Goal: Task Accomplishment & Management: Manage account settings

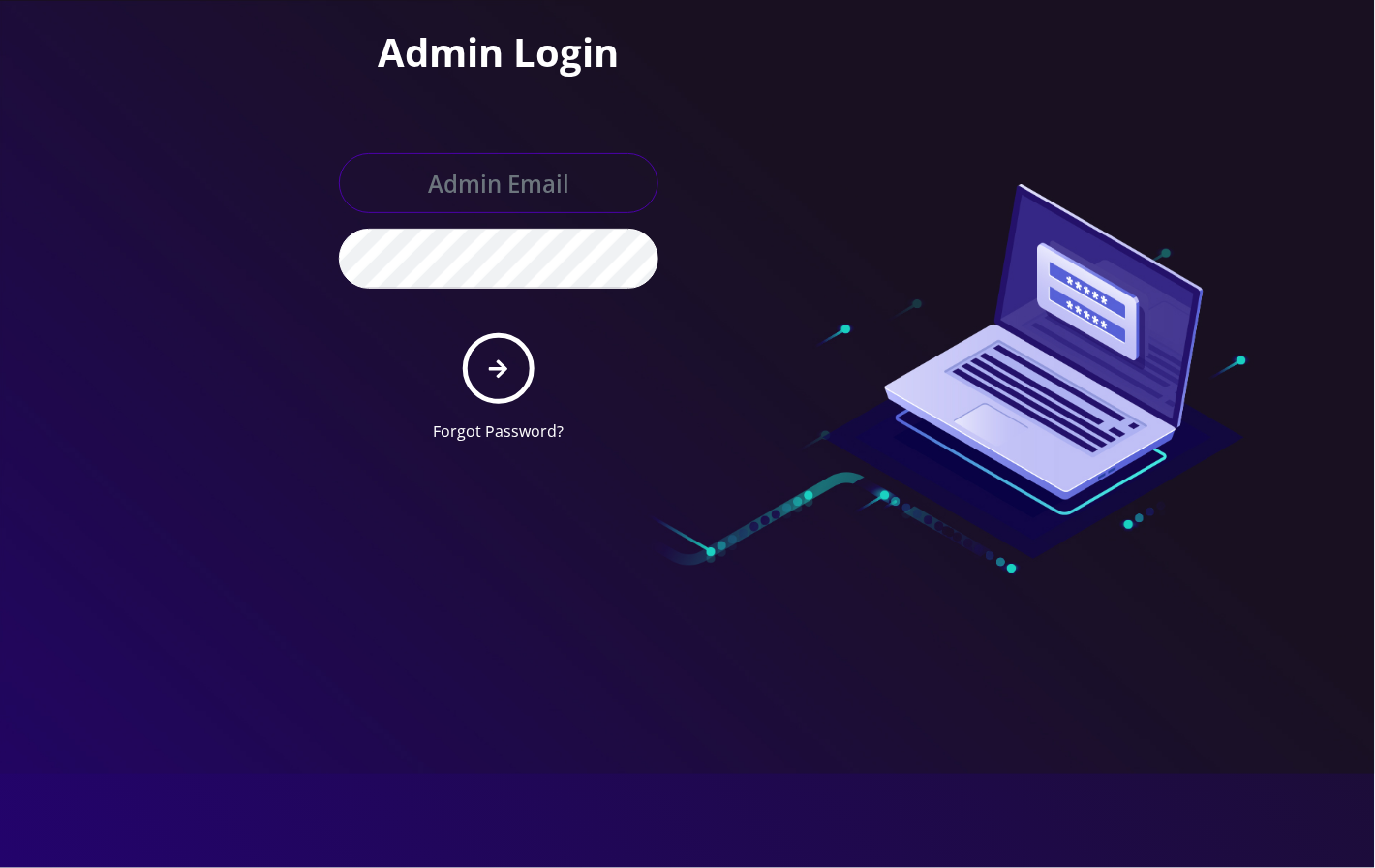
type input "[EMAIL_ADDRESS][DOMAIN_NAME]"
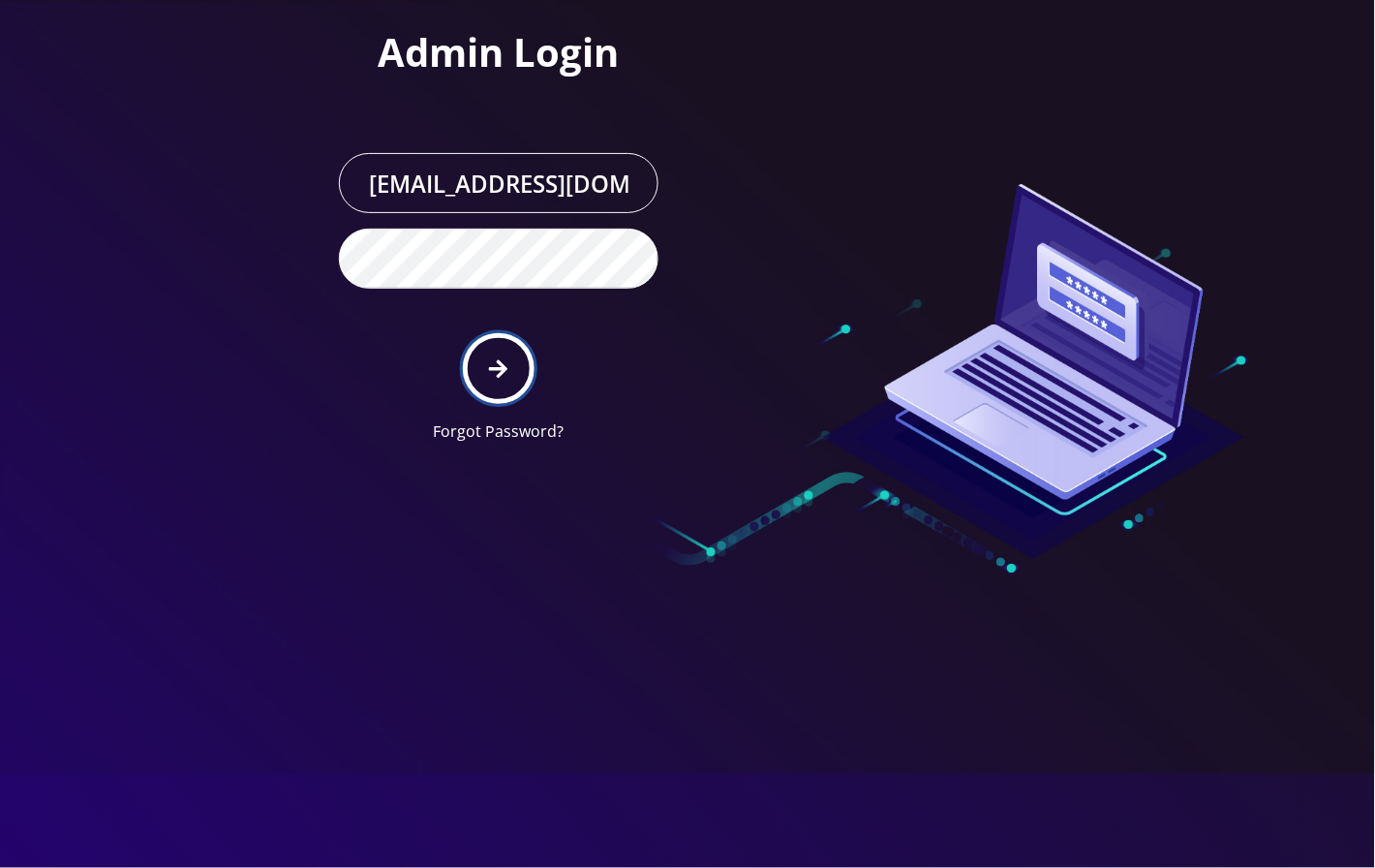
click at [500, 346] on button "submit" at bounding box center [498, 368] width 71 height 71
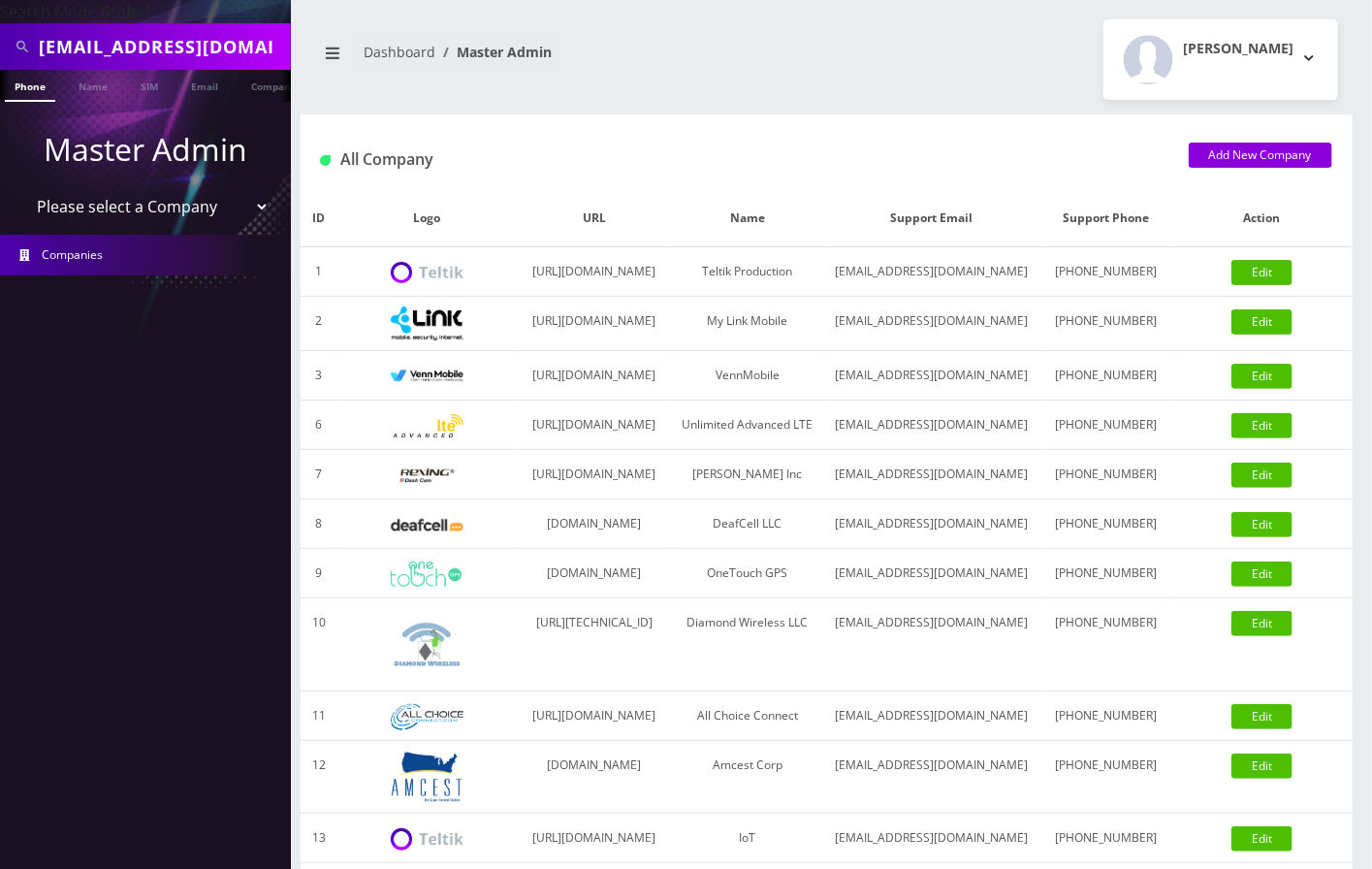
click at [96, 37] on input "rcshvartzbord@gmail.com" at bounding box center [163, 46] width 248 height 37
paste input "6673912221"
type input "6673912221"
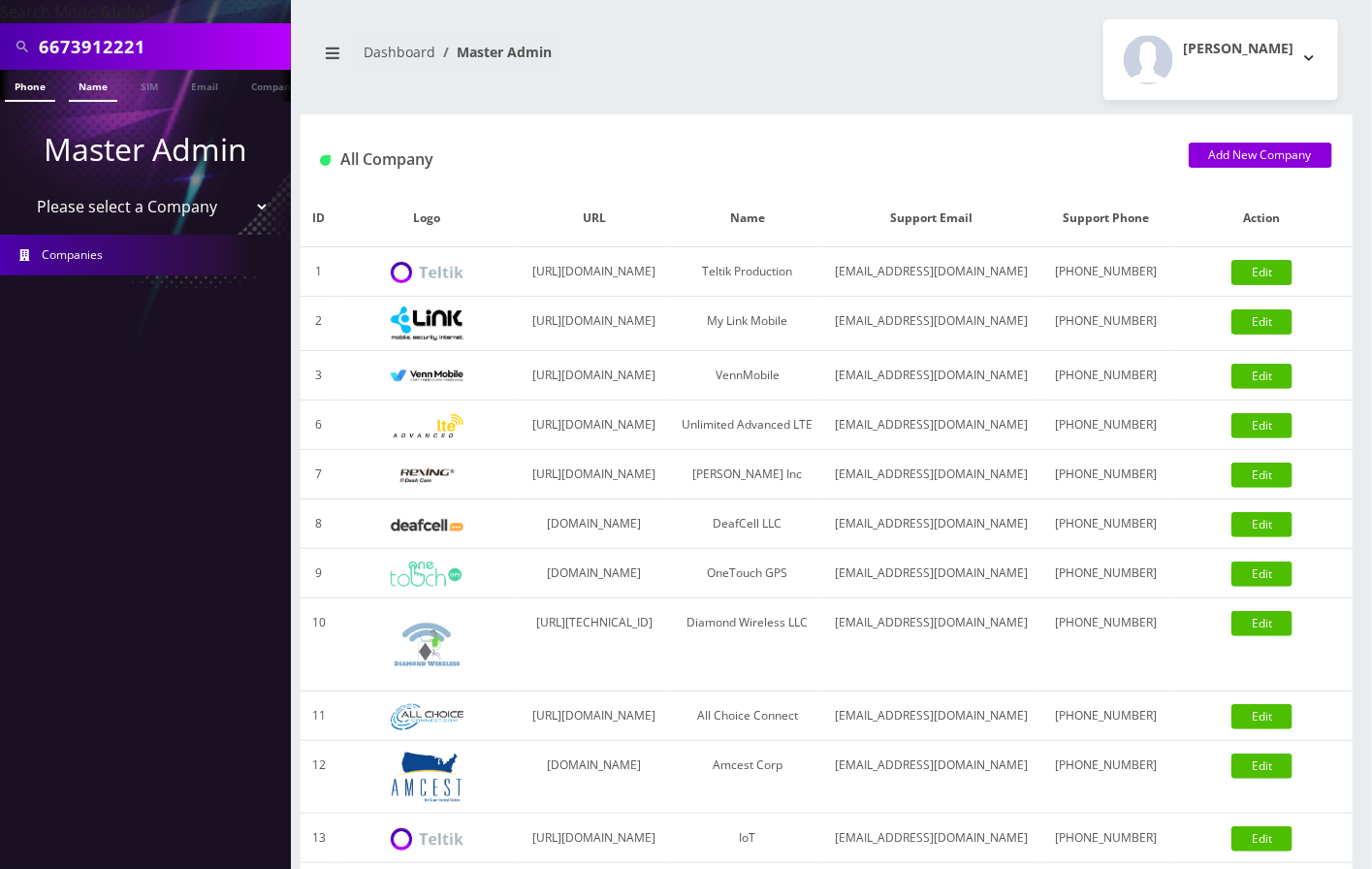
click at [83, 88] on link "Name" at bounding box center [93, 86] width 49 height 32
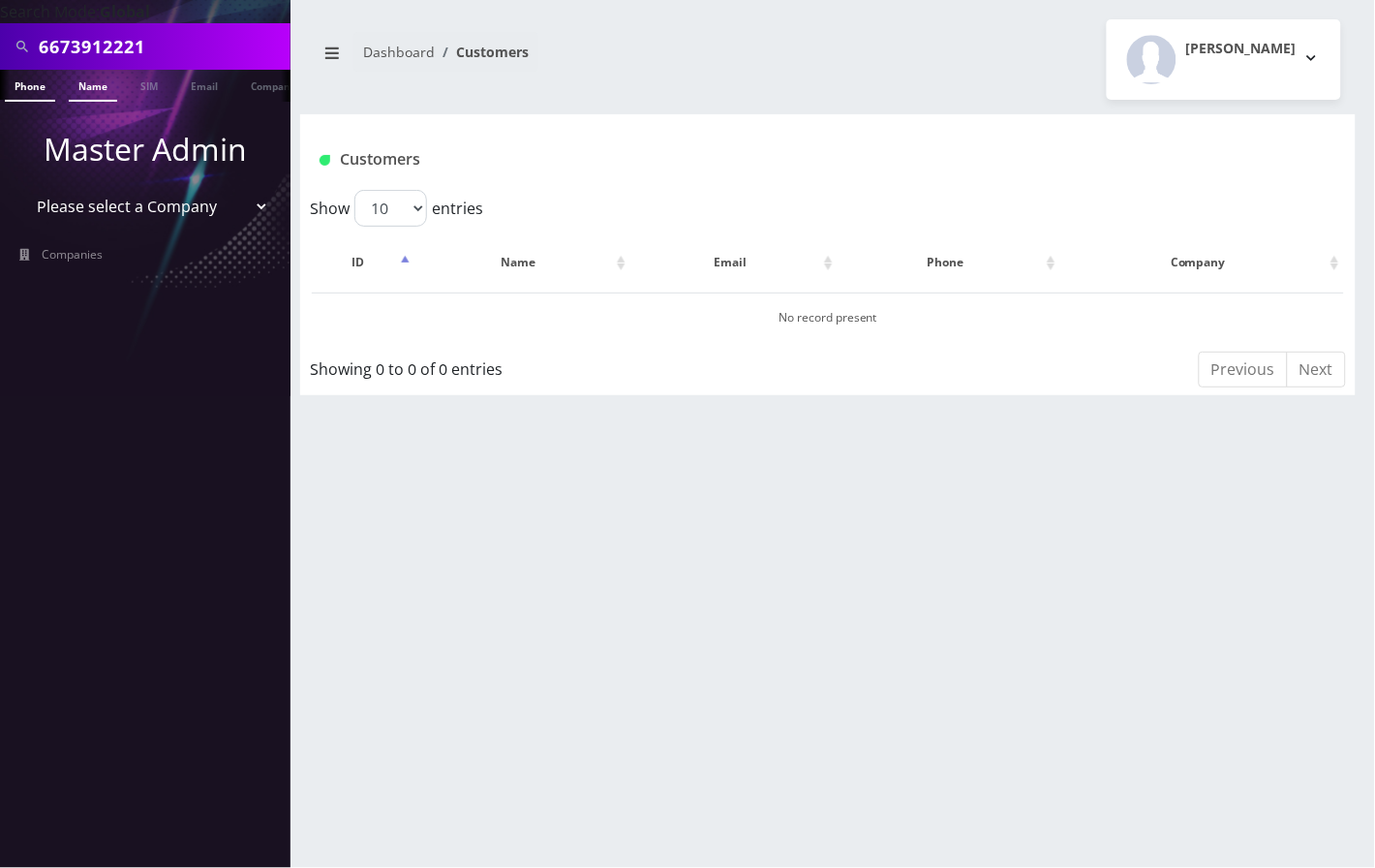
click at [25, 84] on link "Phone" at bounding box center [30, 86] width 50 height 32
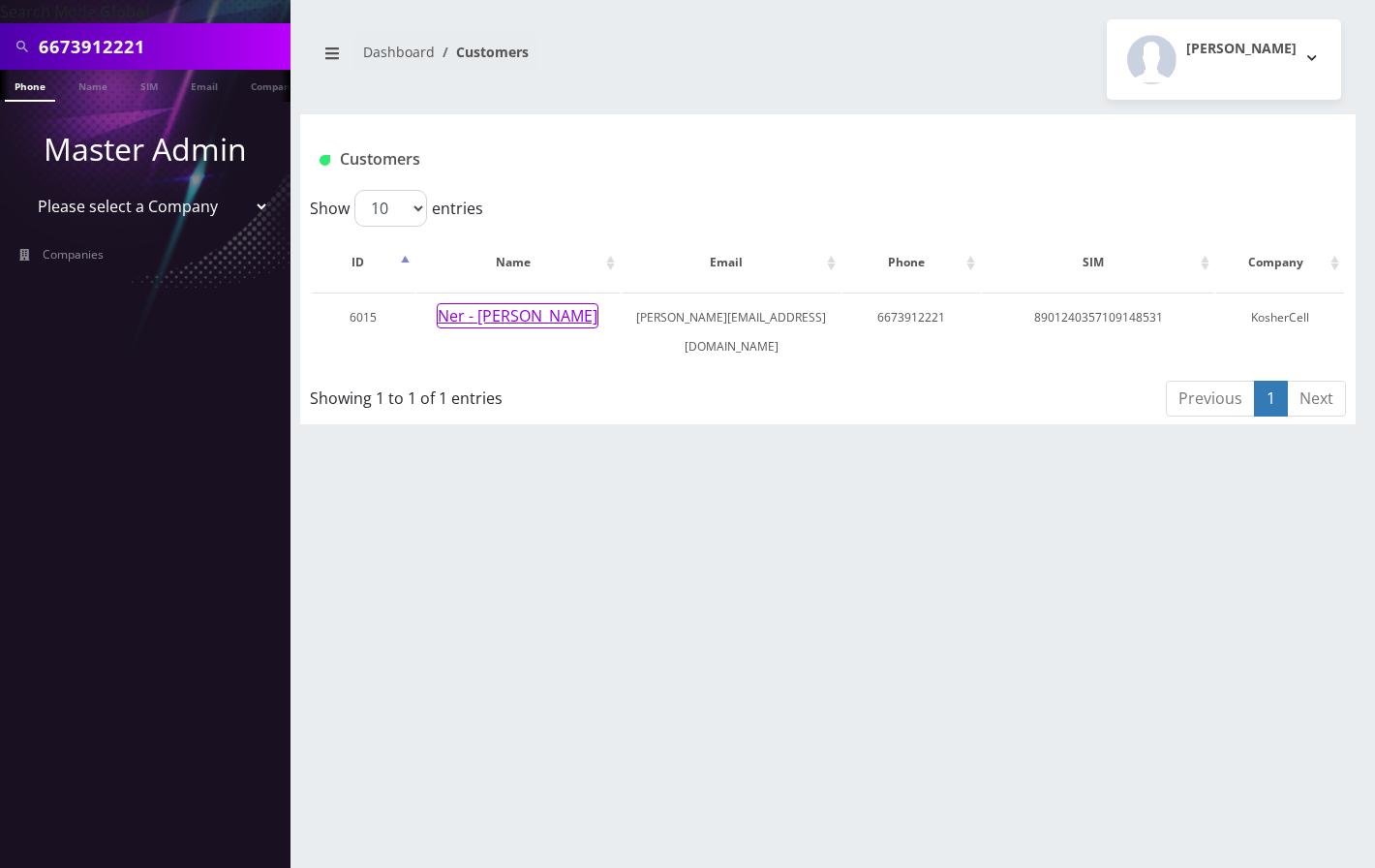
click at [518, 321] on button "Ner - [PERSON_NAME]" at bounding box center [518, 315] width 162 height 25
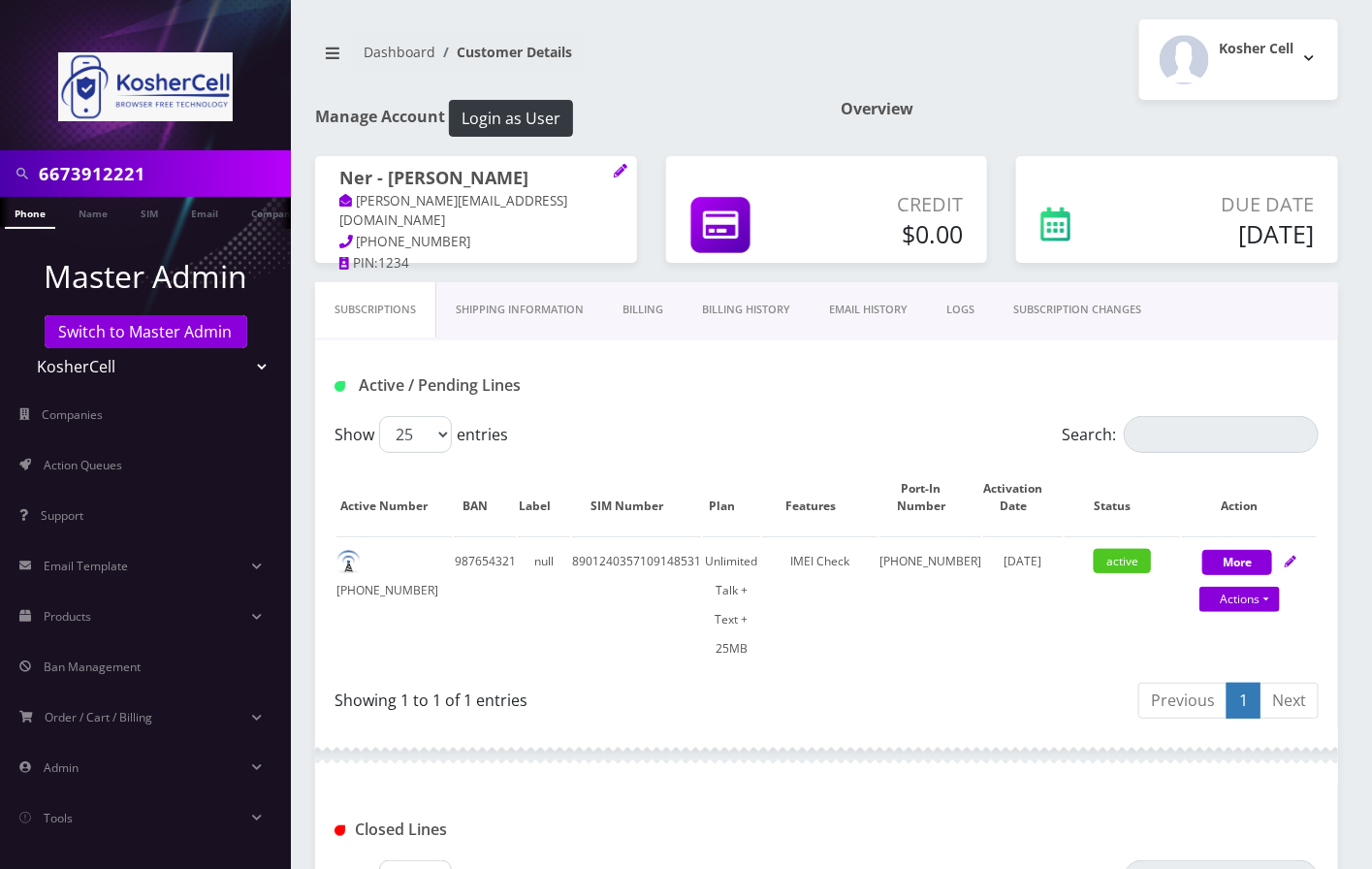
click at [641, 295] on link "Billing" at bounding box center [644, 309] width 80 height 55
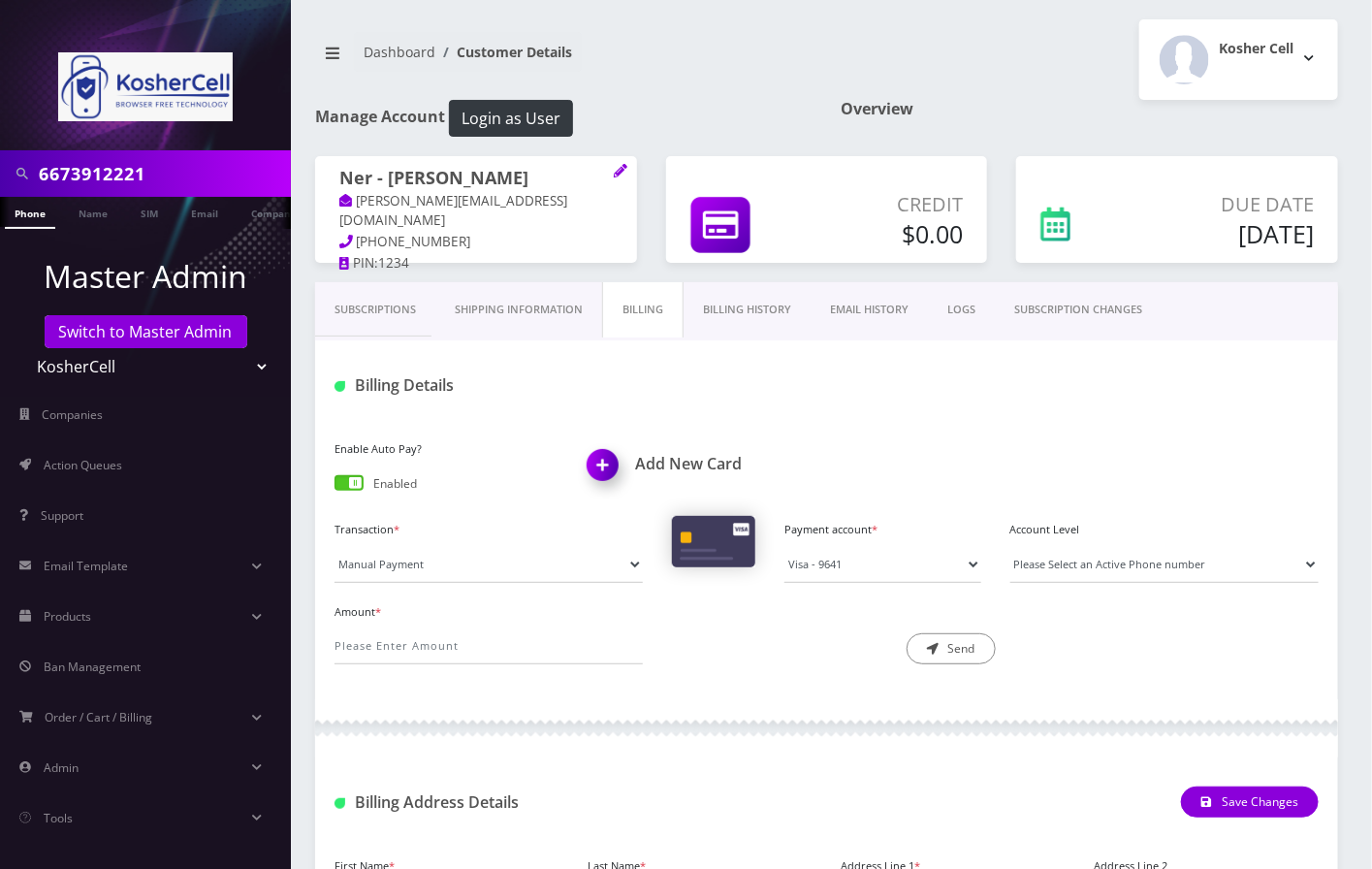
click at [361, 482] on span at bounding box center [349, 483] width 29 height 16
click at [335, 486] on input "checkbox" at bounding box center [335, 486] width 0 height 0
click at [1238, 469] on div "Enable Auto Pay? Enabled Add New Card" at bounding box center [826, 475] width 1013 height 81
click at [1201, 416] on div "Enable Auto Pay? Enabled Add New Card Transaction * Manual Payment Custom Charg…" at bounding box center [826, 556] width 1023 height 283
click at [1308, 461] on div "Enable Auto Pay? Enabled Add New Card" at bounding box center [826, 475] width 1013 height 81
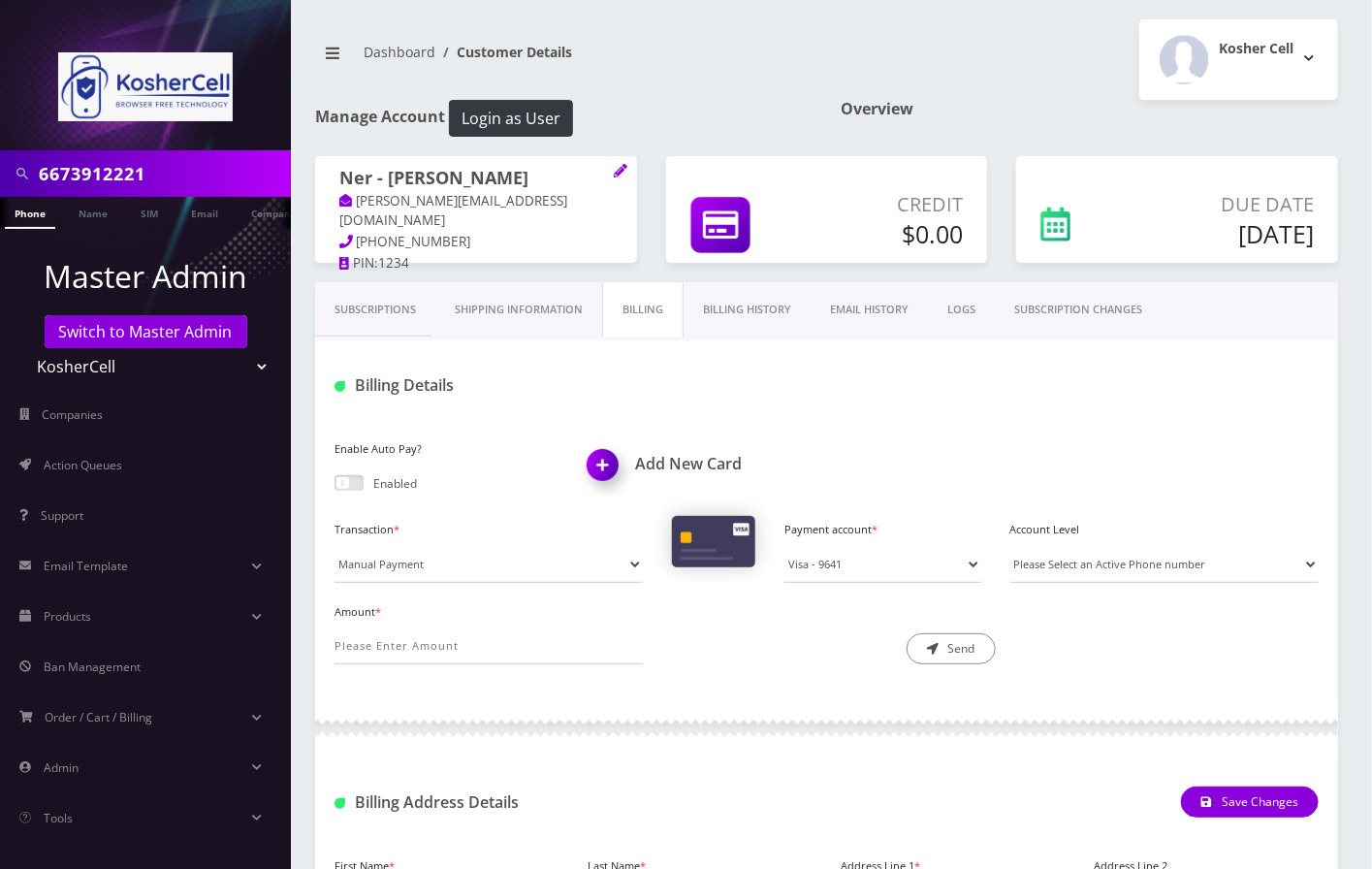
click at [118, 185] on input "6673912221" at bounding box center [163, 173] width 248 height 37
paste input "4063"
type input "6673914063"
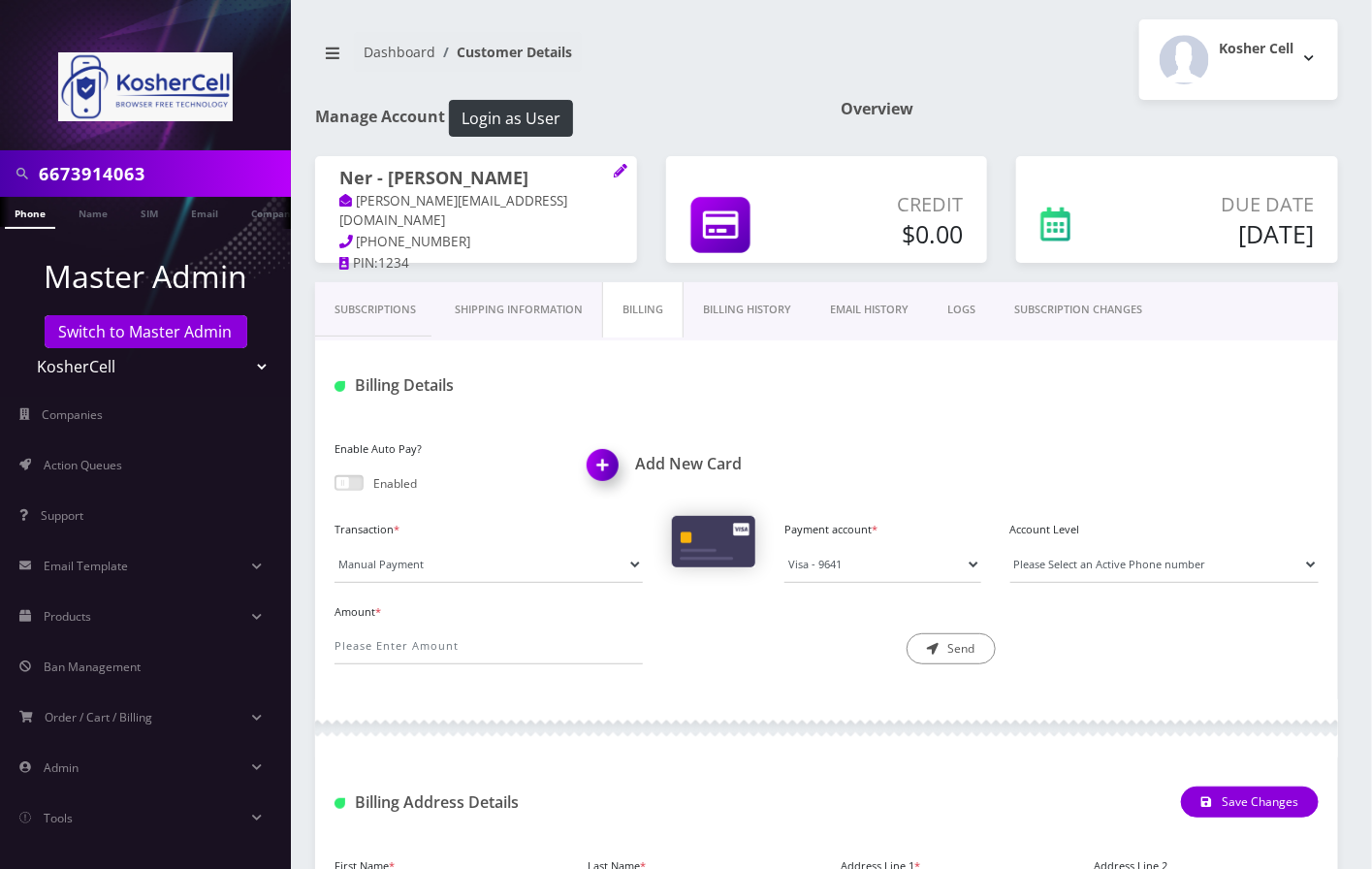
click at [32, 208] on link "Phone" at bounding box center [30, 213] width 50 height 32
click at [27, 223] on link "Phone" at bounding box center [30, 213] width 50 height 32
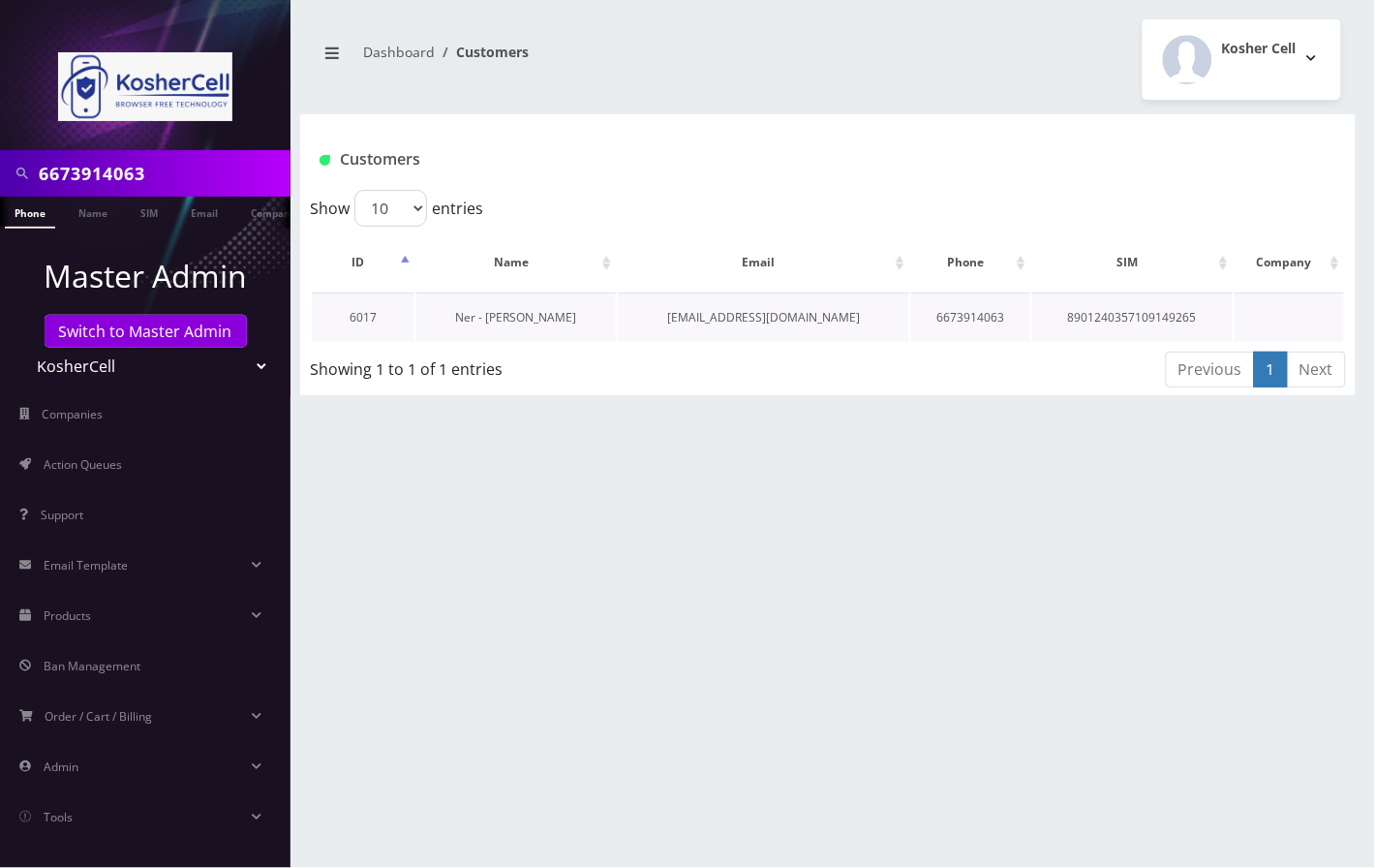
click at [548, 317] on link "Ner - Daniel Kholasechi" at bounding box center [515, 317] width 121 height 17
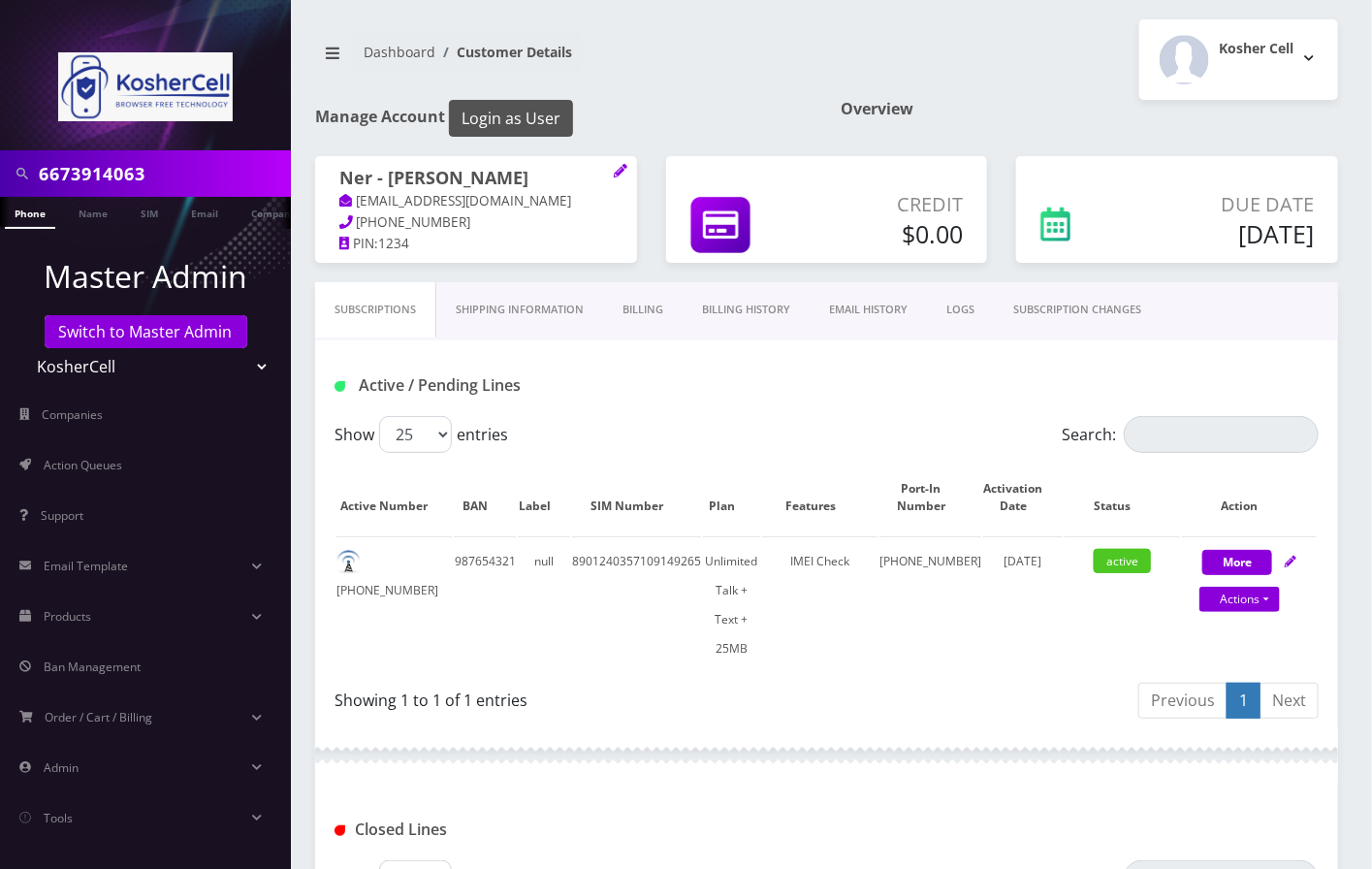
click at [547, 121] on button "Login as User" at bounding box center [511, 118] width 124 height 37
click at [535, 124] on button "Login as User" at bounding box center [511, 118] width 124 height 37
click at [488, 119] on button "Login as User" at bounding box center [511, 118] width 124 height 37
click at [499, 125] on button "Login as User" at bounding box center [511, 118] width 124 height 37
click at [518, 118] on button "Login as User" at bounding box center [511, 118] width 124 height 37
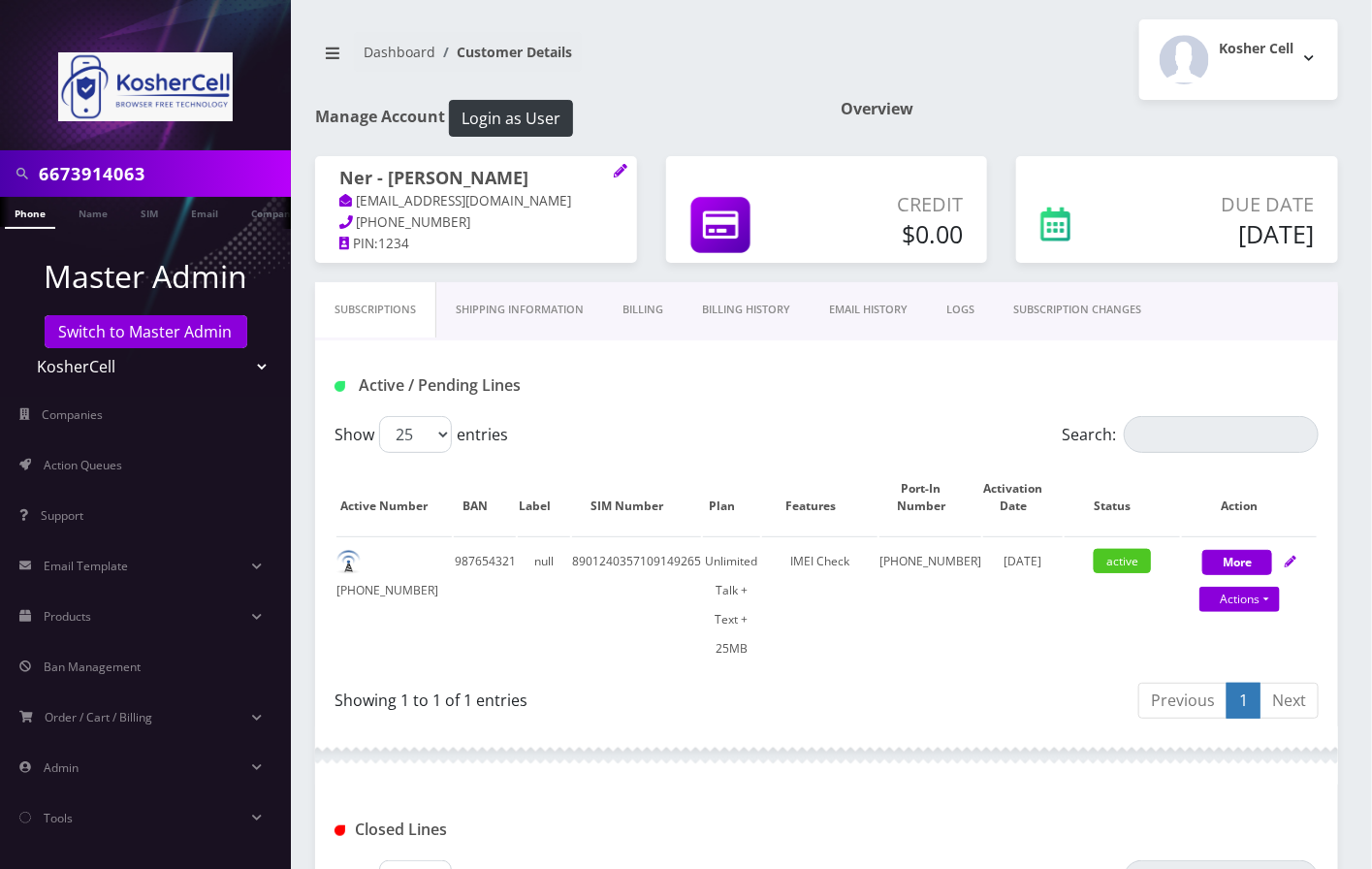
click at [757, 308] on link "Billing History" at bounding box center [745, 309] width 127 height 55
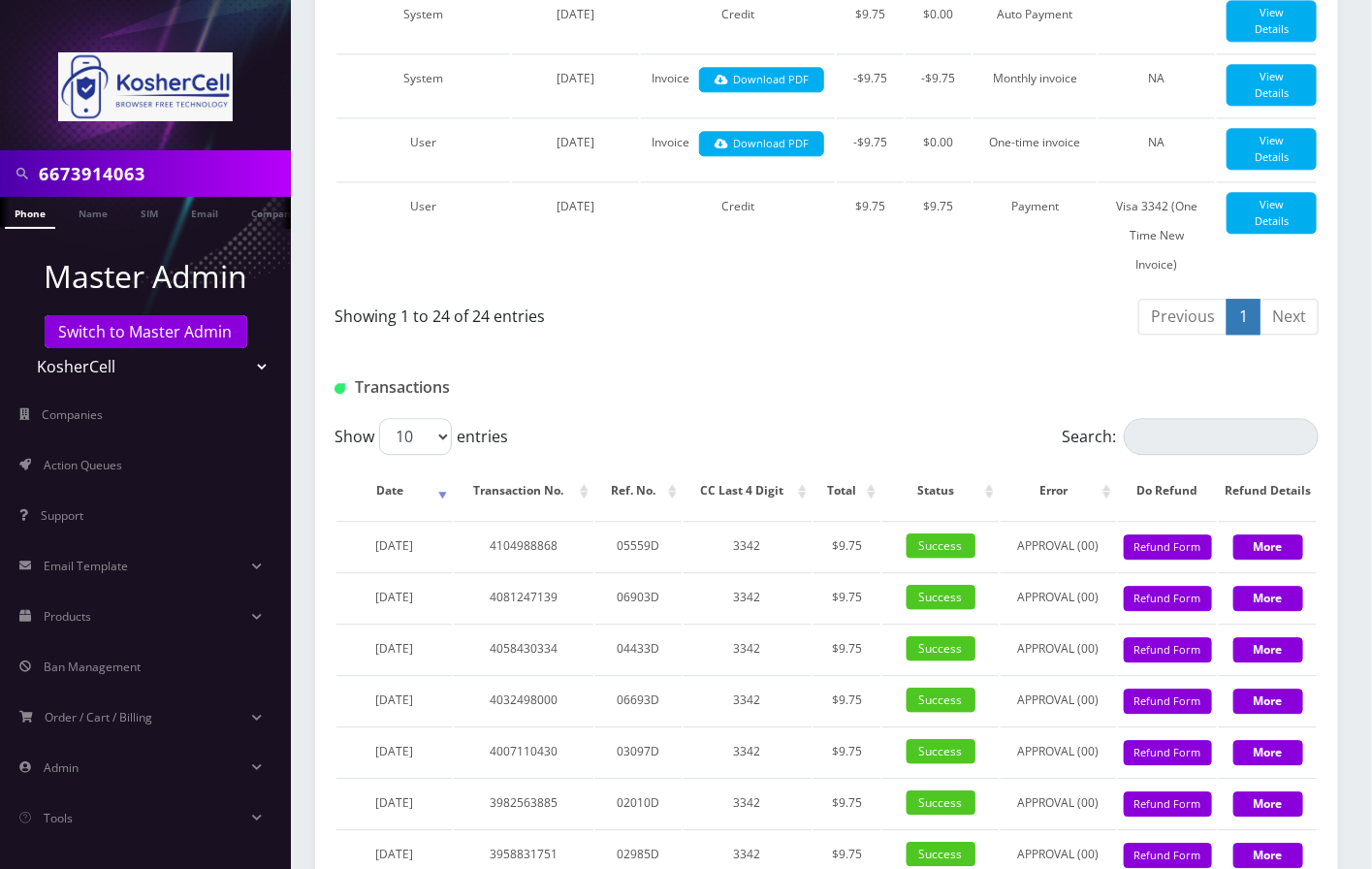
scroll to position [2218, 0]
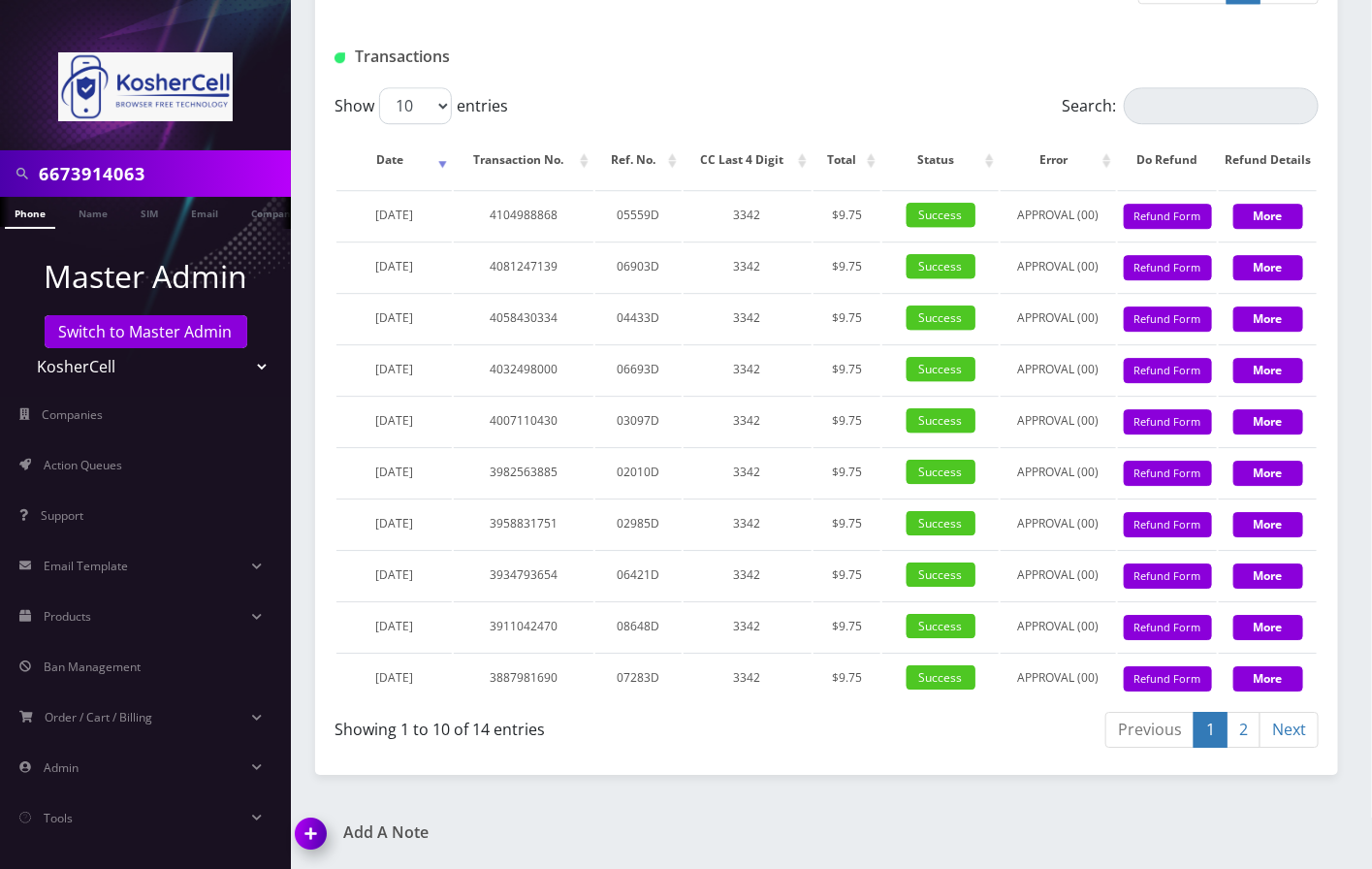
click at [1238, 733] on link "2" at bounding box center [1244, 729] width 34 height 36
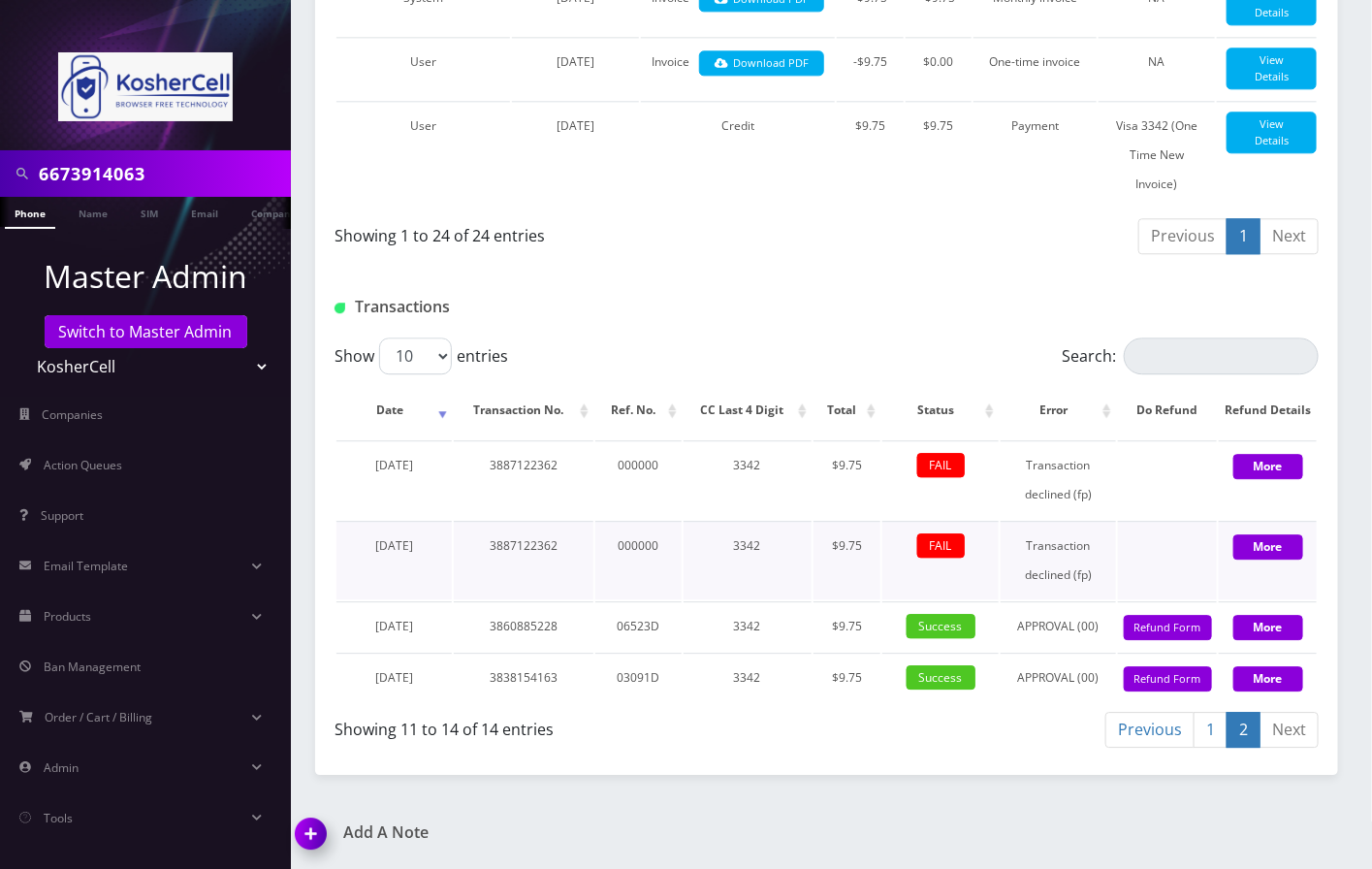
scroll to position [1973, 0]
click at [1208, 739] on link "1" at bounding box center [1211, 729] width 34 height 36
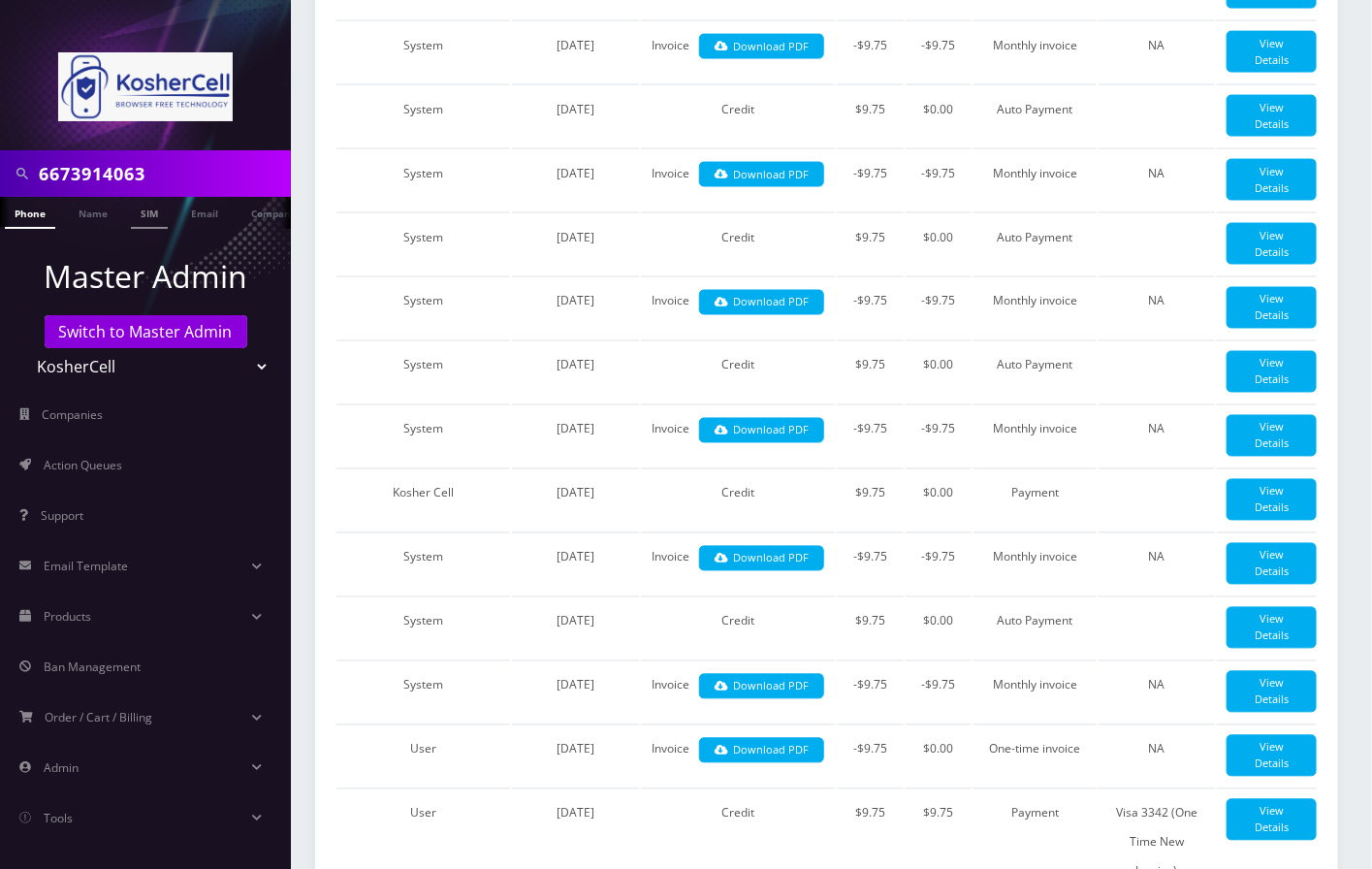
scroll to position [1184, 0]
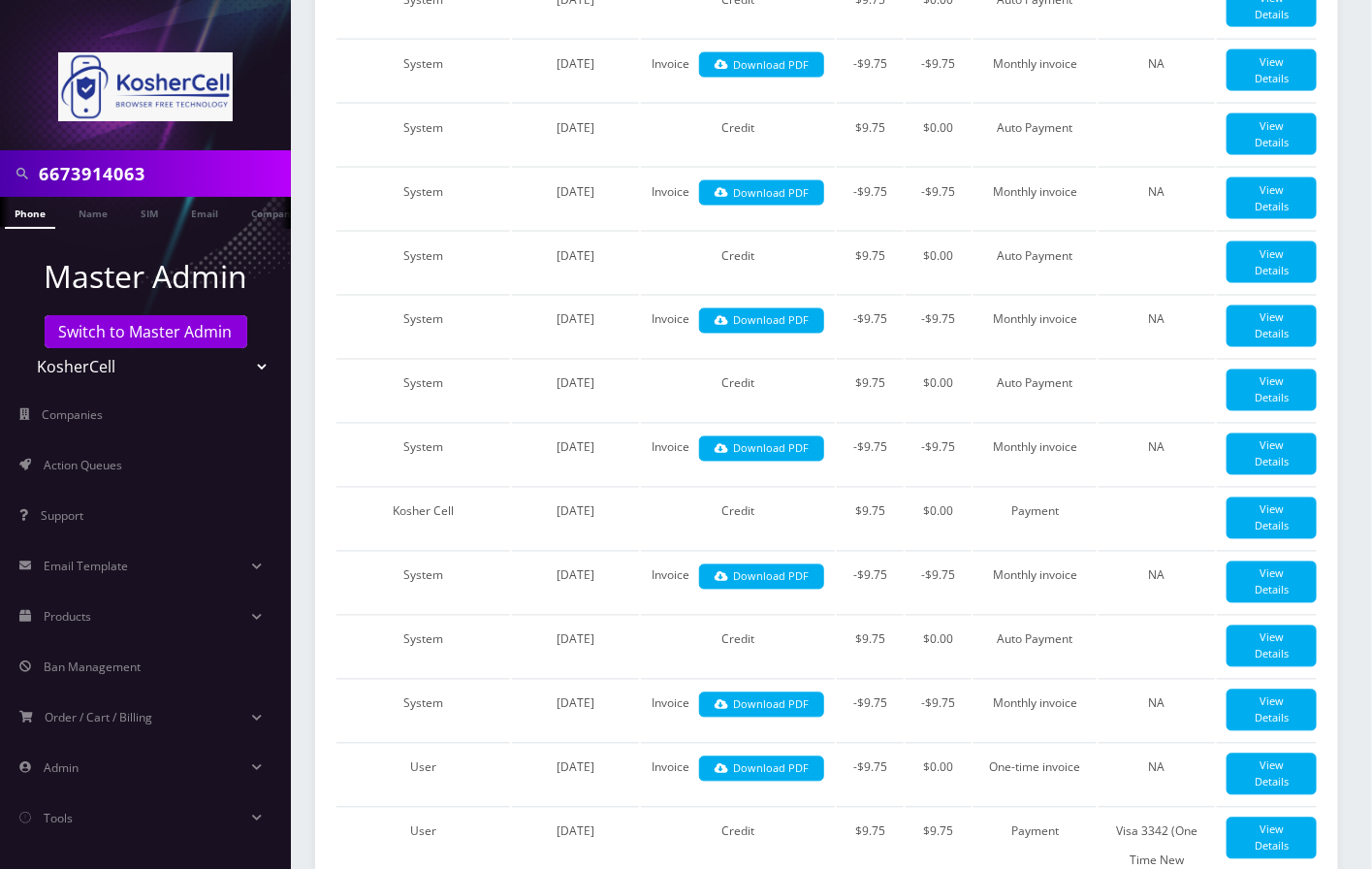
click at [88, 172] on input "6673914063" at bounding box center [163, 173] width 248 height 37
click at [90, 170] on input "6673914063" at bounding box center [163, 173] width 248 height 37
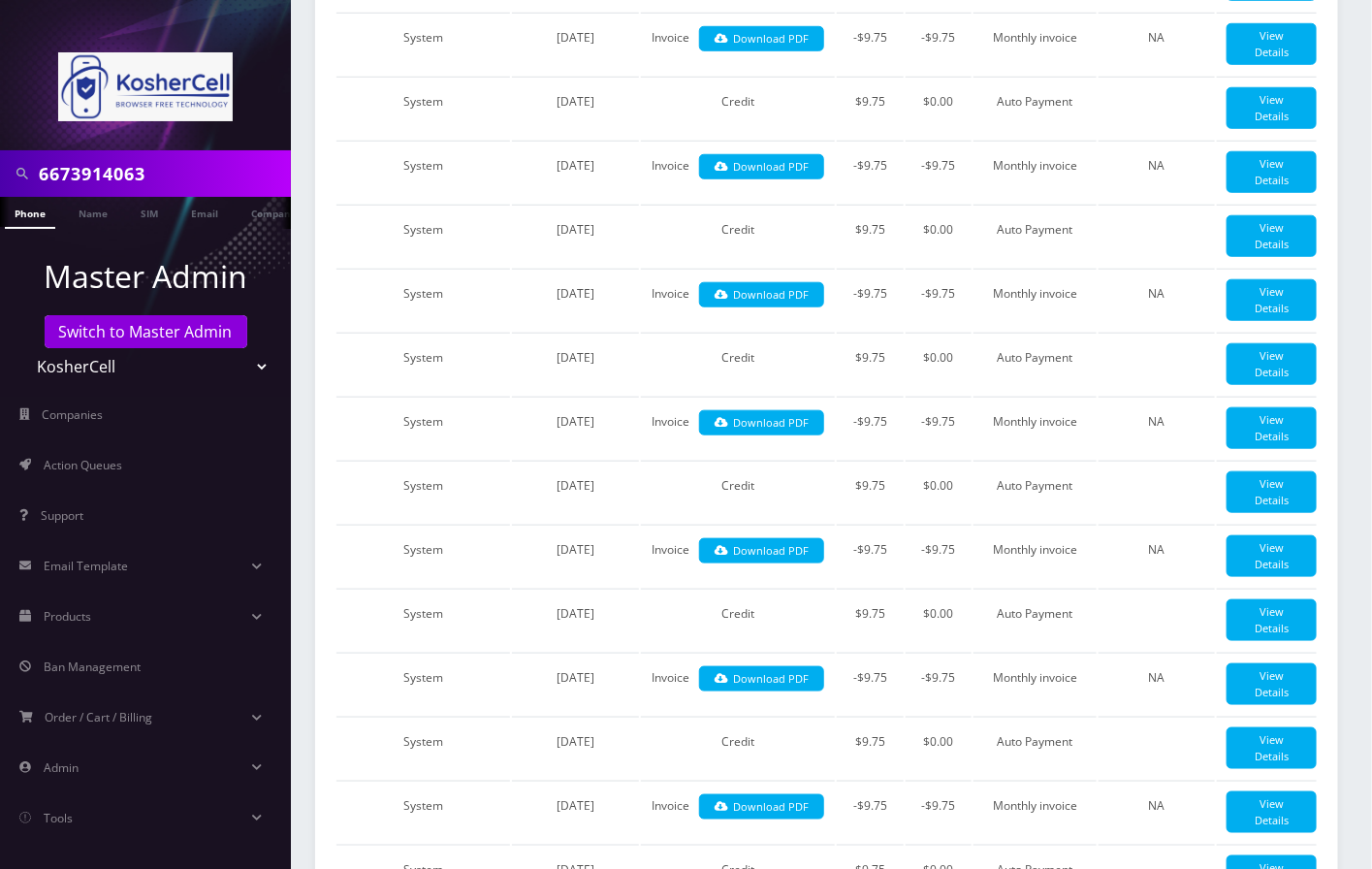
scroll to position [1164, 0]
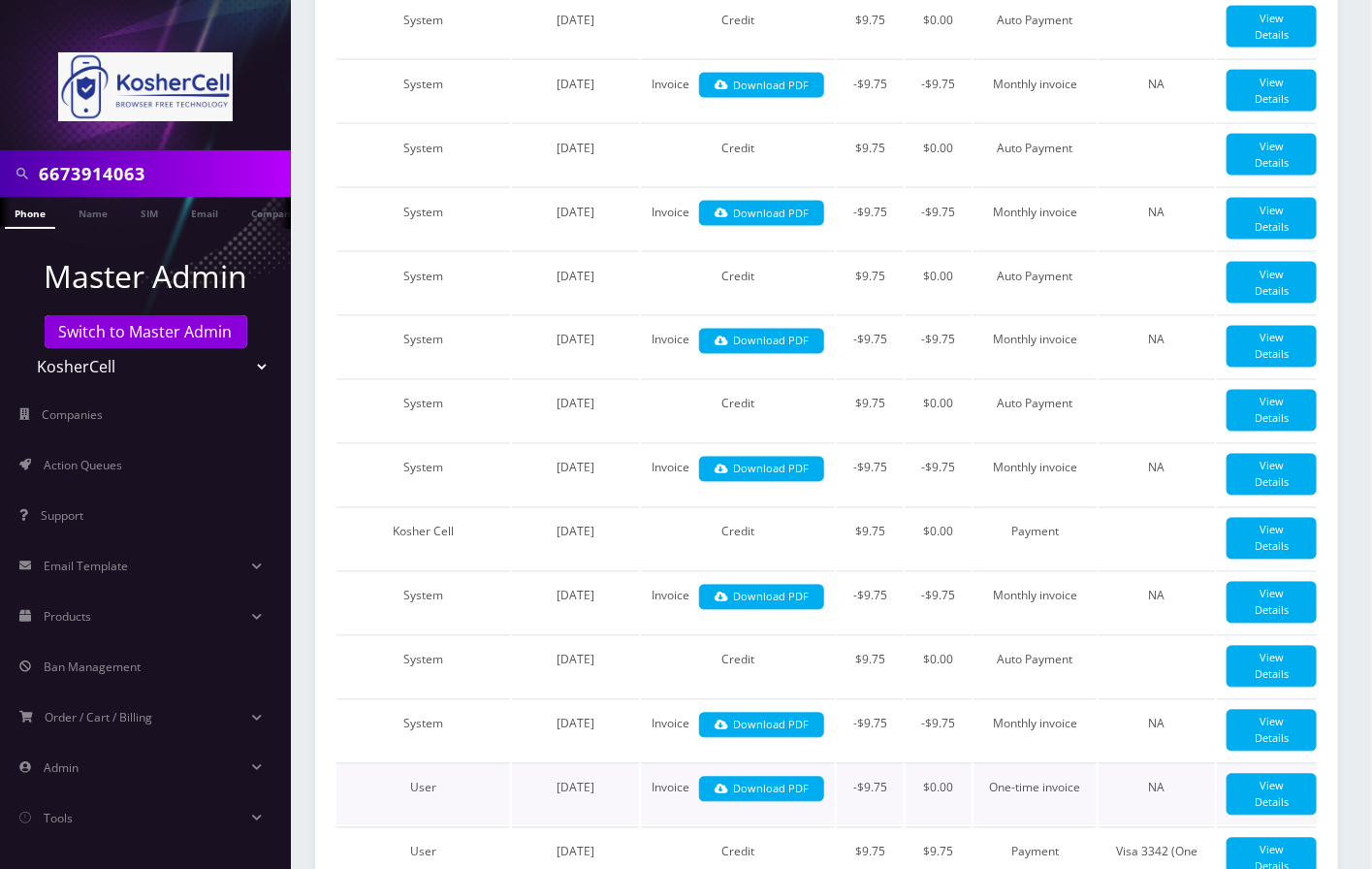
click at [933, 825] on td "$0.00" at bounding box center [939, 794] width 66 height 62
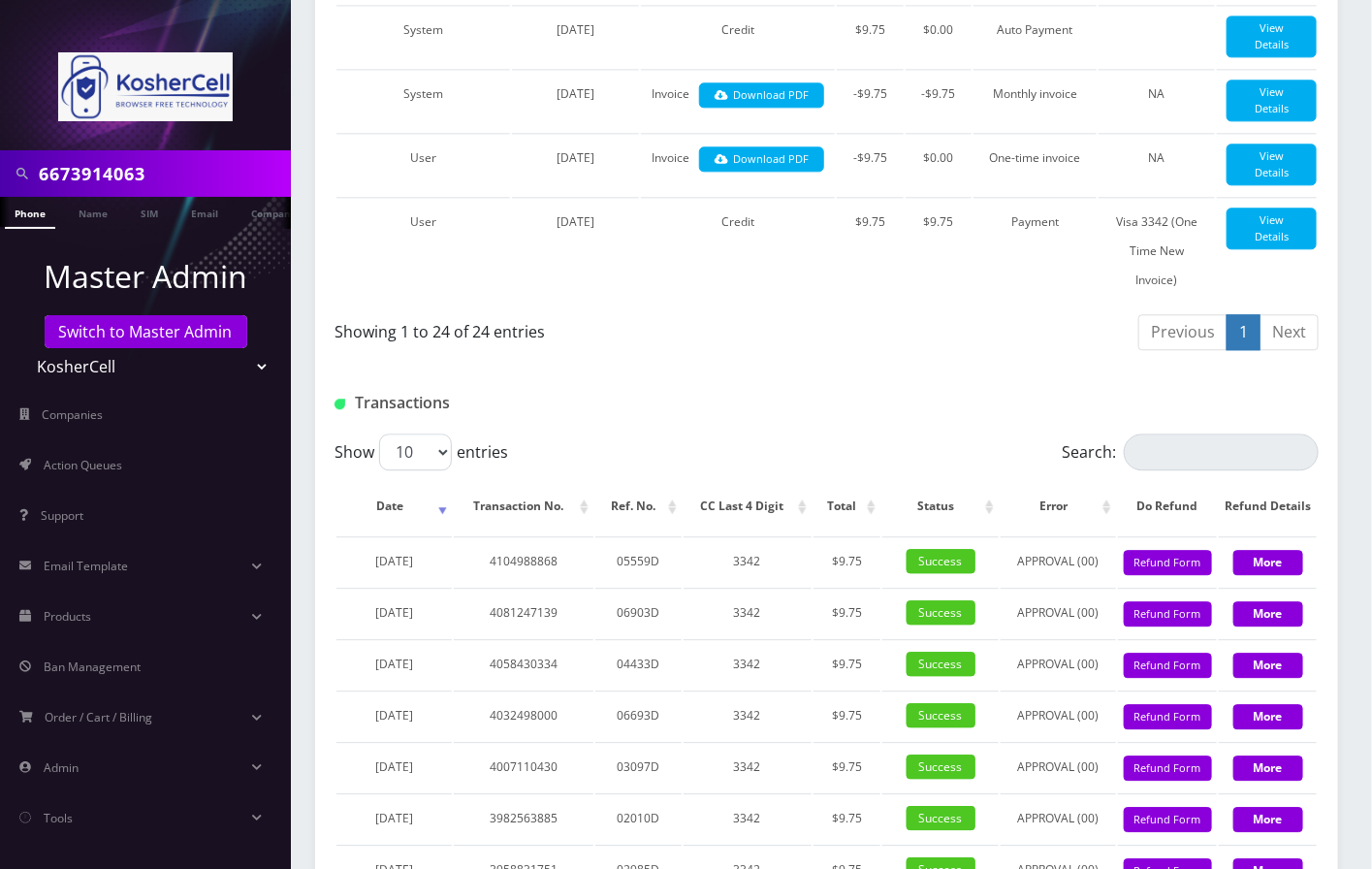
scroll to position [2218, 0]
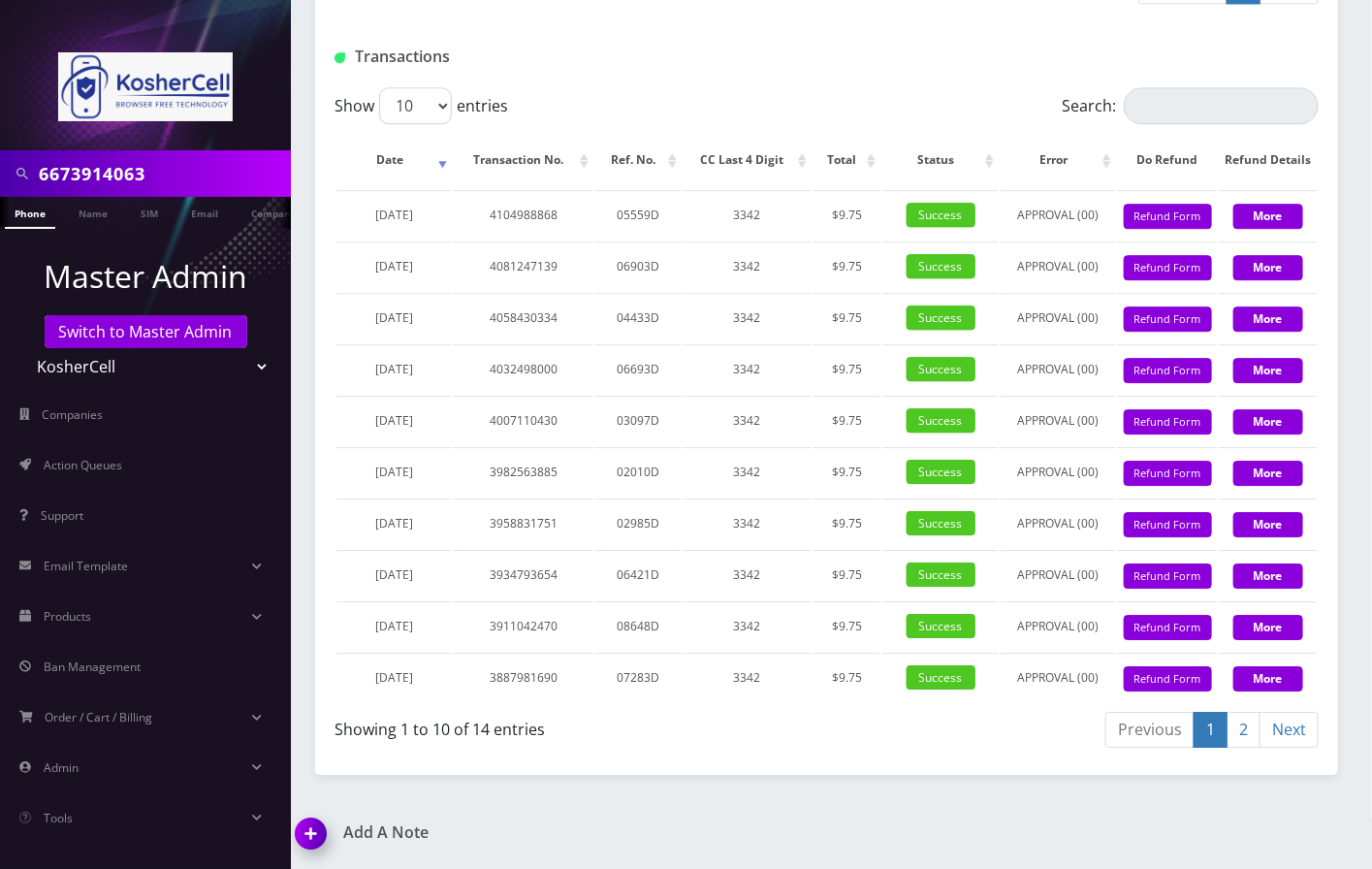
drag, startPoint x: 299, startPoint y: 831, endPoint x: 312, endPoint y: 820, distance: 17.0
click at [299, 830] on img at bounding box center [314, 839] width 57 height 57
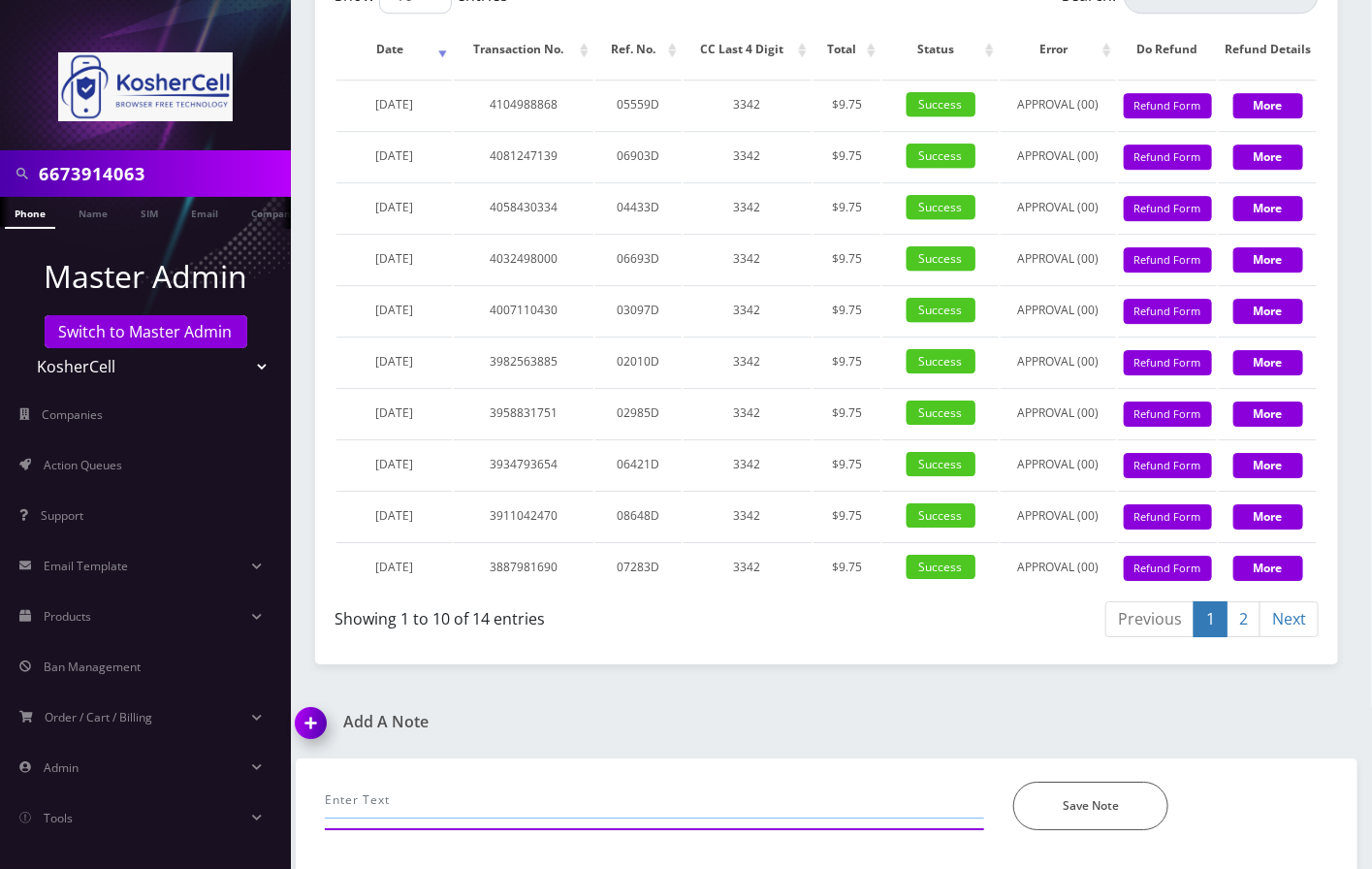
click at [468, 801] on input "text" at bounding box center [655, 799] width 660 height 37
paste input "@channel Ner - Daniel Kholasechi/ 6673914063-- will travel outside the country …"
type input "@channel Ner - Daniel Kholasechi/ 6673914063-- will travel outside the country …"
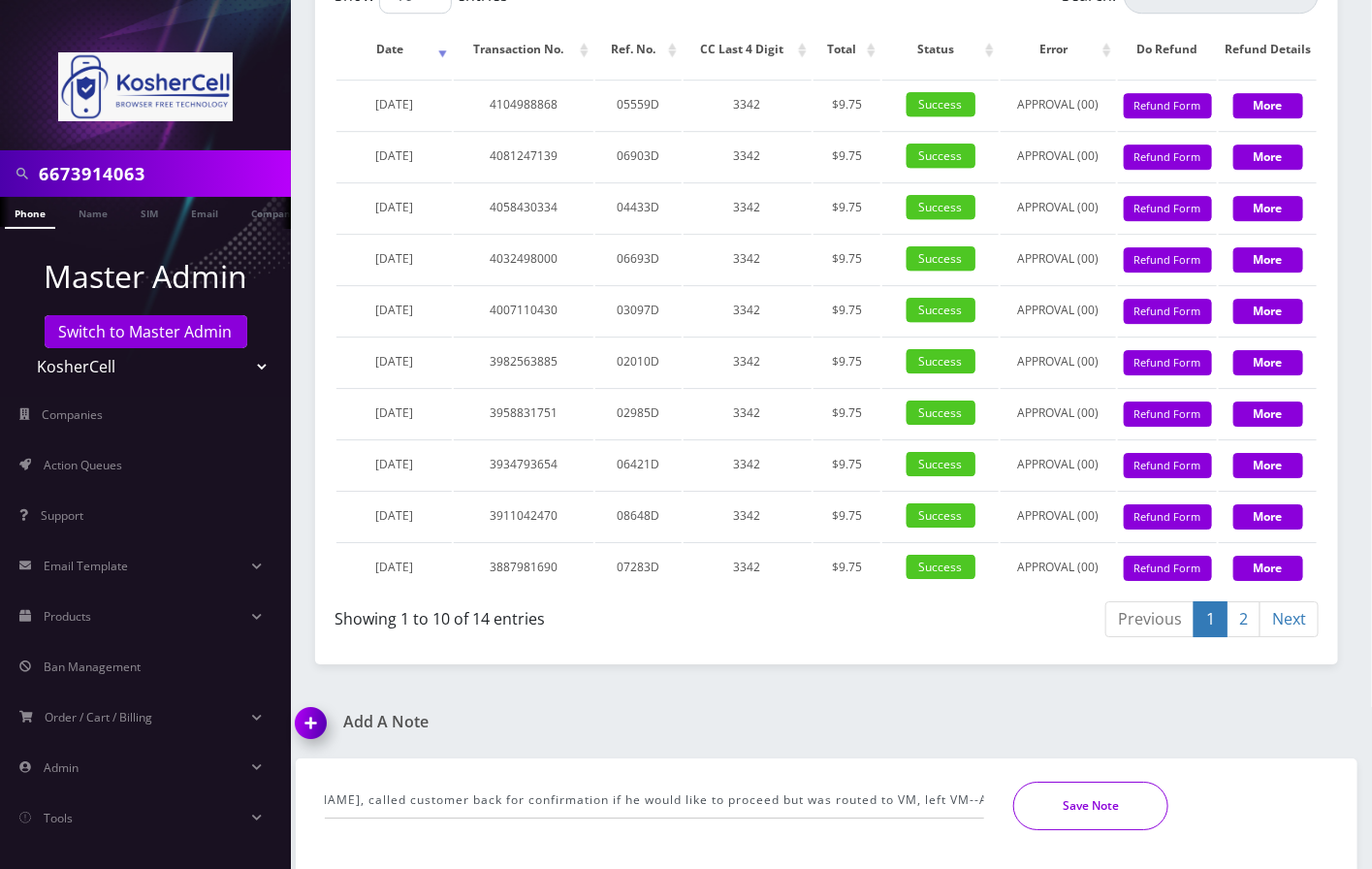
click at [1067, 805] on button "Save Note" at bounding box center [1090, 805] width 155 height 49
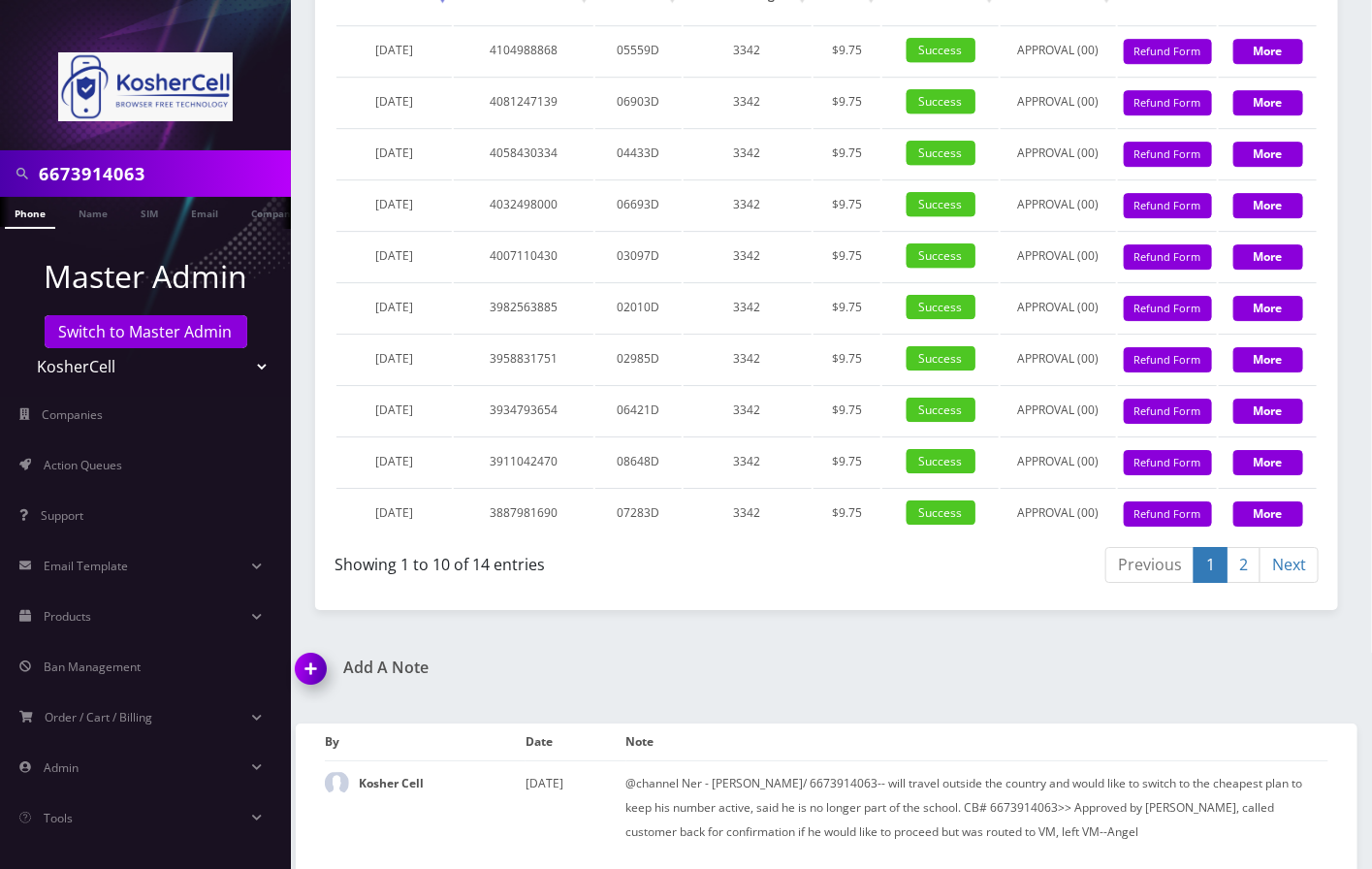
click at [11, 168] on span at bounding box center [22, 173] width 35 height 37
click at [115, 175] on input "6673914063" at bounding box center [163, 173] width 248 height 37
paste input "2221"
type input "6673912221"
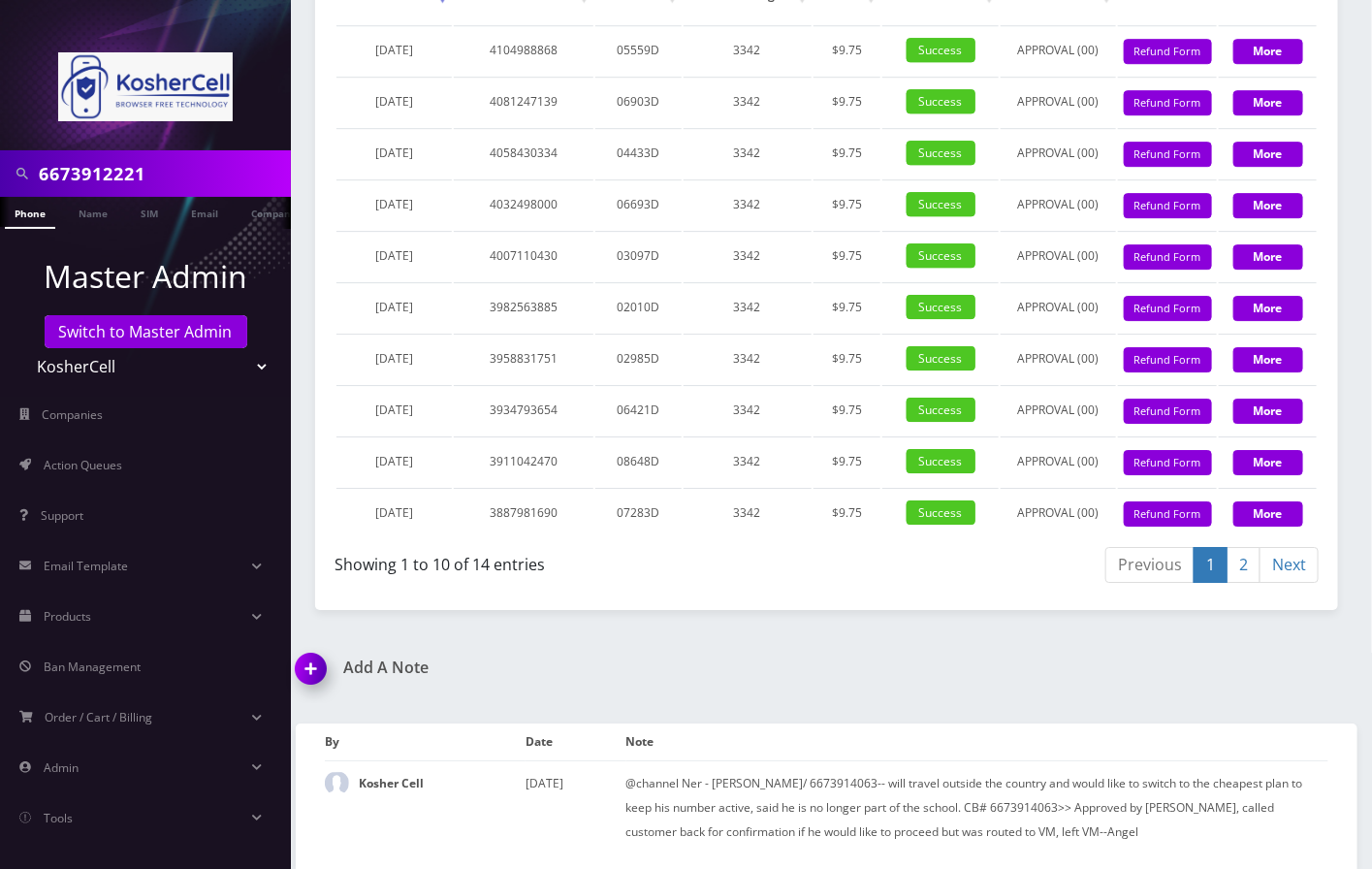
click at [32, 210] on link "Phone" at bounding box center [30, 213] width 50 height 32
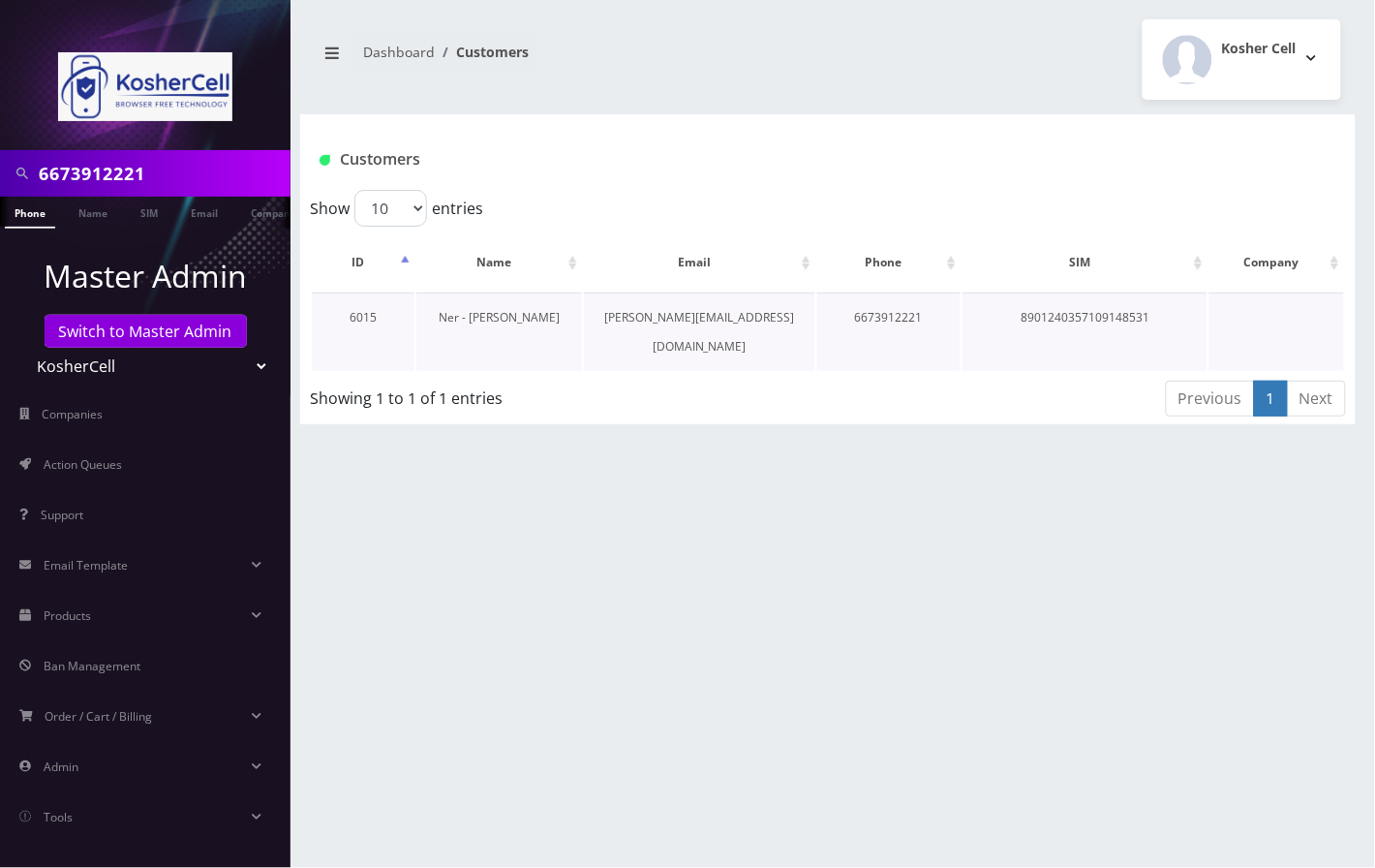
click at [490, 315] on link "Ner - [PERSON_NAME]" at bounding box center [499, 317] width 121 height 17
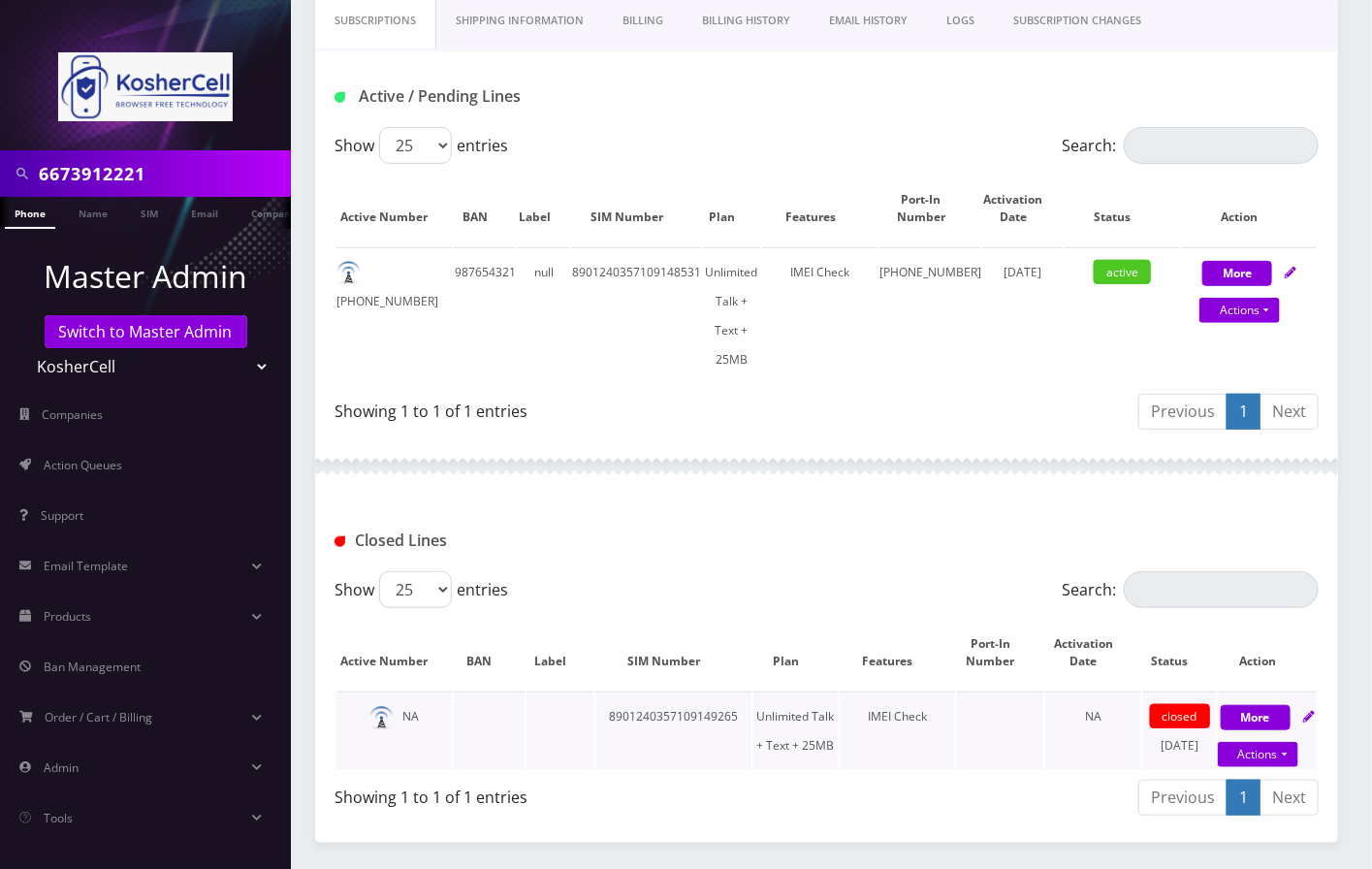
scroll to position [351, 0]
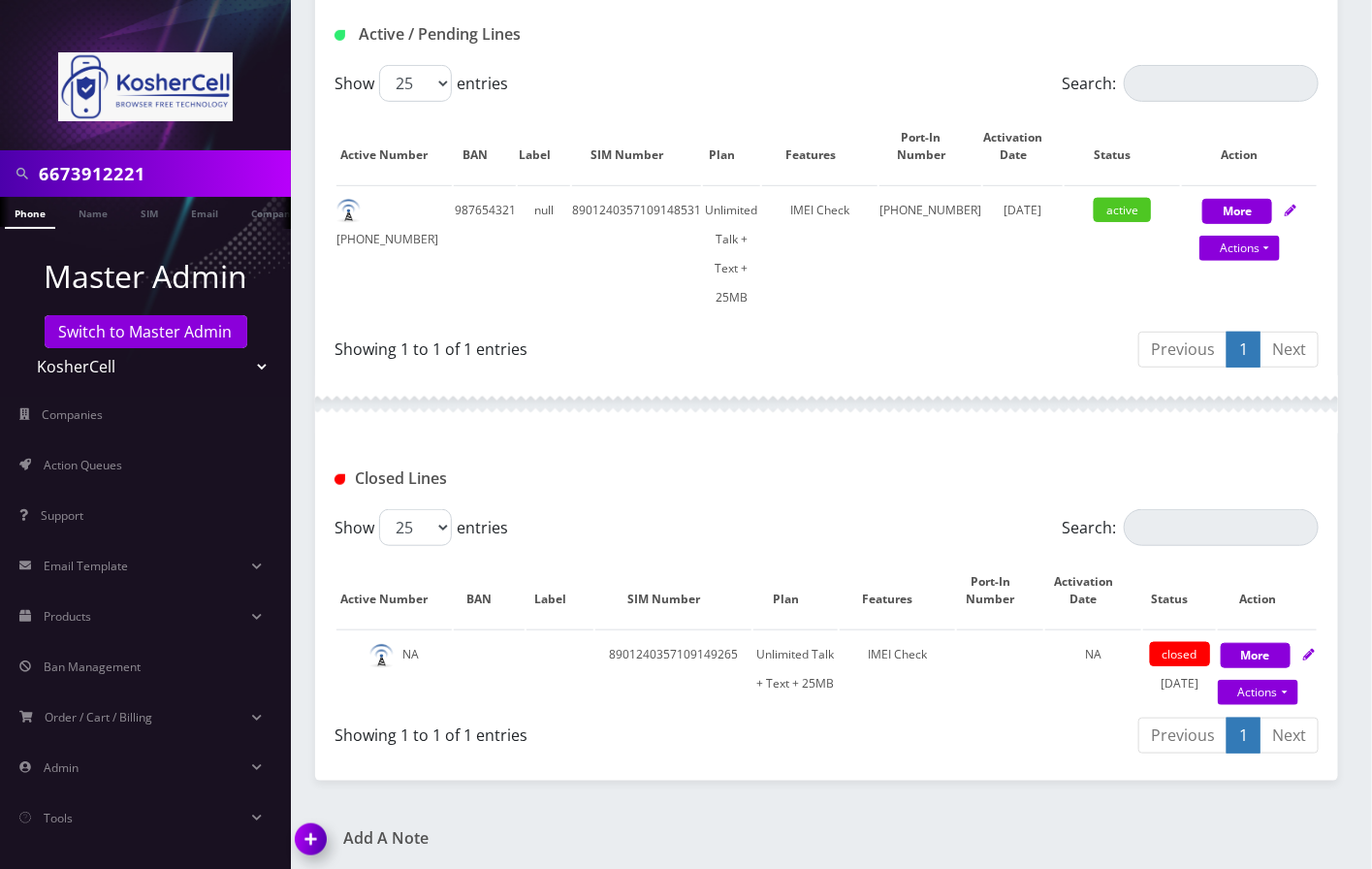
drag, startPoint x: 1118, startPoint y: 848, endPoint x: 1024, endPoint y: 832, distance: 95.4
click at [1118, 848] on div "Add A Note *Please Enter Note Save Note By Date Note" at bounding box center [826, 852] width 1091 height 46
click at [309, 833] on img at bounding box center [314, 845] width 57 height 57
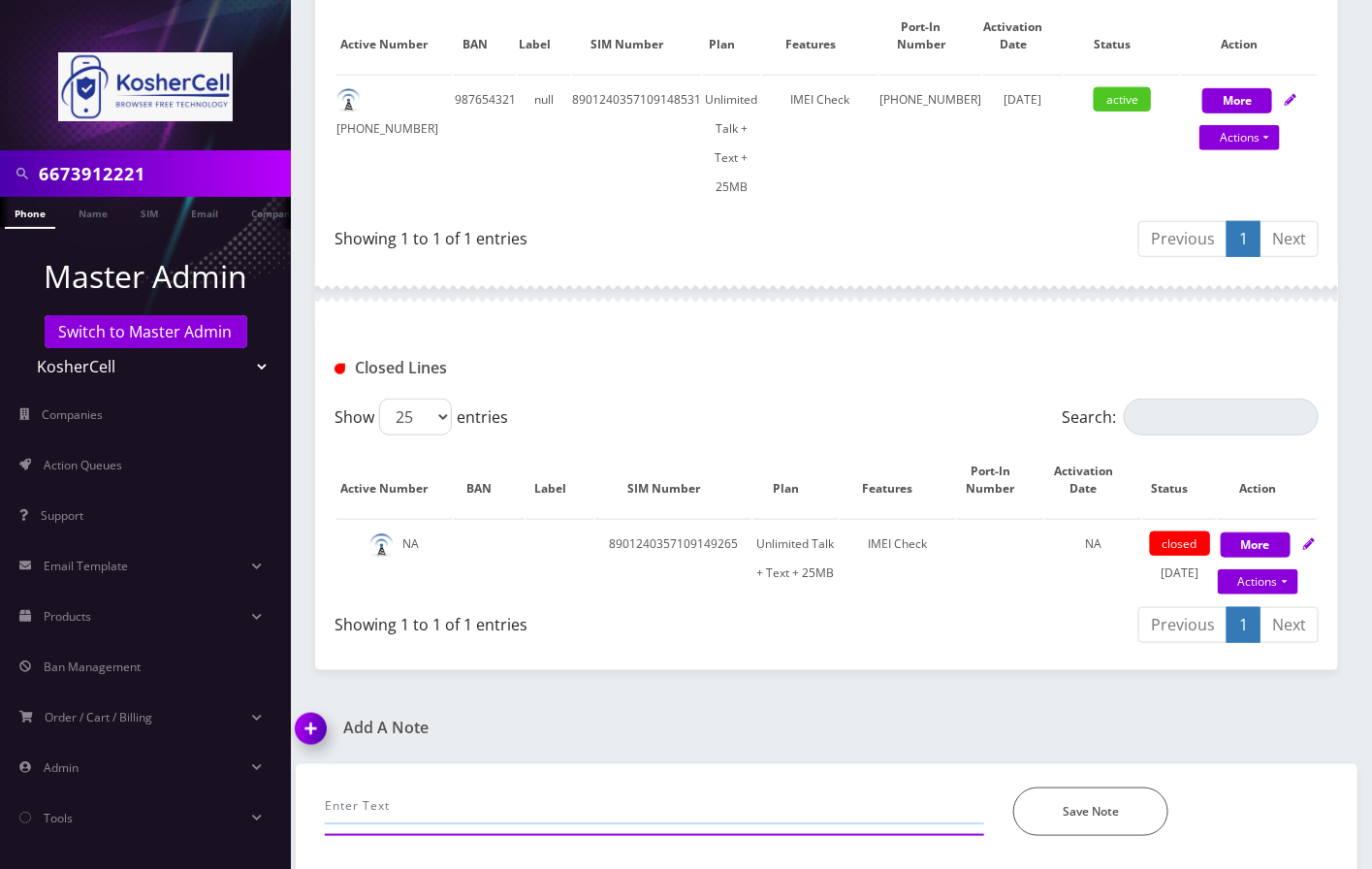
click at [476, 803] on input "text" at bounding box center [655, 805] width 660 height 37
type input "Henry requested to disable AP--Angel"
click at [1096, 798] on button "Save Note" at bounding box center [1090, 811] width 155 height 49
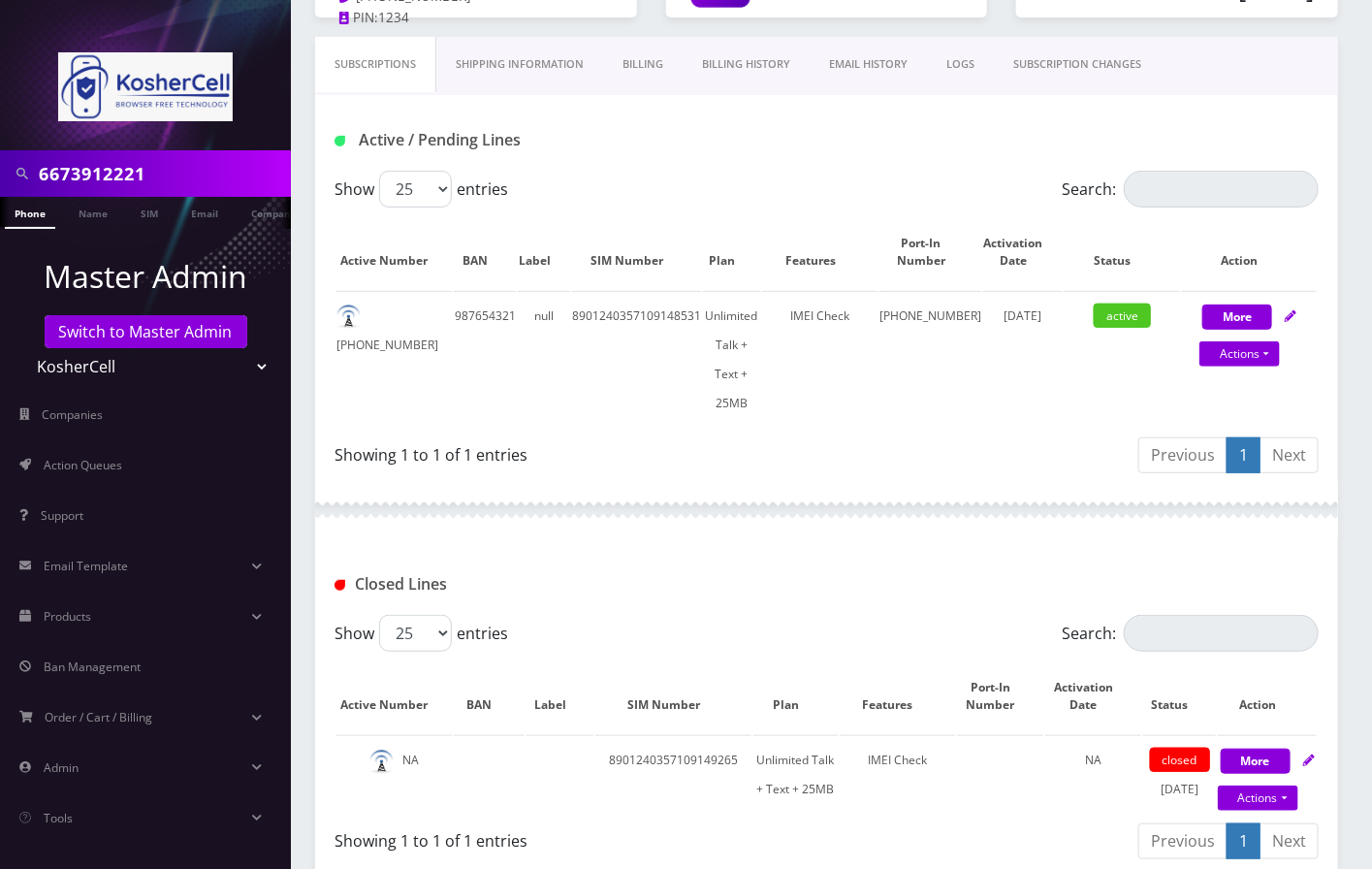
scroll to position [0, 0]
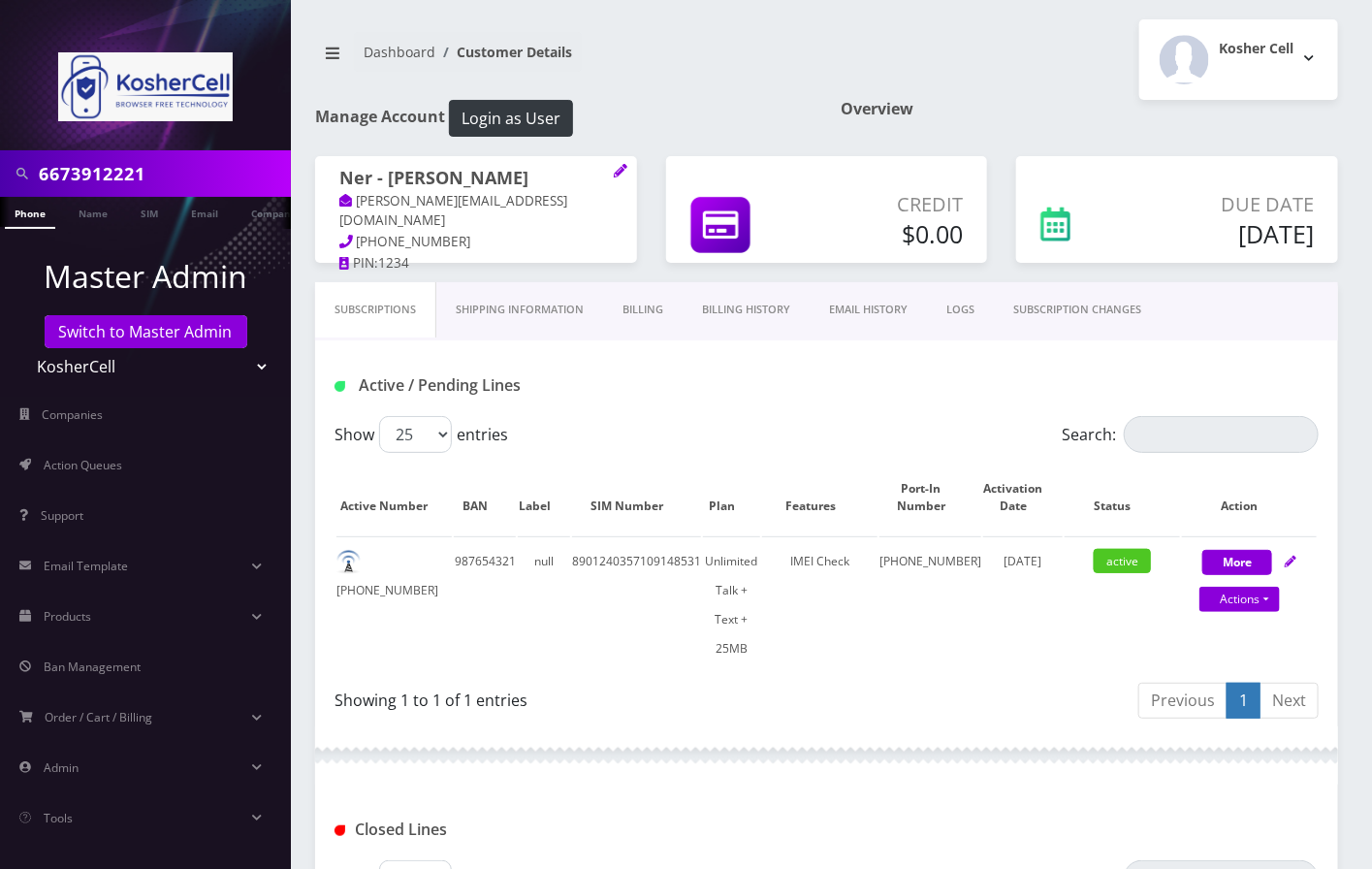
click at [518, 307] on link "Shipping Information" at bounding box center [520, 309] width 167 height 55
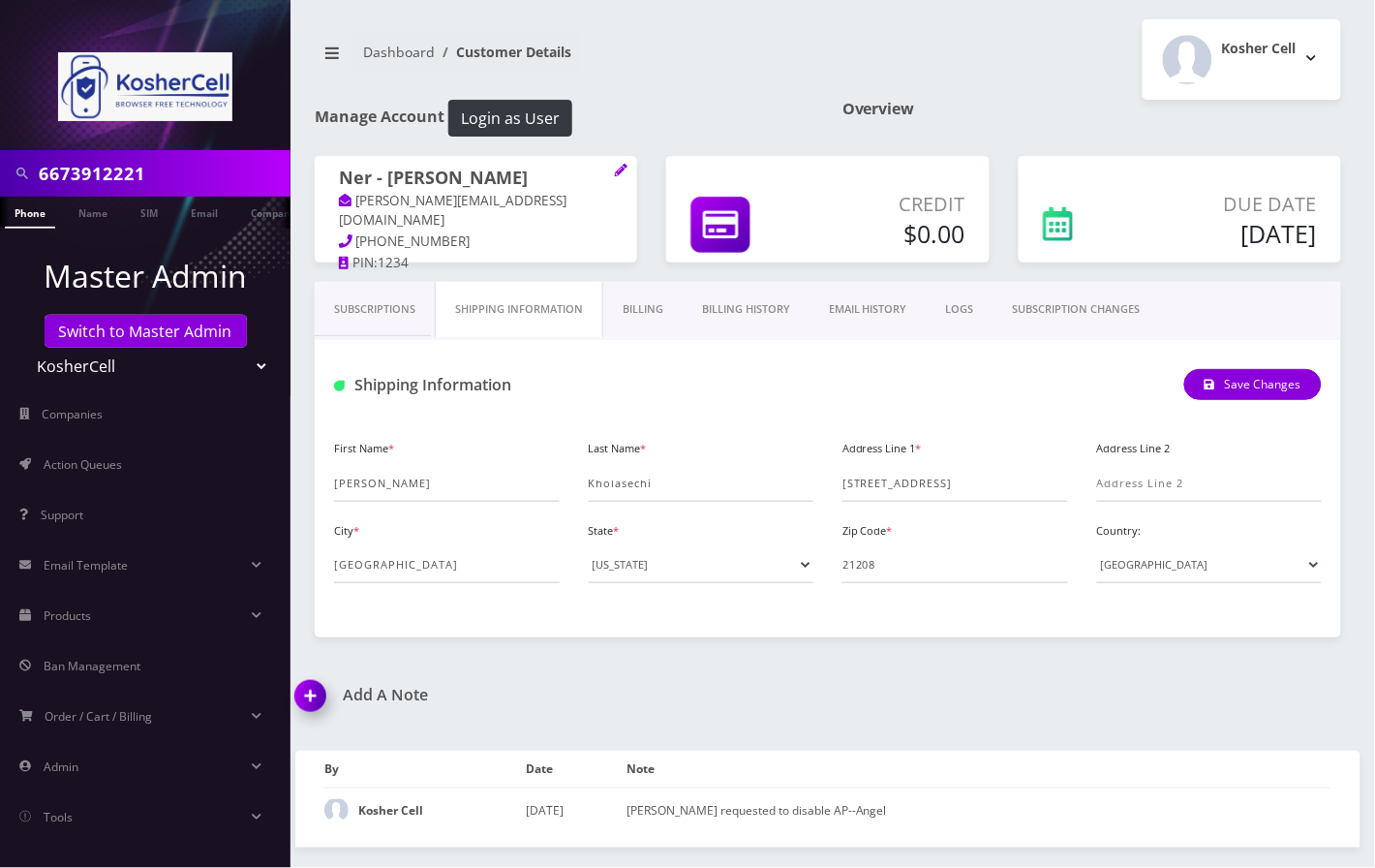
click at [654, 310] on link "Billing" at bounding box center [644, 308] width 80 height 55
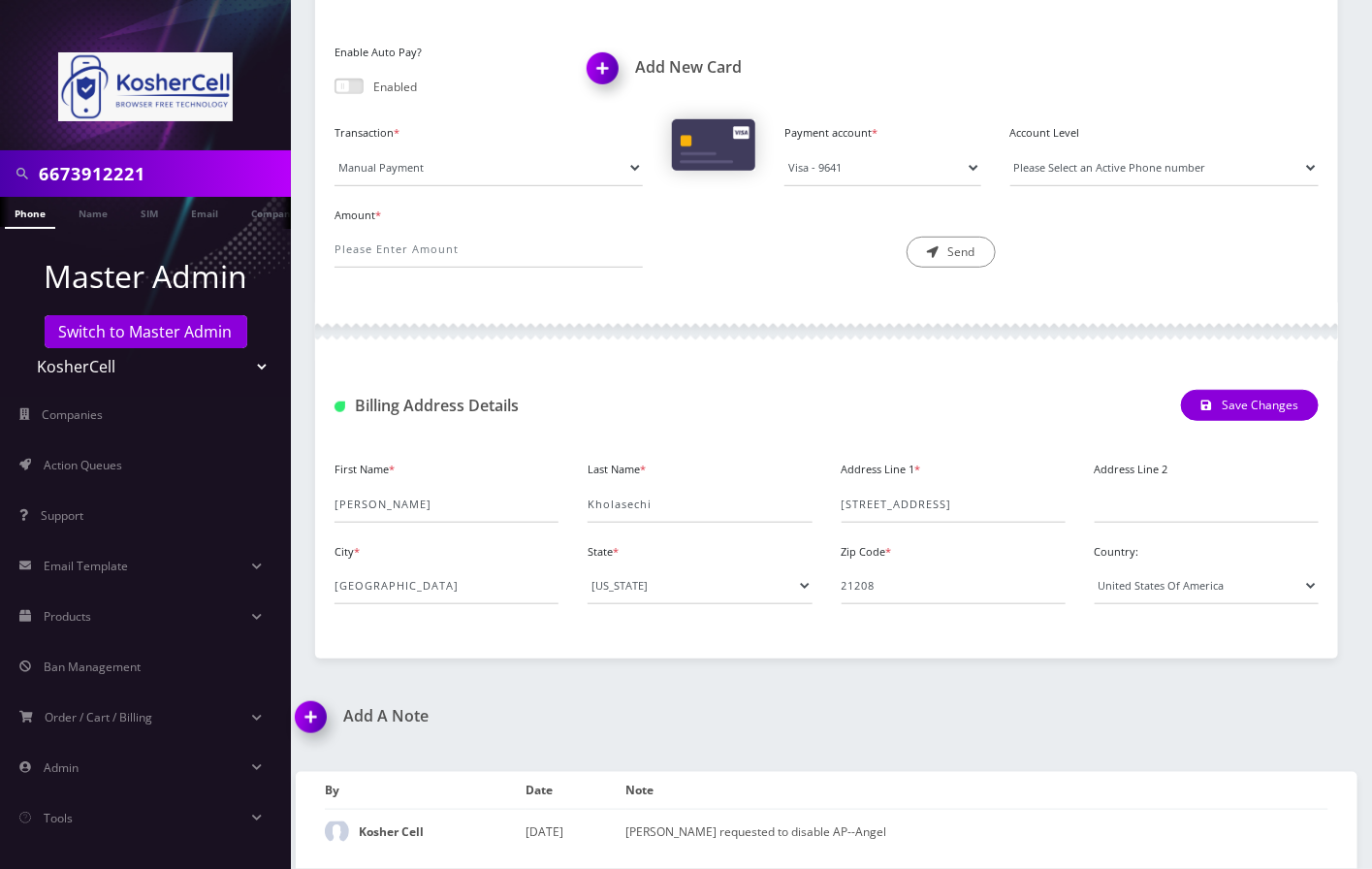
scroll to position [399, 0]
drag, startPoint x: 1217, startPoint y: 274, endPoint x: 1208, endPoint y: 269, distance: 10.3
click at [1217, 274] on div "Amount * Description * Send" at bounding box center [826, 243] width 1013 height 83
click at [75, 184] on input "6673912221" at bounding box center [163, 173] width 248 height 37
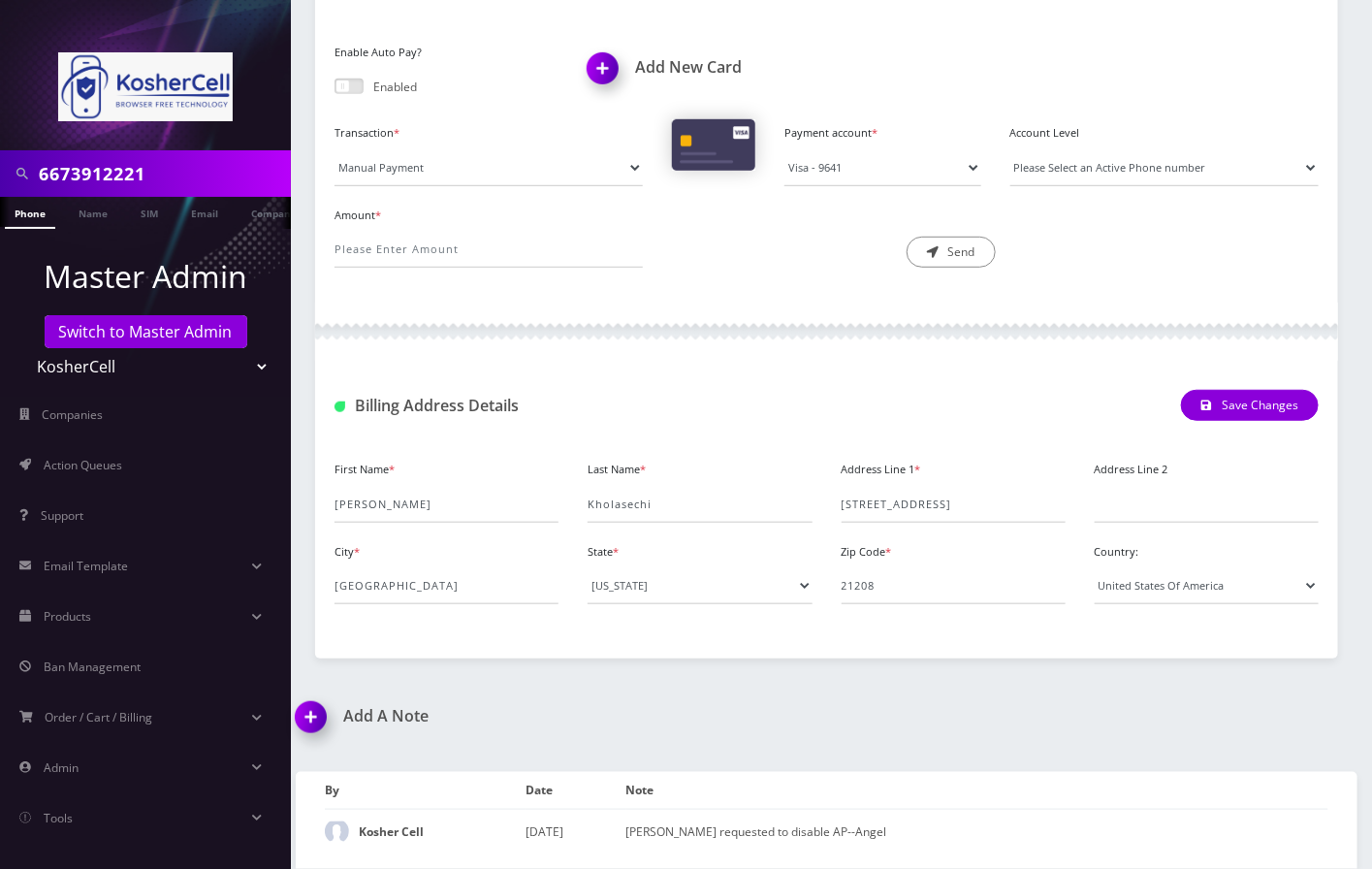
paste input "4063"
type input "6673914063"
click at [40, 215] on link "Phone" at bounding box center [30, 213] width 50 height 32
click at [23, 213] on link "Phone" at bounding box center [21, 213] width 50 height 32
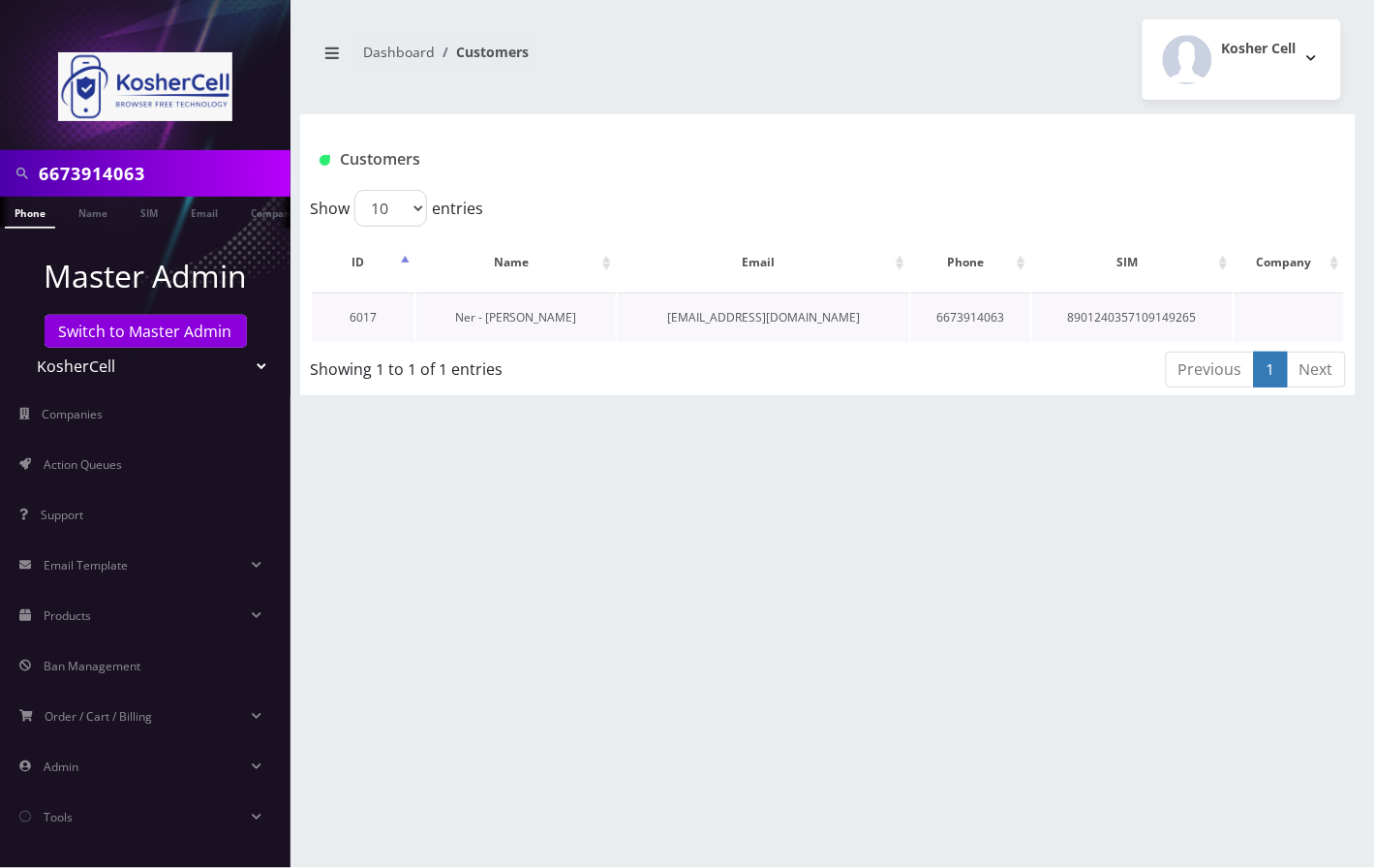
click at [549, 317] on link "Ner - [PERSON_NAME]" at bounding box center [515, 317] width 121 height 17
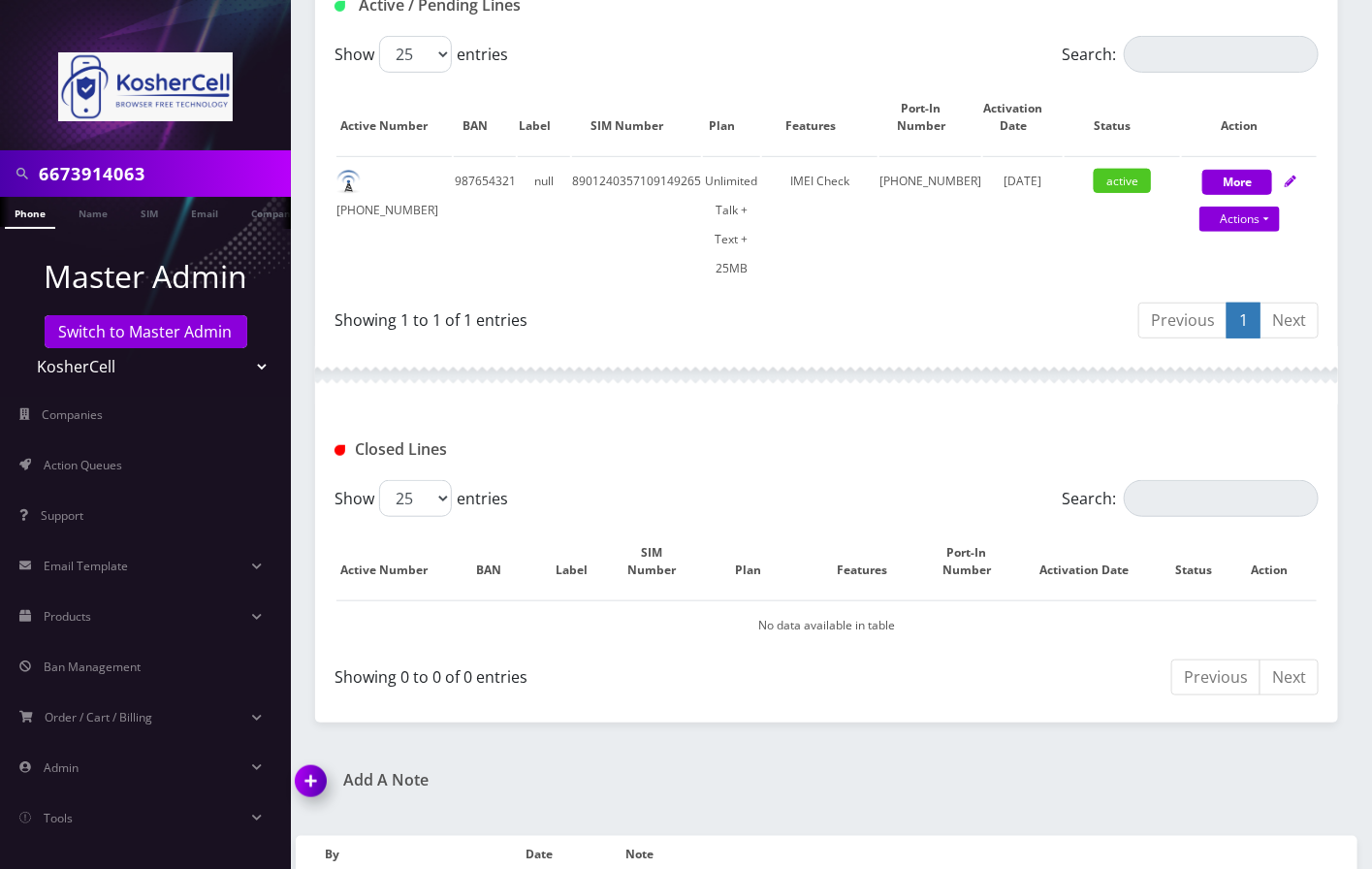
scroll to position [457, 0]
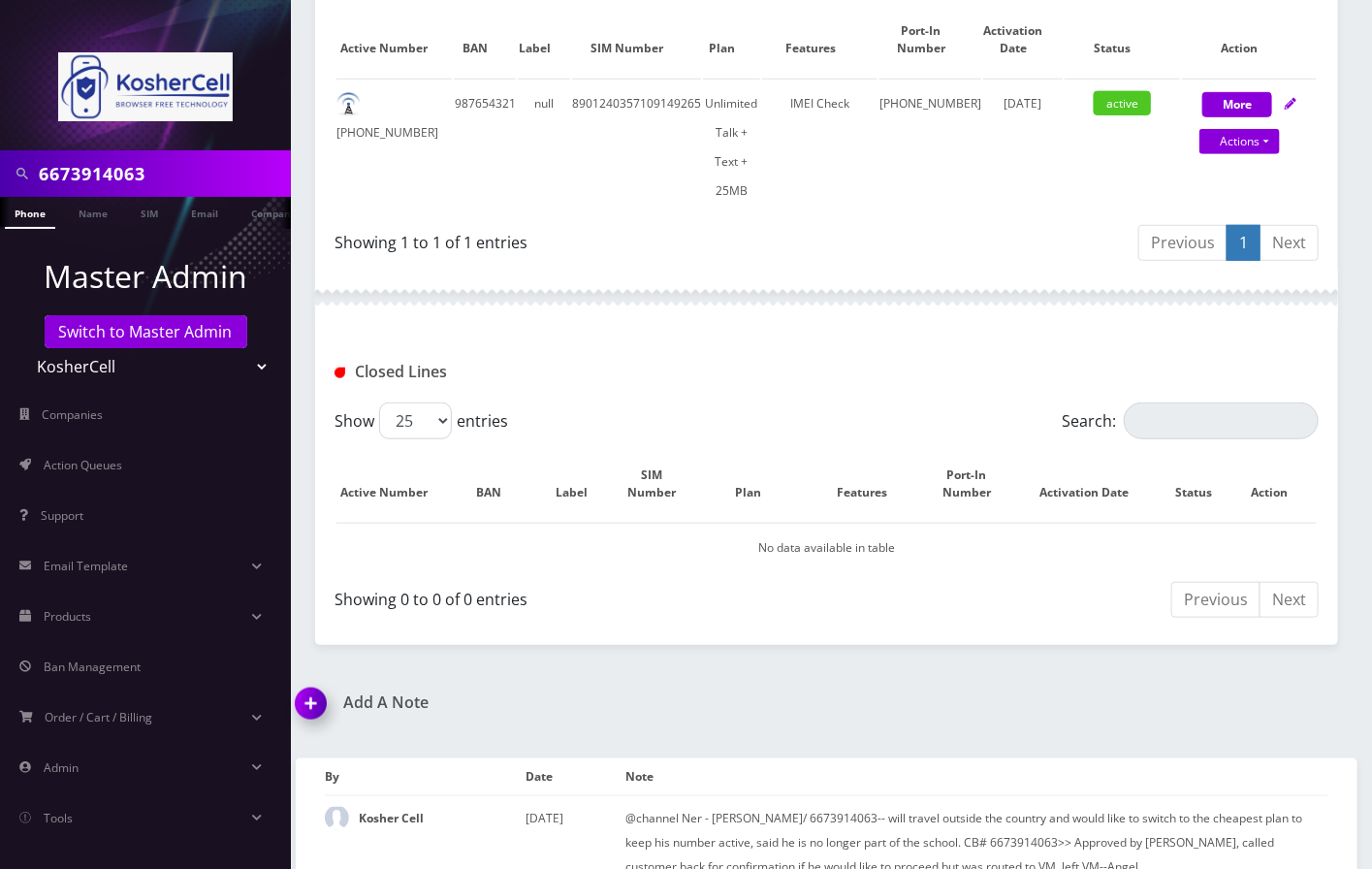
click at [1217, 356] on div "Closed Lines" at bounding box center [826, 372] width 1013 height 32
click at [71, 177] on input "6673914063" at bounding box center [163, 173] width 248 height 37
click at [144, 332] on link "Switch to Master Admin" at bounding box center [146, 331] width 203 height 33
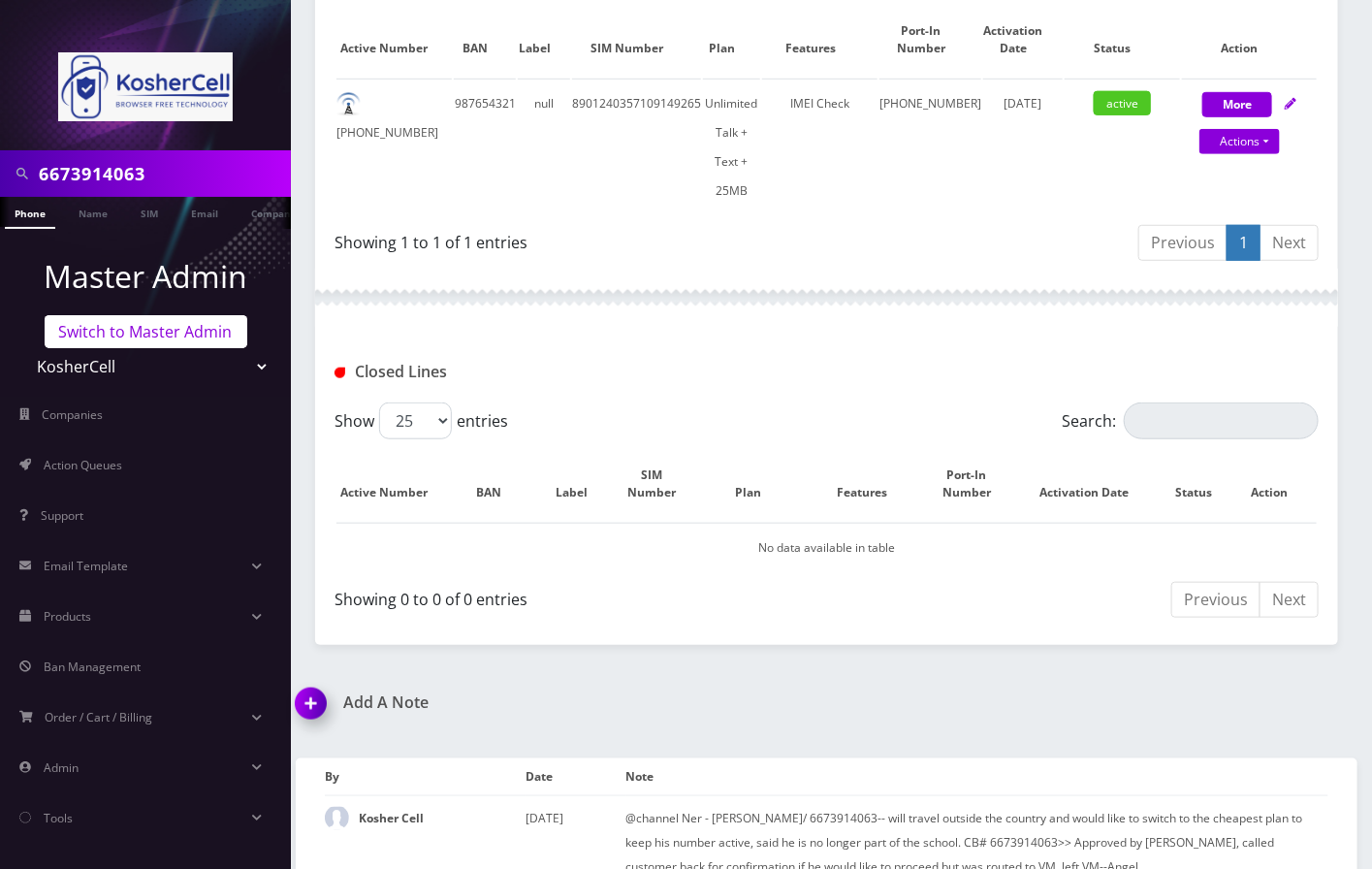
click at [128, 335] on link "Switch to Master Admin" at bounding box center [146, 331] width 203 height 33
click at [156, 367] on select "Teltik Production My Link Mobile VennMobile Unlimited Advanced LTE [PERSON_NAME…" at bounding box center [146, 366] width 248 height 37
select select "23"
click at [22, 348] on select "Teltik Production My Link Mobile VennMobile Unlimited Advanced LTE [PERSON_NAME…" at bounding box center [146, 366] width 248 height 37
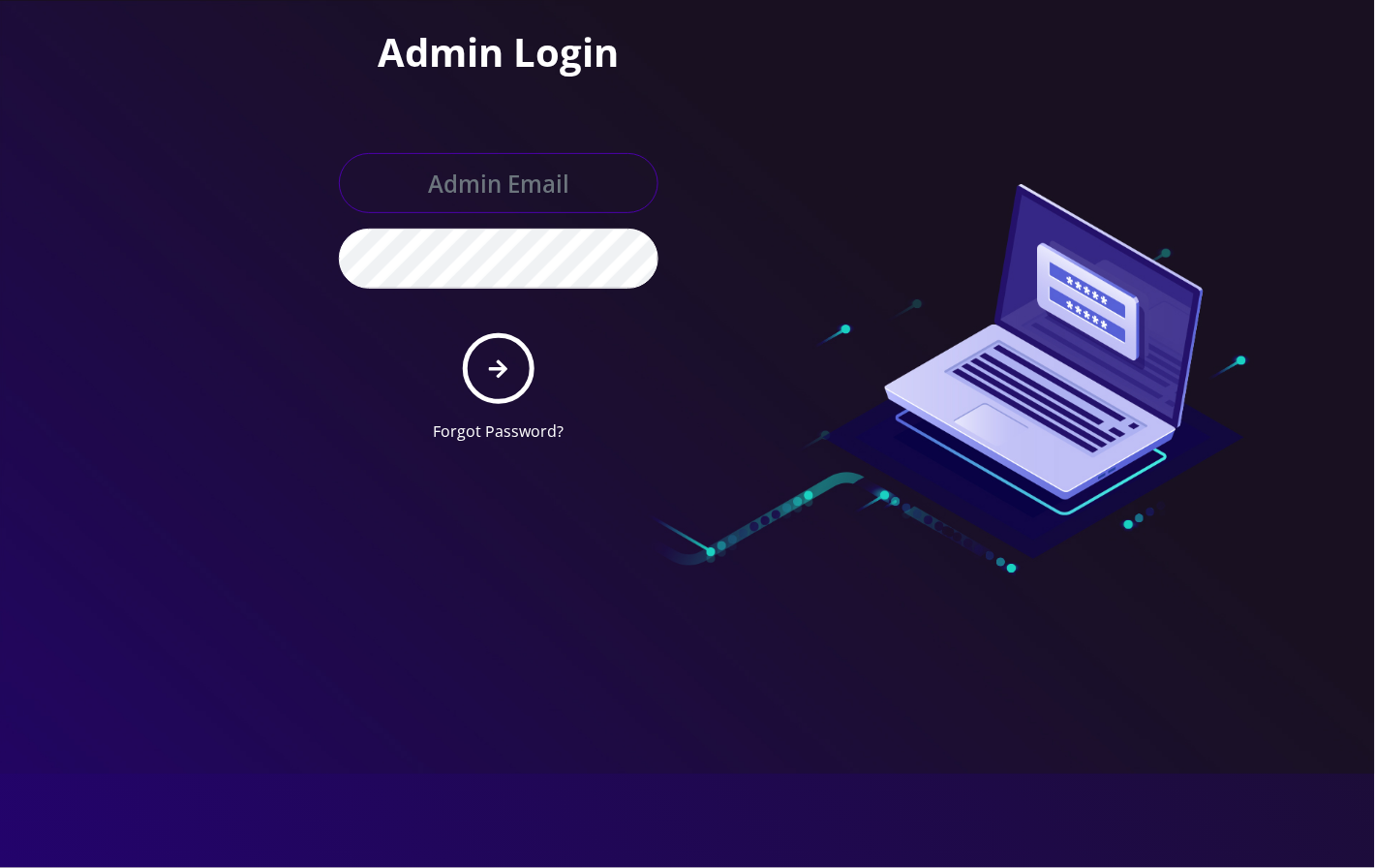
type input "angel@teltik.com"
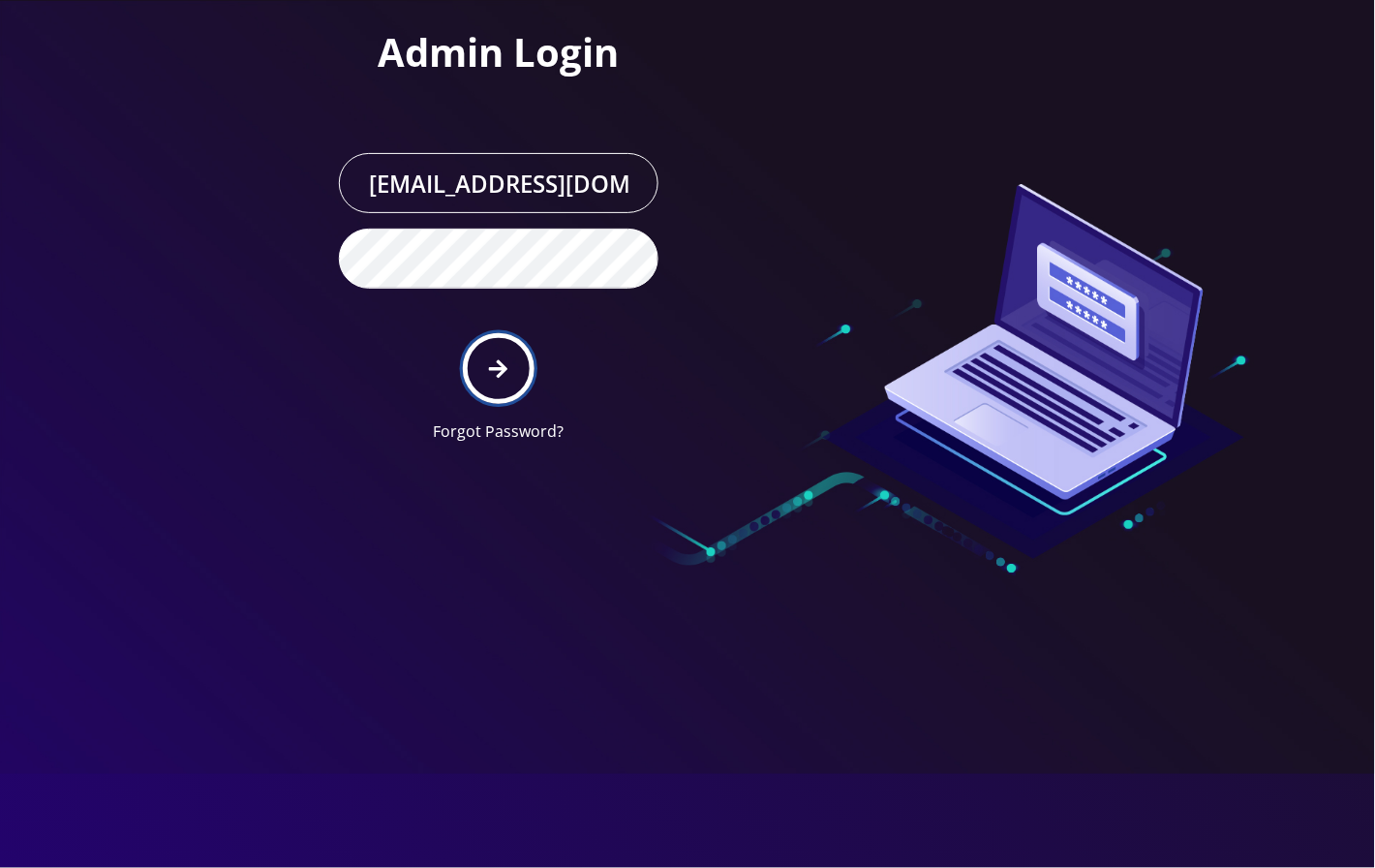
click at [499, 362] on icon "submit" at bounding box center [498, 368] width 18 height 18
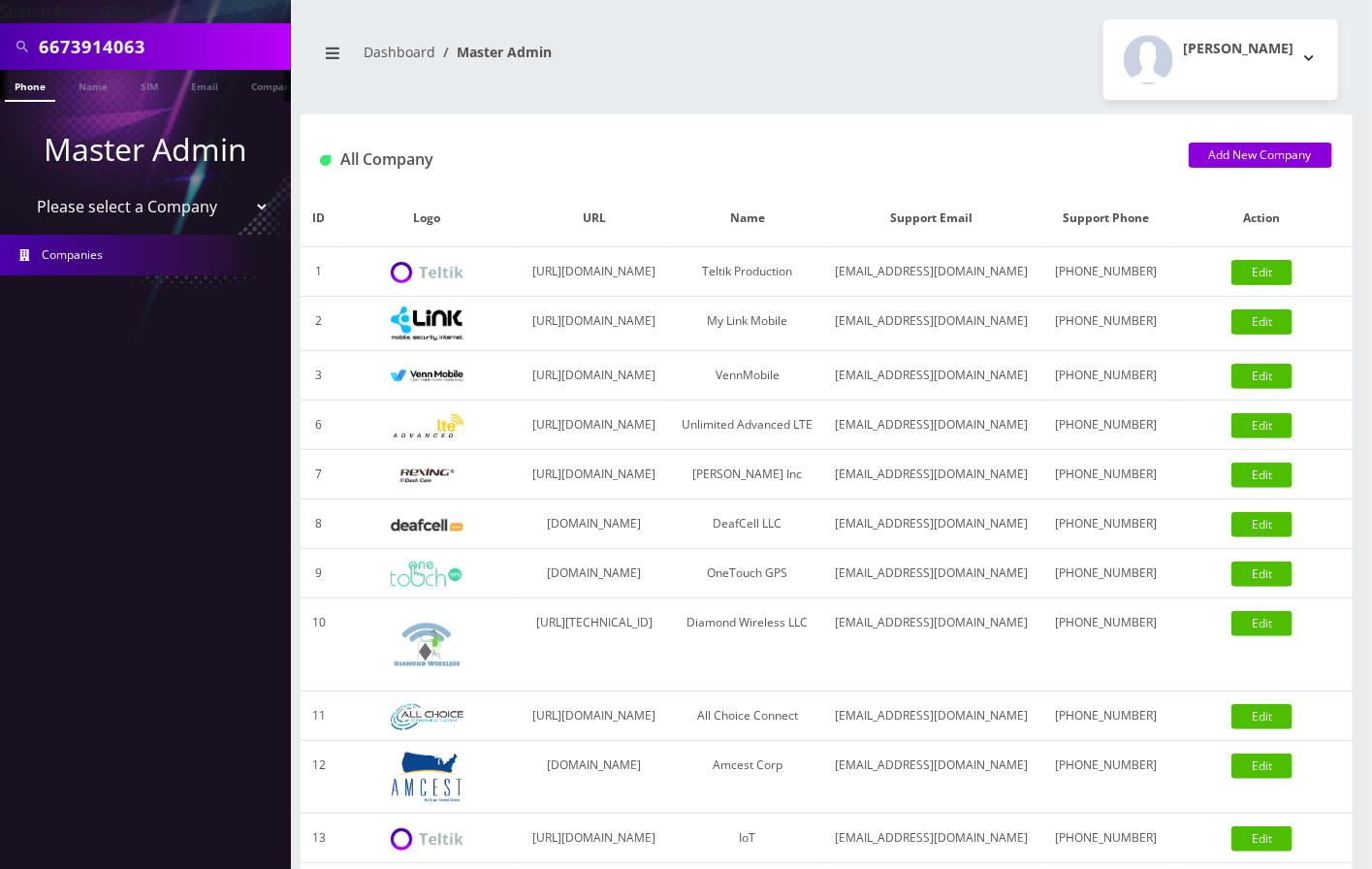
click at [56, 44] on input "6673914063" at bounding box center [163, 46] width 248 height 37
type input "[PERSON_NAME]"
click at [106, 98] on link "Name" at bounding box center [93, 86] width 49 height 32
click at [87, 75] on link "Name" at bounding box center [93, 86] width 49 height 32
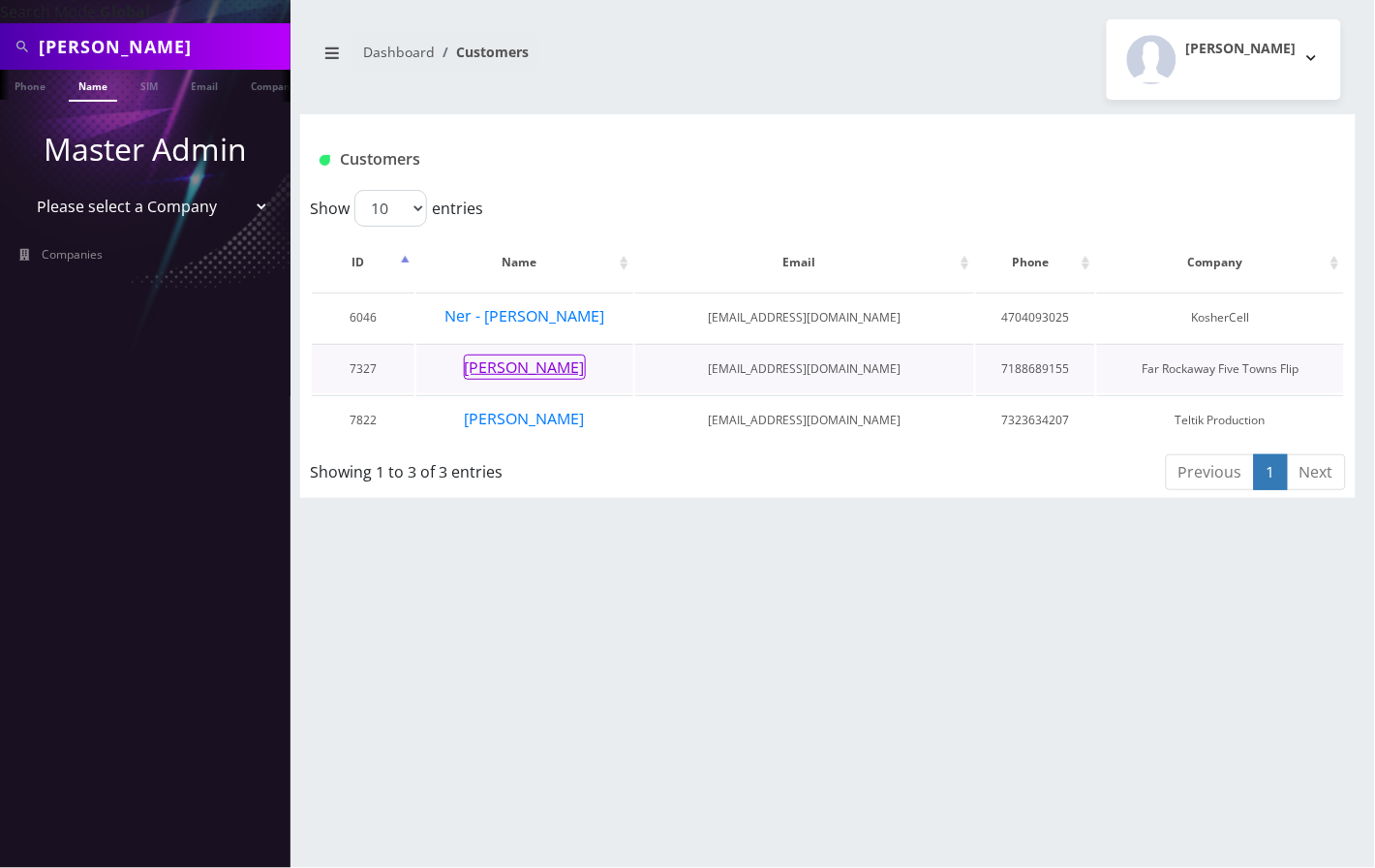
click at [525, 370] on button "[PERSON_NAME]" at bounding box center [525, 366] width 122 height 25
click at [537, 368] on button "[PERSON_NAME]" at bounding box center [525, 366] width 122 height 25
click at [548, 367] on button "[PERSON_NAME]" at bounding box center [525, 366] width 122 height 25
click at [548, 368] on button "[PERSON_NAME]" at bounding box center [525, 366] width 122 height 25
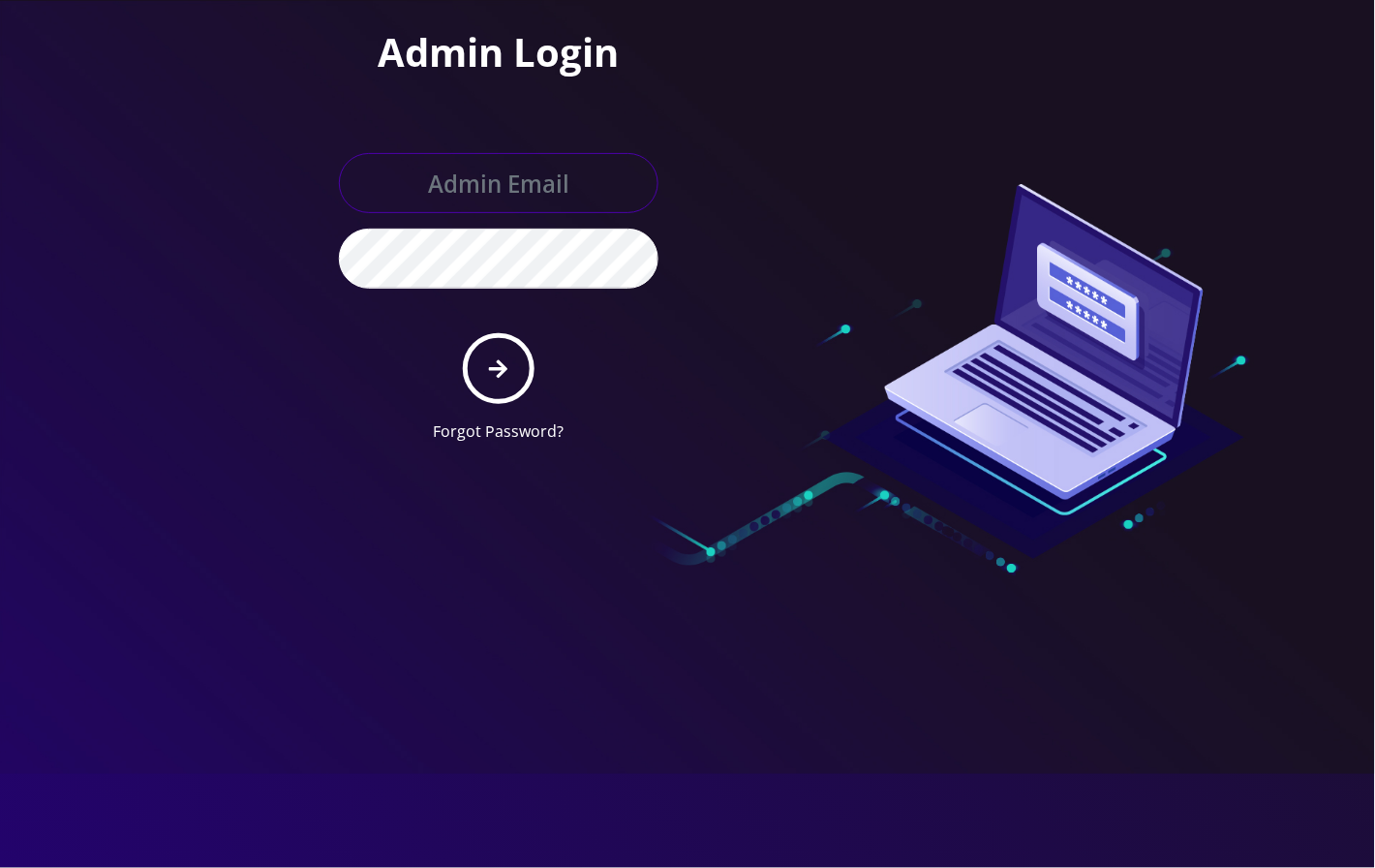
type input "[EMAIL_ADDRESS][DOMAIN_NAME]"
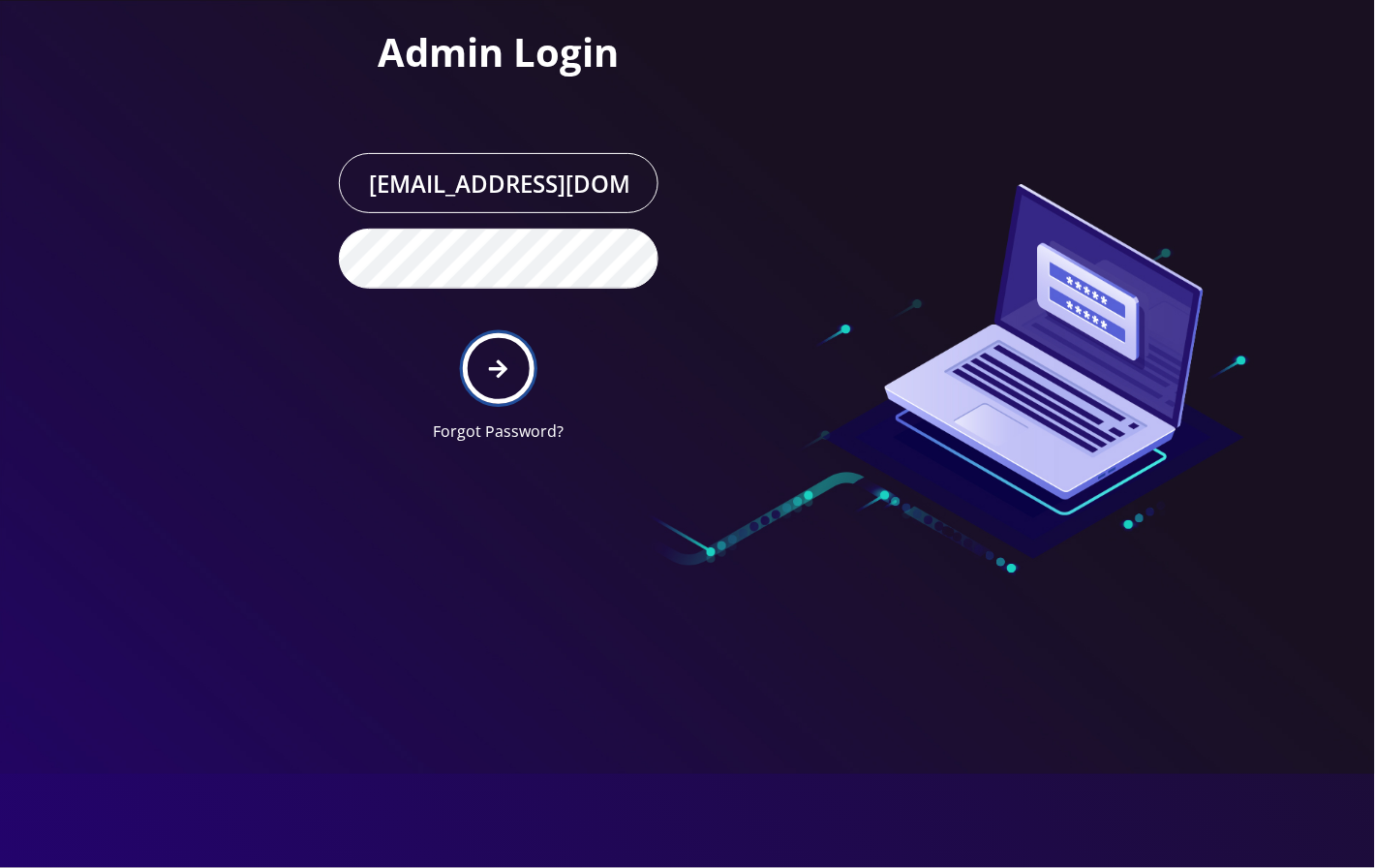
click at [510, 357] on button "submit" at bounding box center [498, 368] width 71 height 71
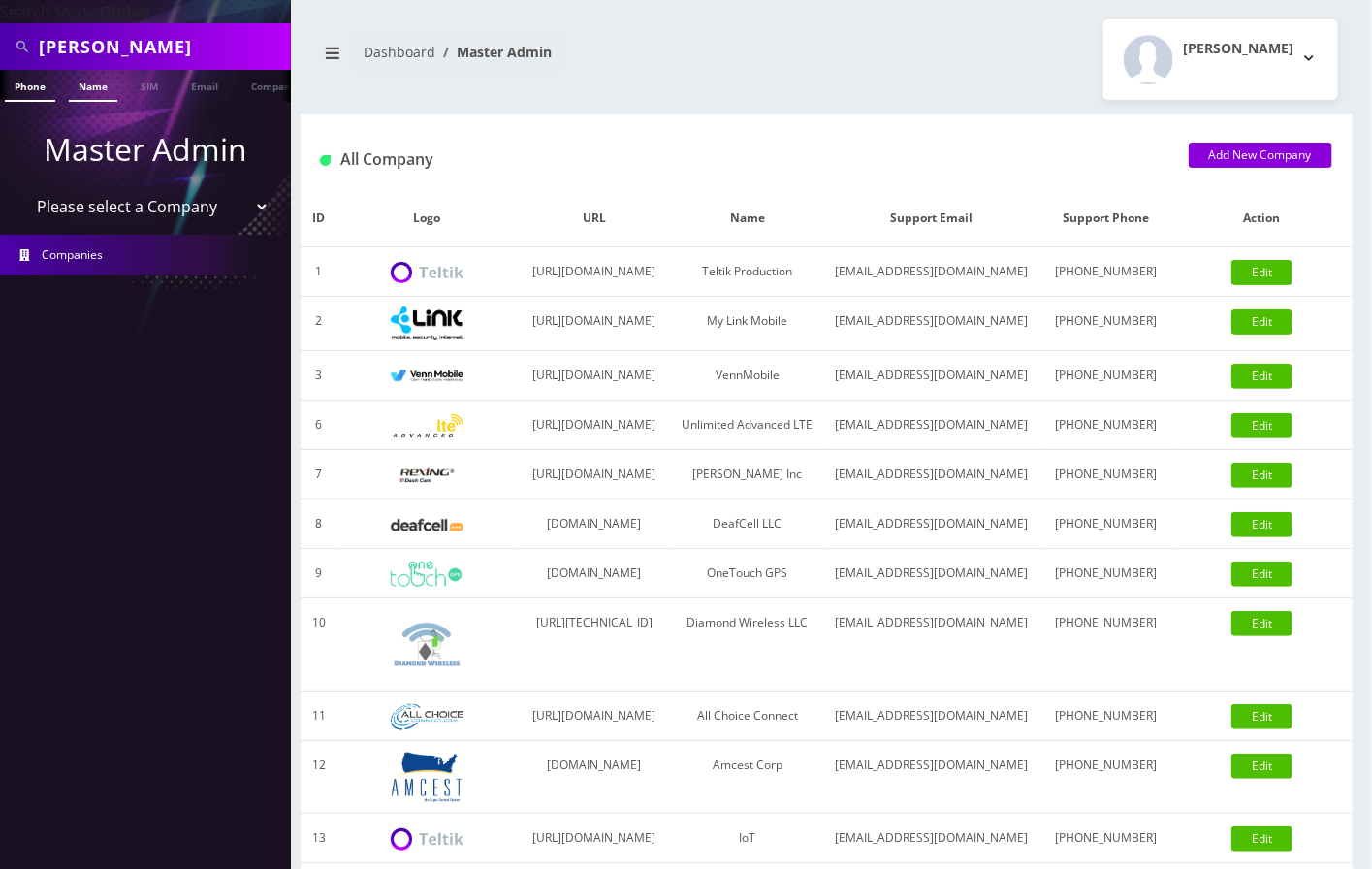
click at [82, 83] on link "Name" at bounding box center [93, 86] width 49 height 32
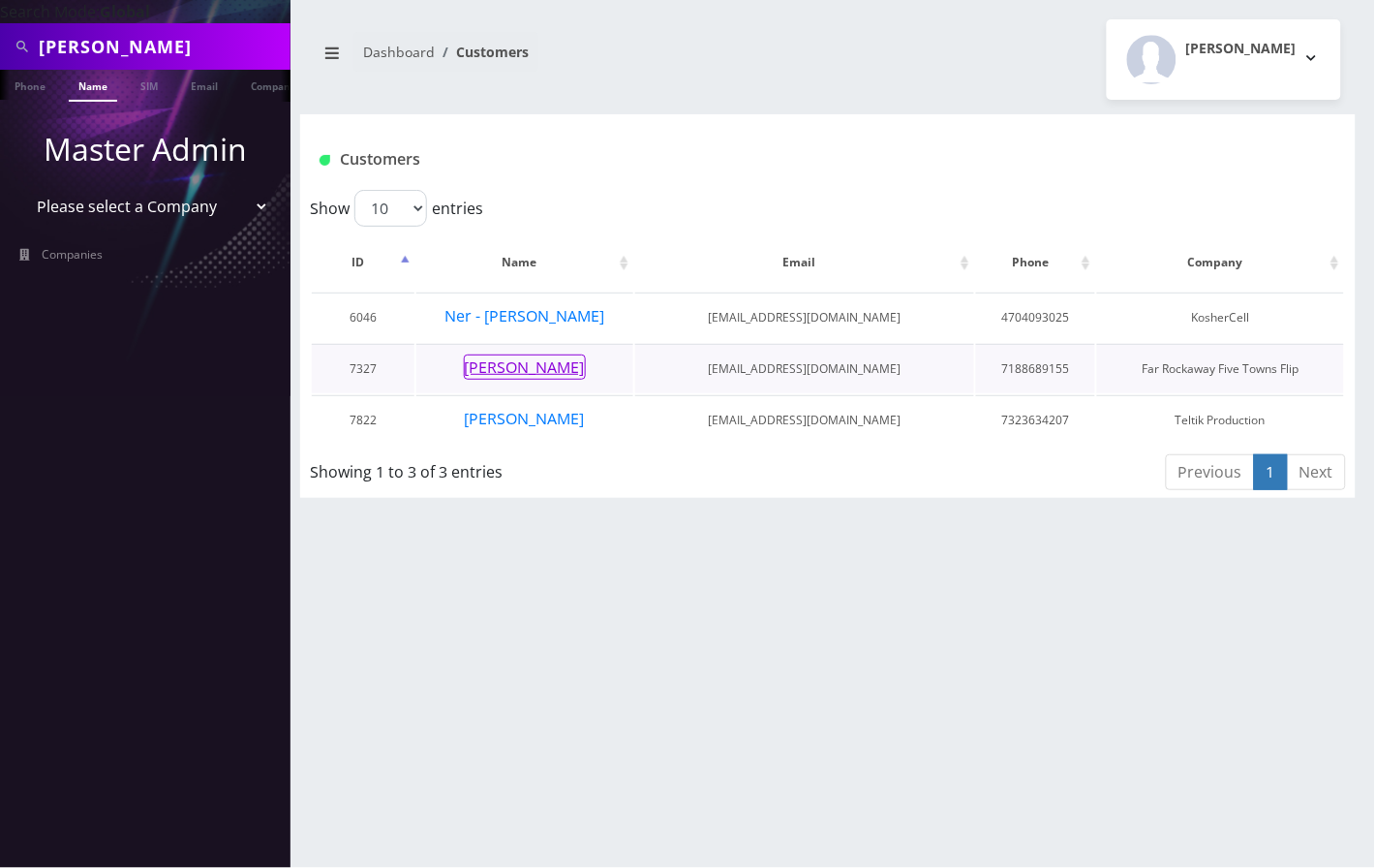
click at [544, 356] on button "[PERSON_NAME]" at bounding box center [525, 366] width 122 height 25
click at [527, 366] on button "[PERSON_NAME]" at bounding box center [525, 366] width 122 height 25
click at [647, 734] on div "haller Phone Name SIM Email Company Customer Dashboard Customers Angel Sabando" at bounding box center [827, 434] width 1095 height 868
click at [95, 86] on link "Name" at bounding box center [93, 86] width 49 height 32
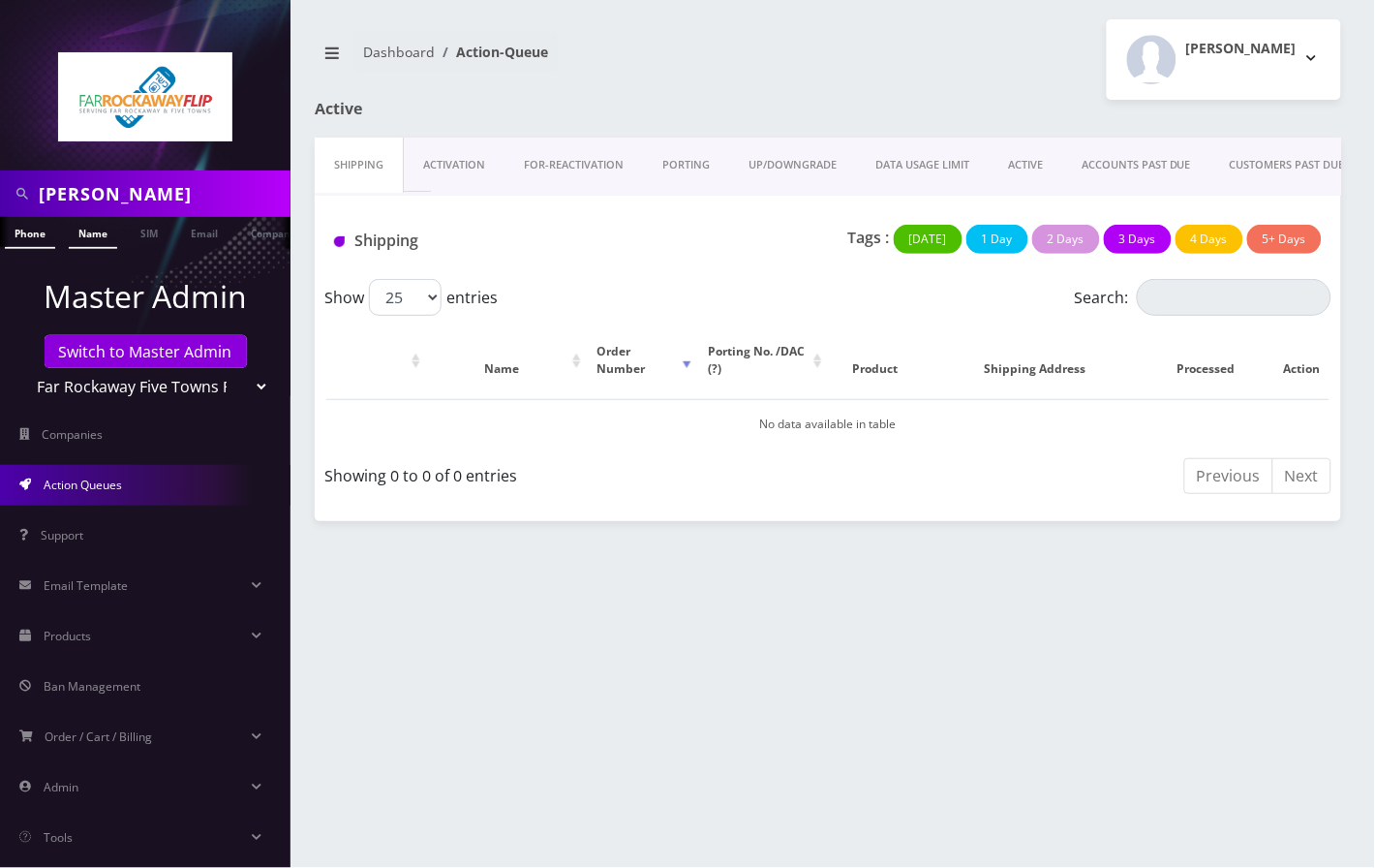
click at [94, 231] on link "Name" at bounding box center [93, 232] width 49 height 32
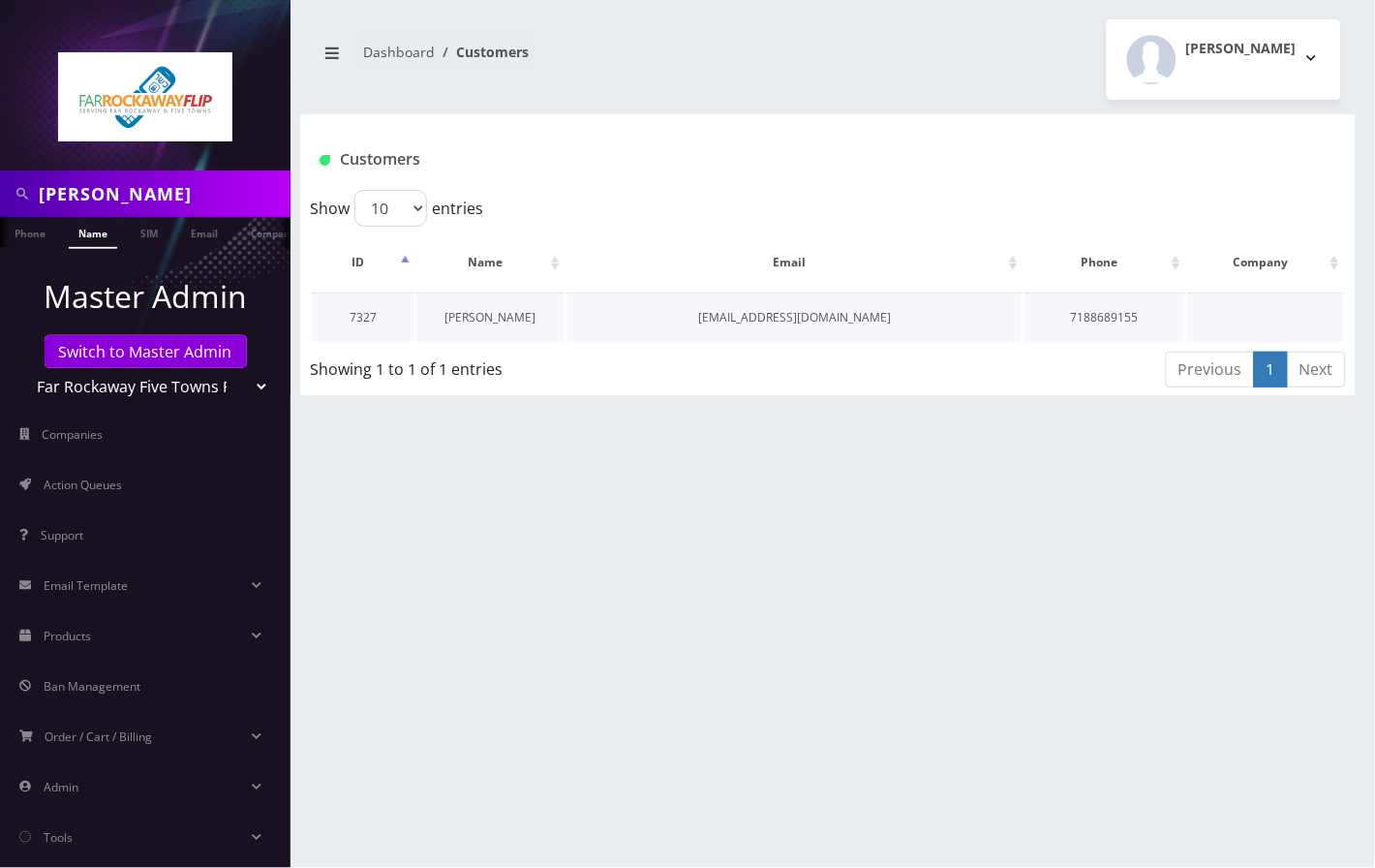
click at [493, 320] on link "[PERSON_NAME]" at bounding box center [491, 317] width 91 height 17
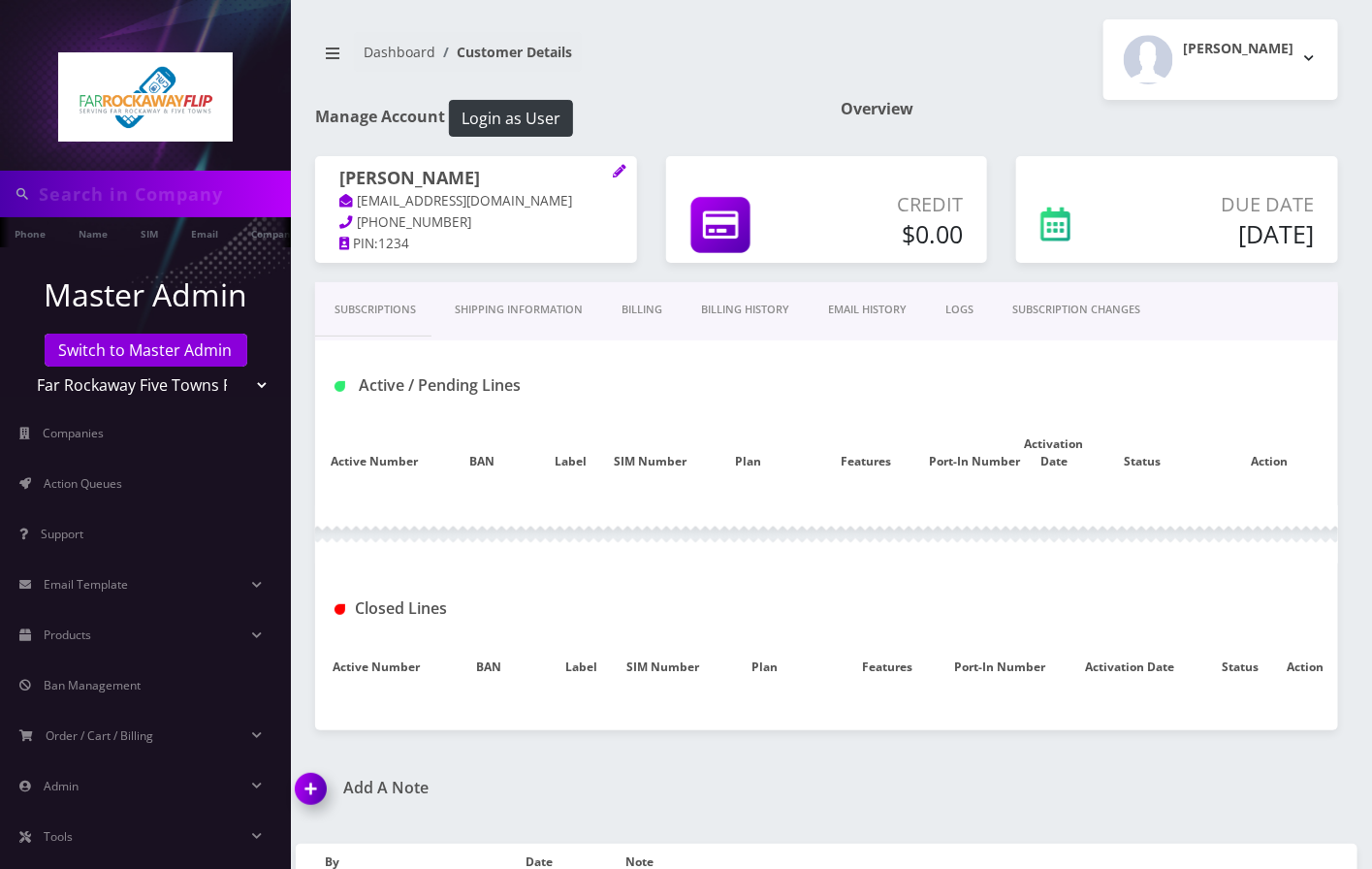
type input "[PERSON_NAME]"
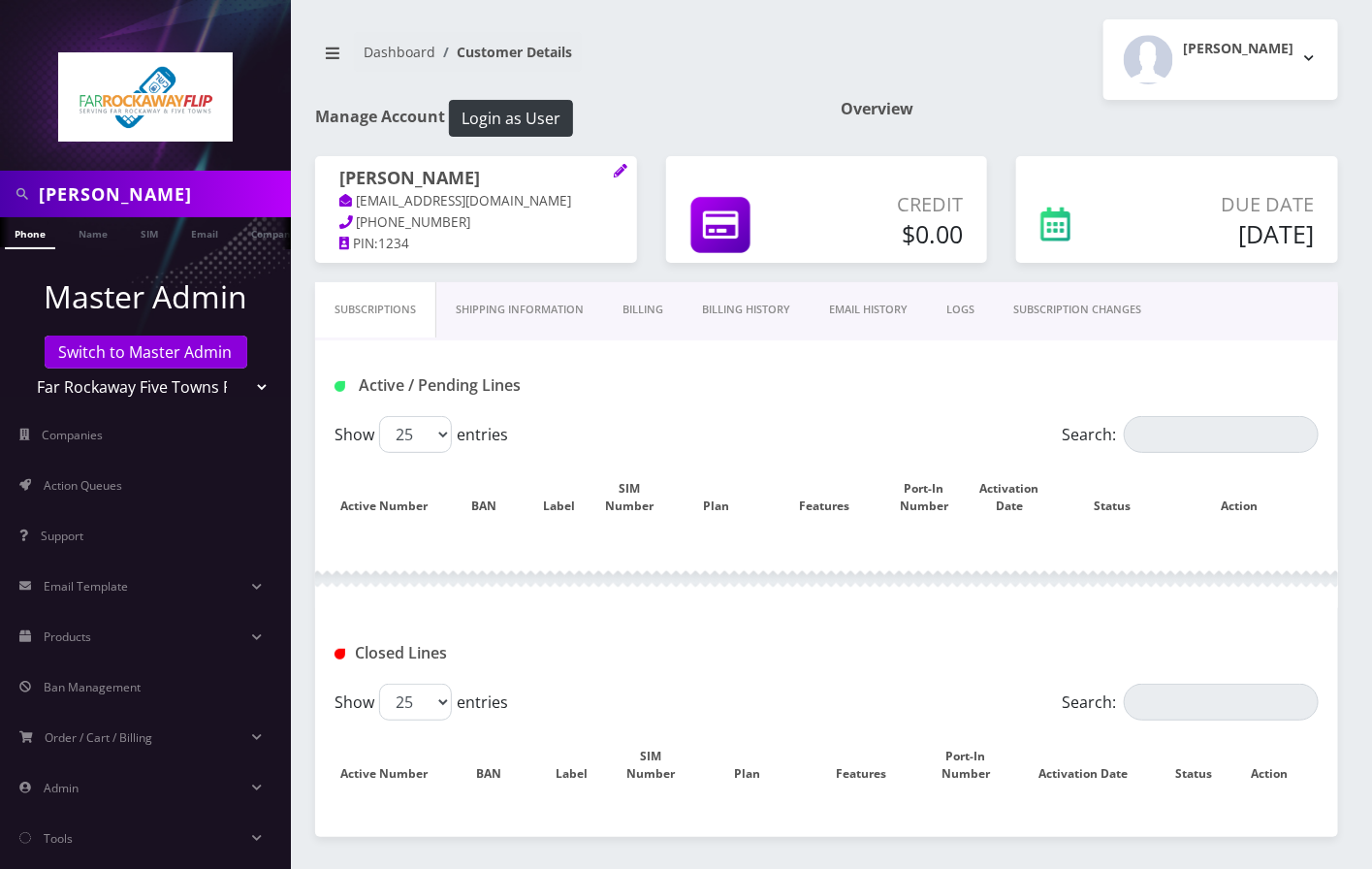
click at [1120, 307] on link "SUBSCRIPTION CHANGES" at bounding box center [1077, 309] width 167 height 55
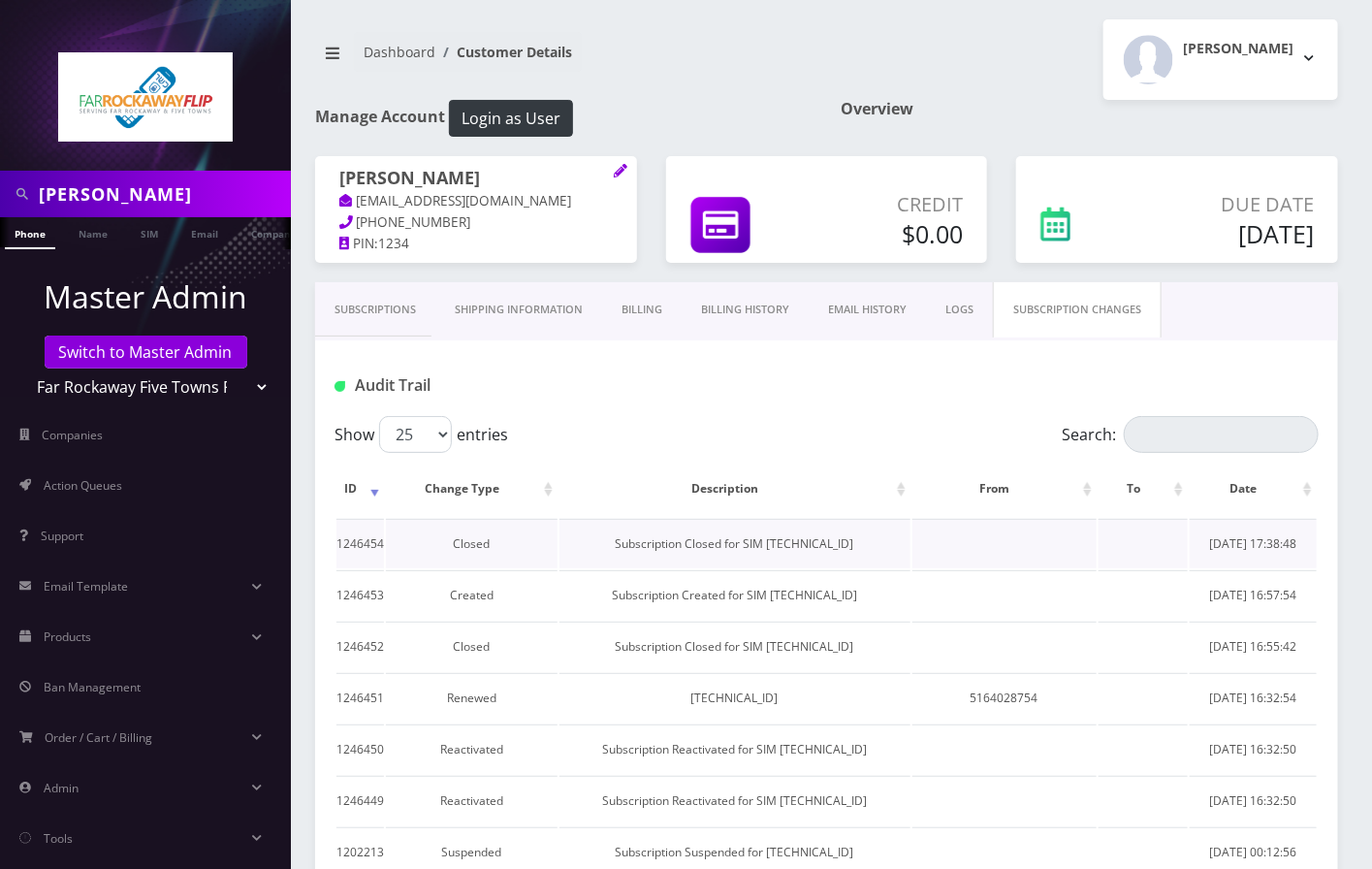
click at [824, 542] on td "Subscription Closed for SIM [TECHNICAL_ID]" at bounding box center [734, 543] width 351 height 50
copy td "8901240467119699975"
click at [402, 320] on link "Subscriptions" at bounding box center [375, 309] width 120 height 55
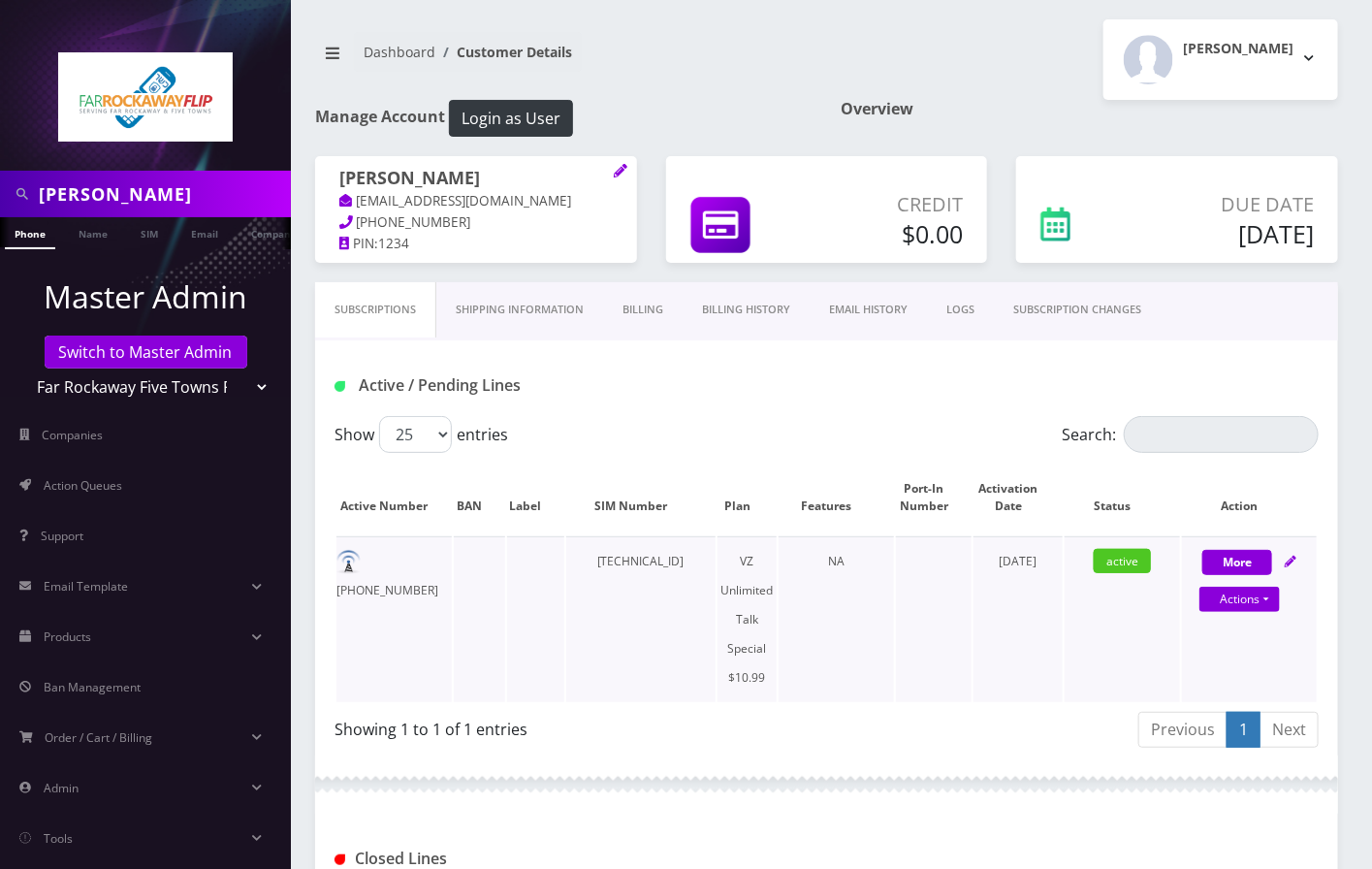
click at [666, 569] on td "[TECHNICAL_ID]" at bounding box center [641, 619] width 149 height 166
copy td "[TECHNICAL_ID]"
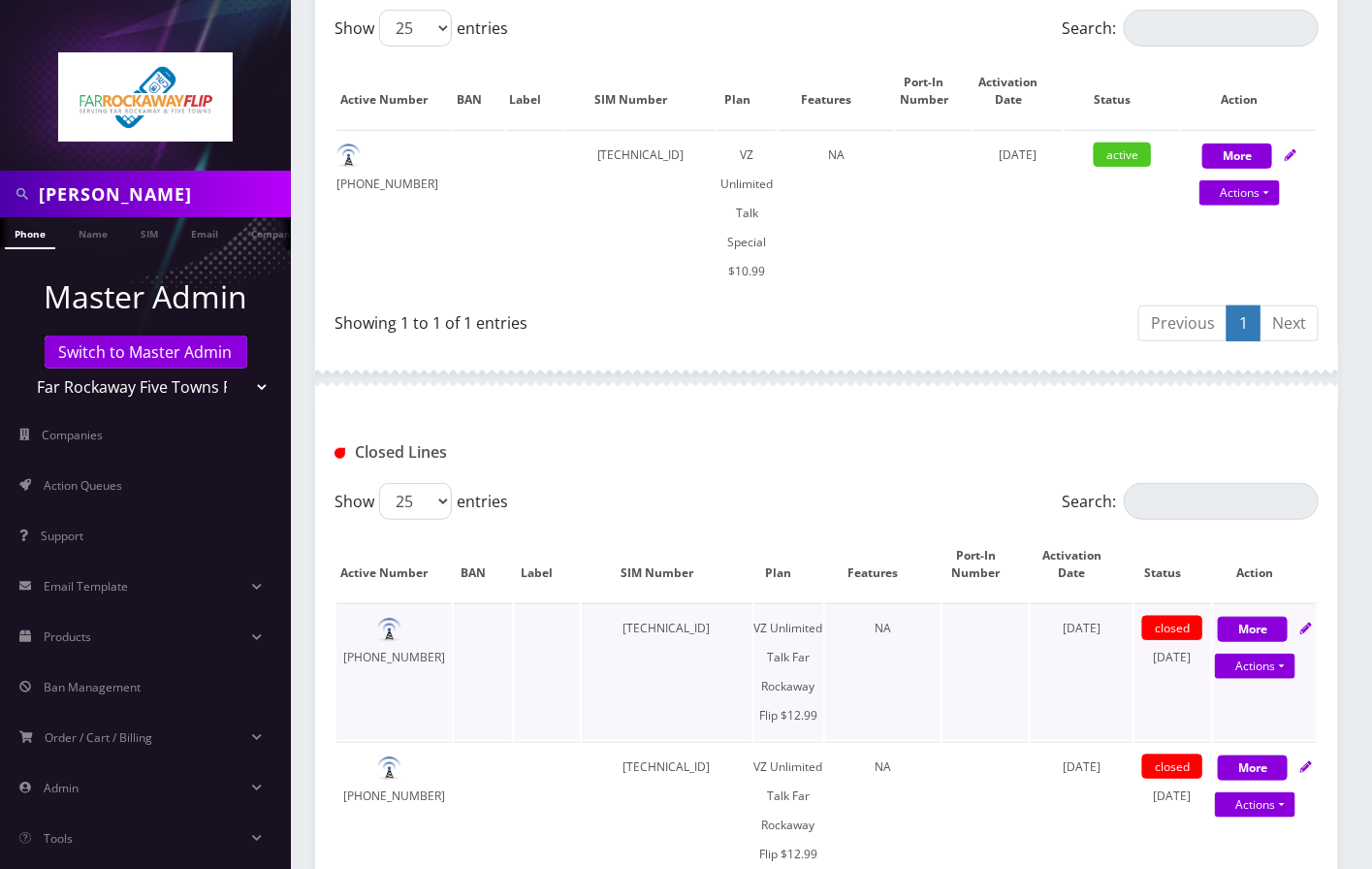
scroll to position [258, 0]
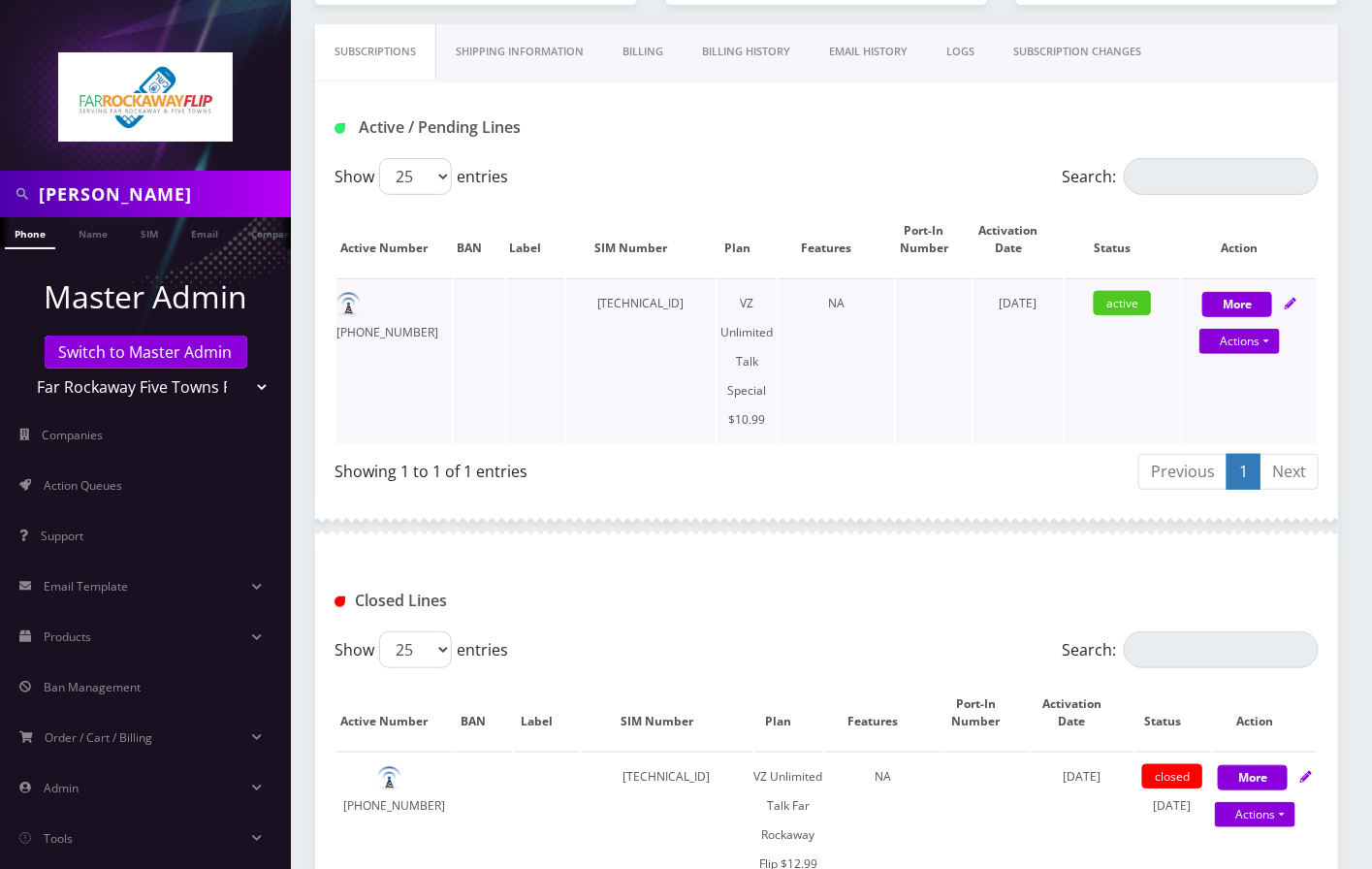
click at [609, 416] on td "[TECHNICAL_ID]" at bounding box center [641, 362] width 149 height 166
click at [645, 287] on td "[TECHNICAL_ID]" at bounding box center [641, 362] width 149 height 166
click at [423, 306] on td "[PHONE_NUMBER]" at bounding box center [395, 362] width 116 height 166
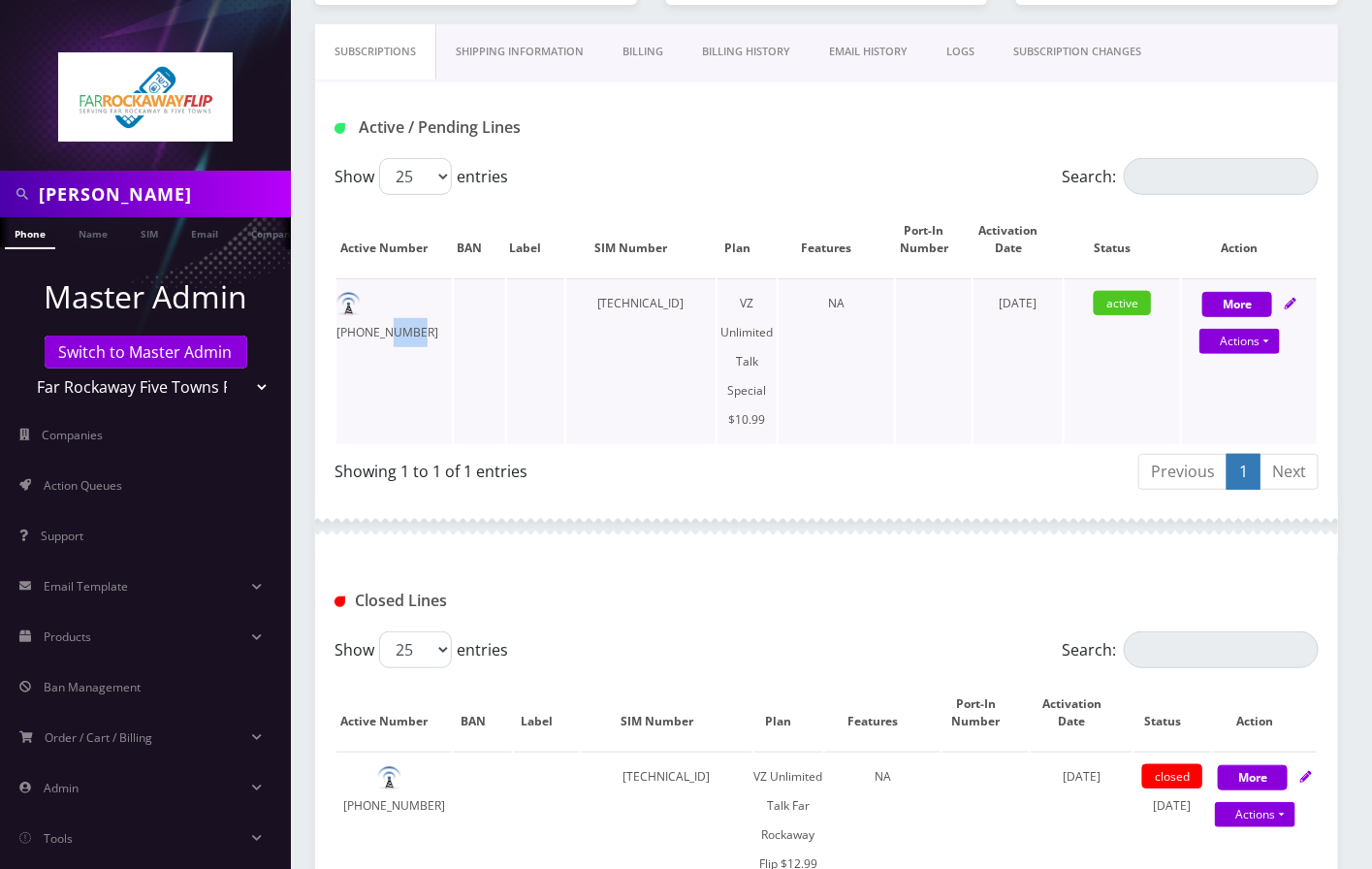
click at [423, 306] on td "[PHONE_NUMBER]" at bounding box center [395, 362] width 116 height 166
copy td "[PHONE_NUMBER]"
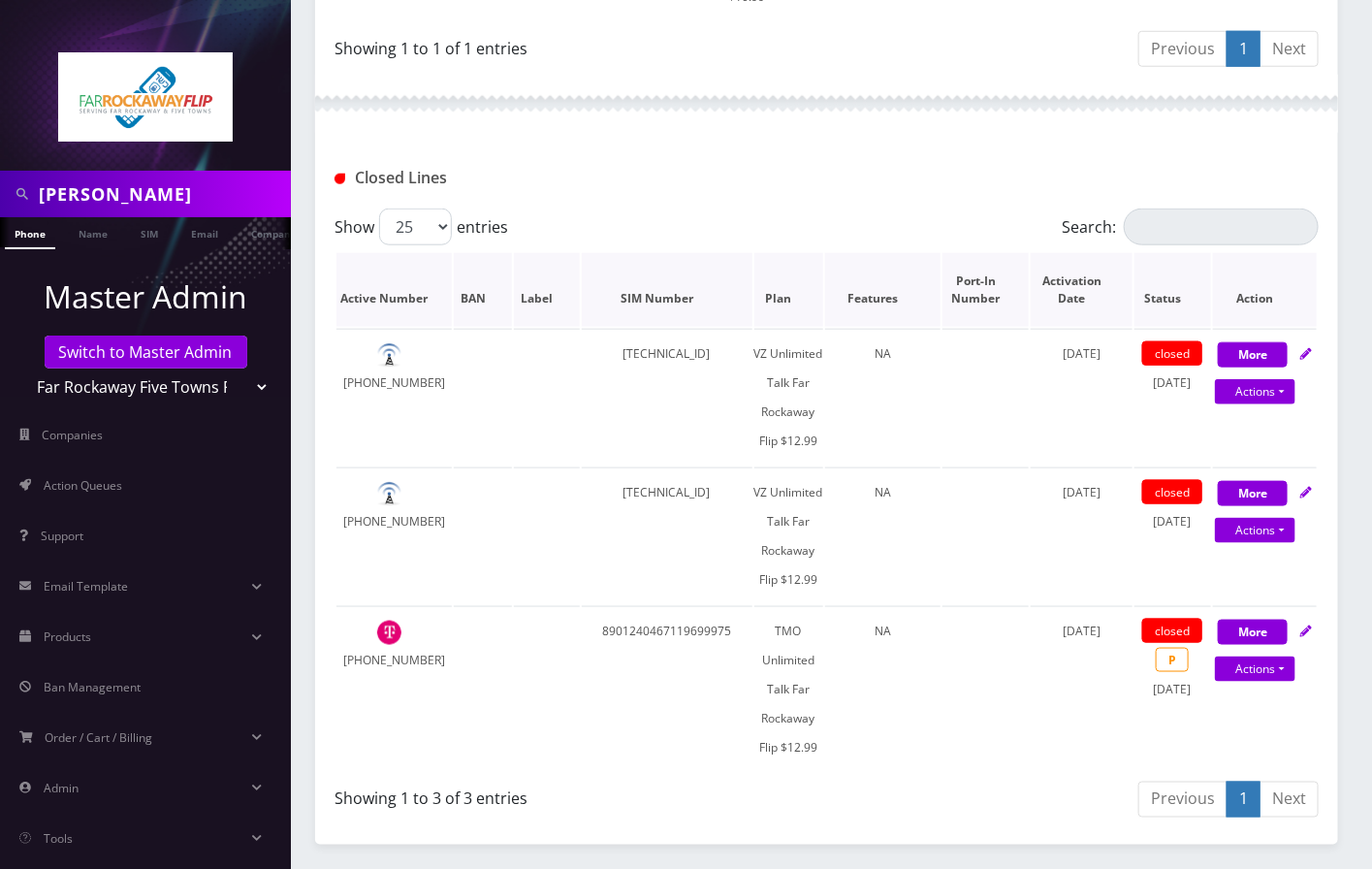
scroll to position [186, 0]
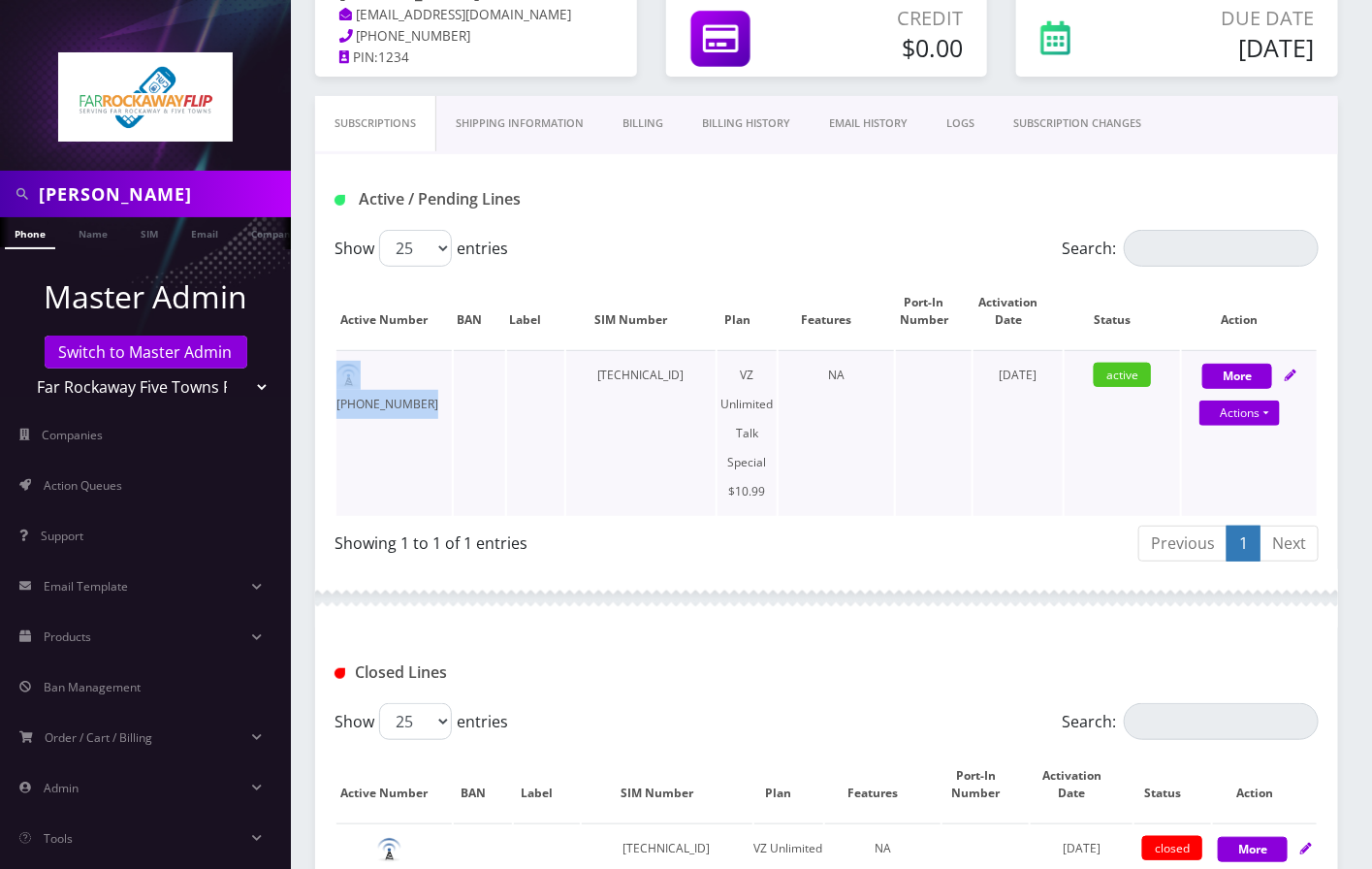
click at [410, 372] on td "[PHONE_NUMBER]" at bounding box center [395, 433] width 116 height 166
click at [410, 371] on td "[PHONE_NUMBER]" at bounding box center [395, 433] width 116 height 166
click at [410, 372] on td "[PHONE_NUMBER]" at bounding box center [395, 433] width 116 height 166
click at [493, 428] on td at bounding box center [479, 433] width 50 height 166
click at [430, 378] on td "[PHONE_NUMBER]" at bounding box center [395, 433] width 116 height 166
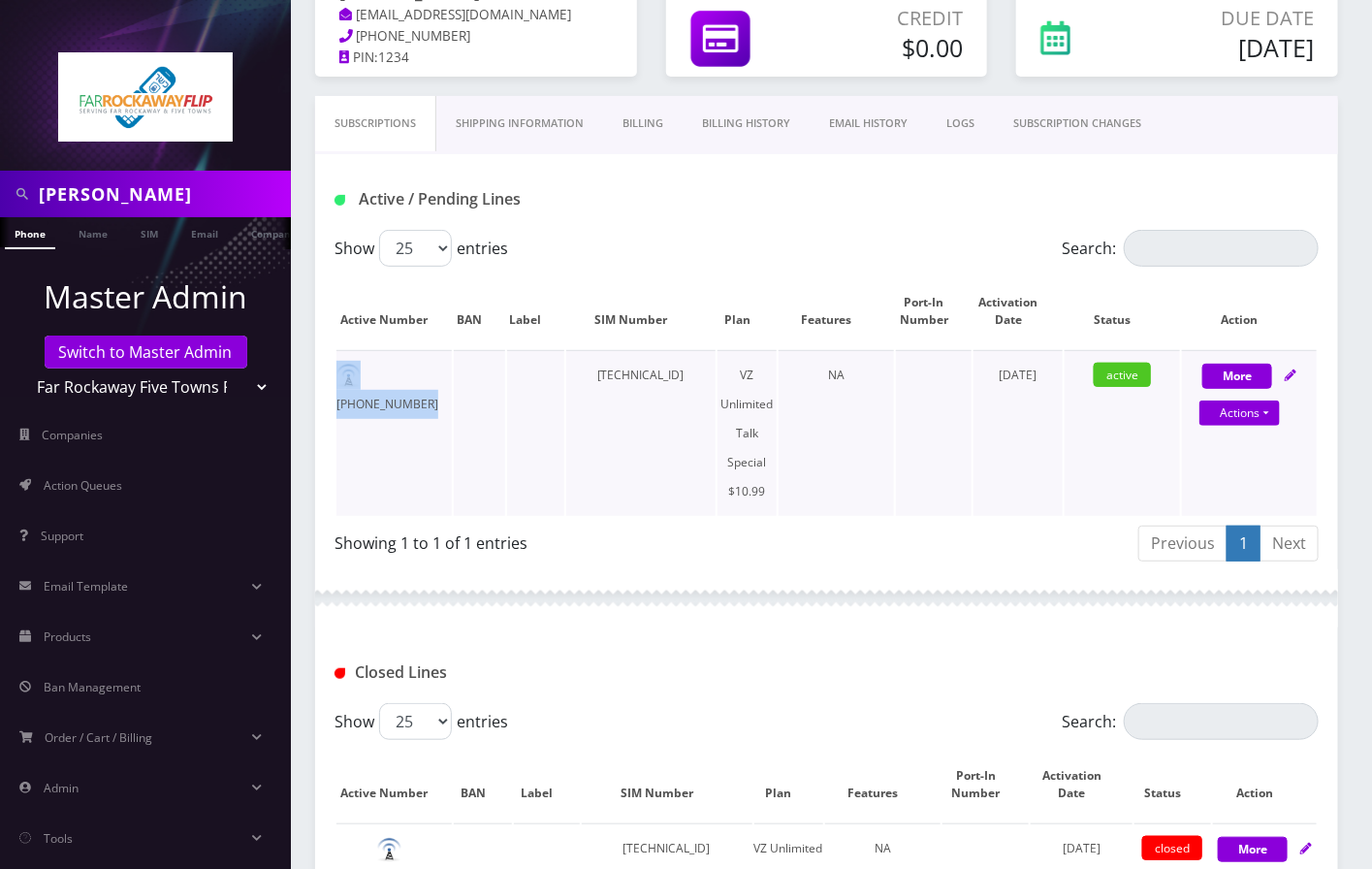
click at [431, 378] on td "[PHONE_NUMBER]" at bounding box center [395, 433] width 116 height 166
click at [501, 484] on td at bounding box center [479, 433] width 50 height 166
click at [397, 375] on td "[PHONE_NUMBER]" at bounding box center [395, 433] width 116 height 166
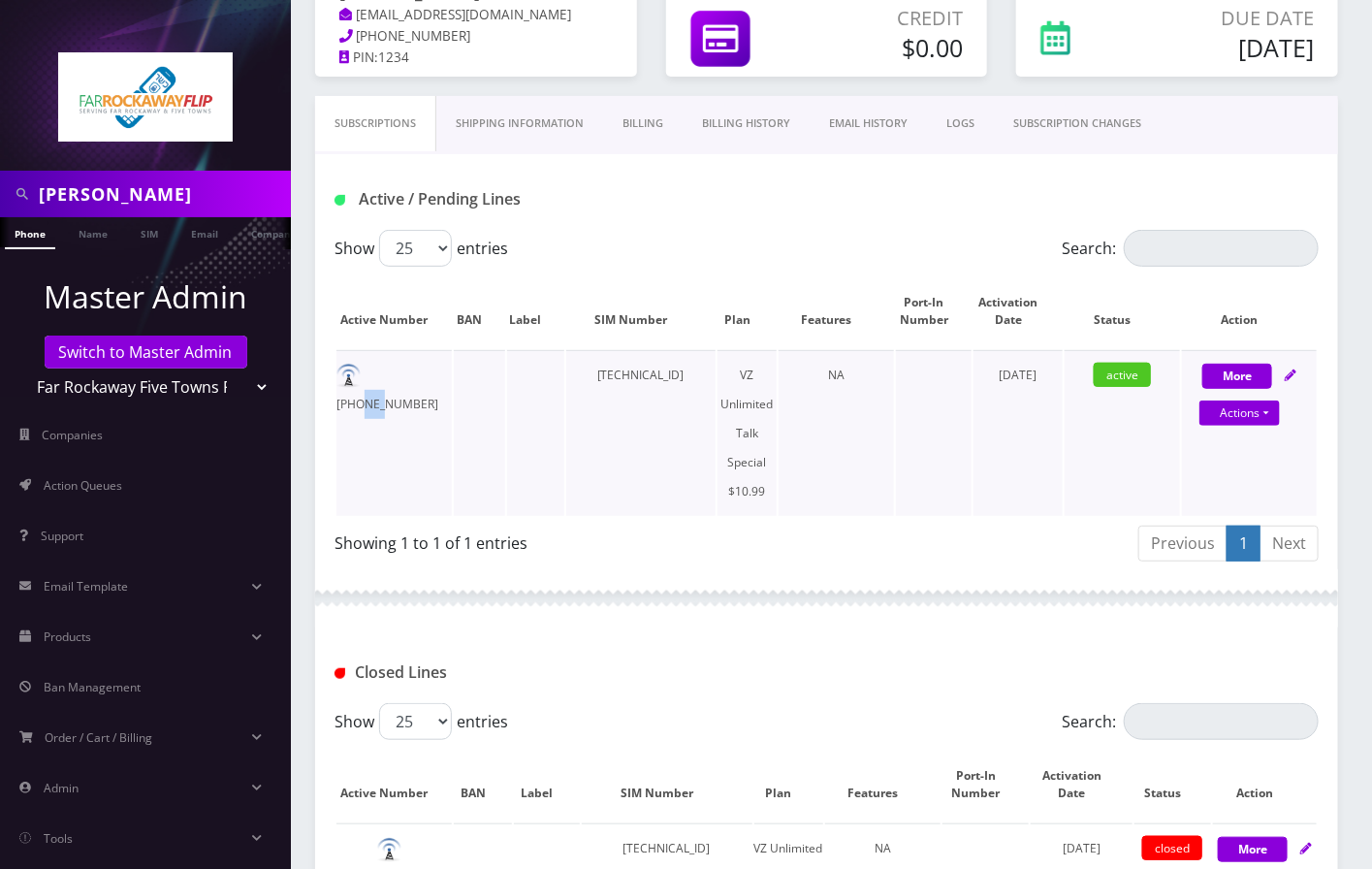
click at [397, 375] on td "[PHONE_NUMBER]" at bounding box center [395, 433] width 116 height 166
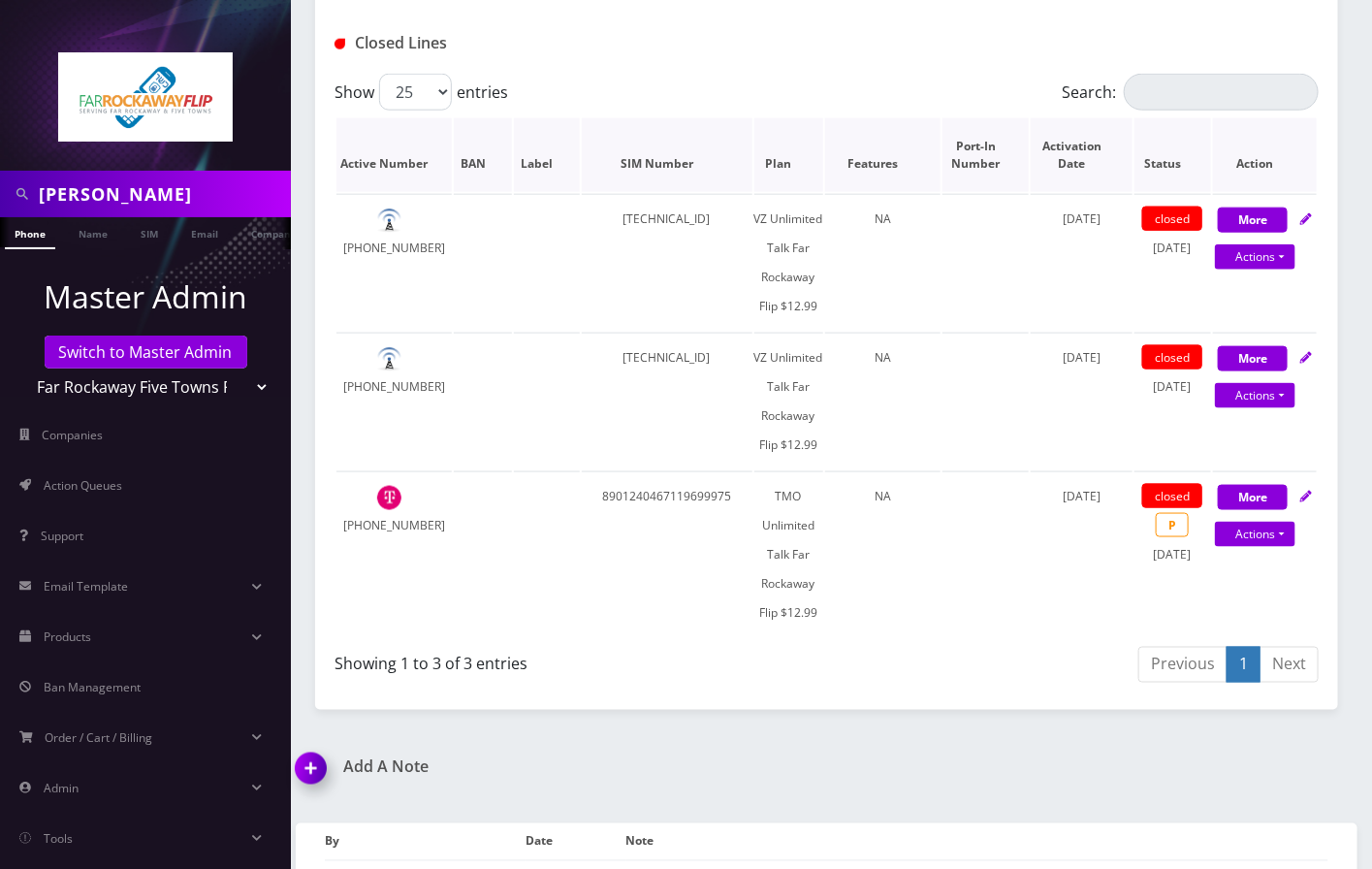
scroll to position [832, 0]
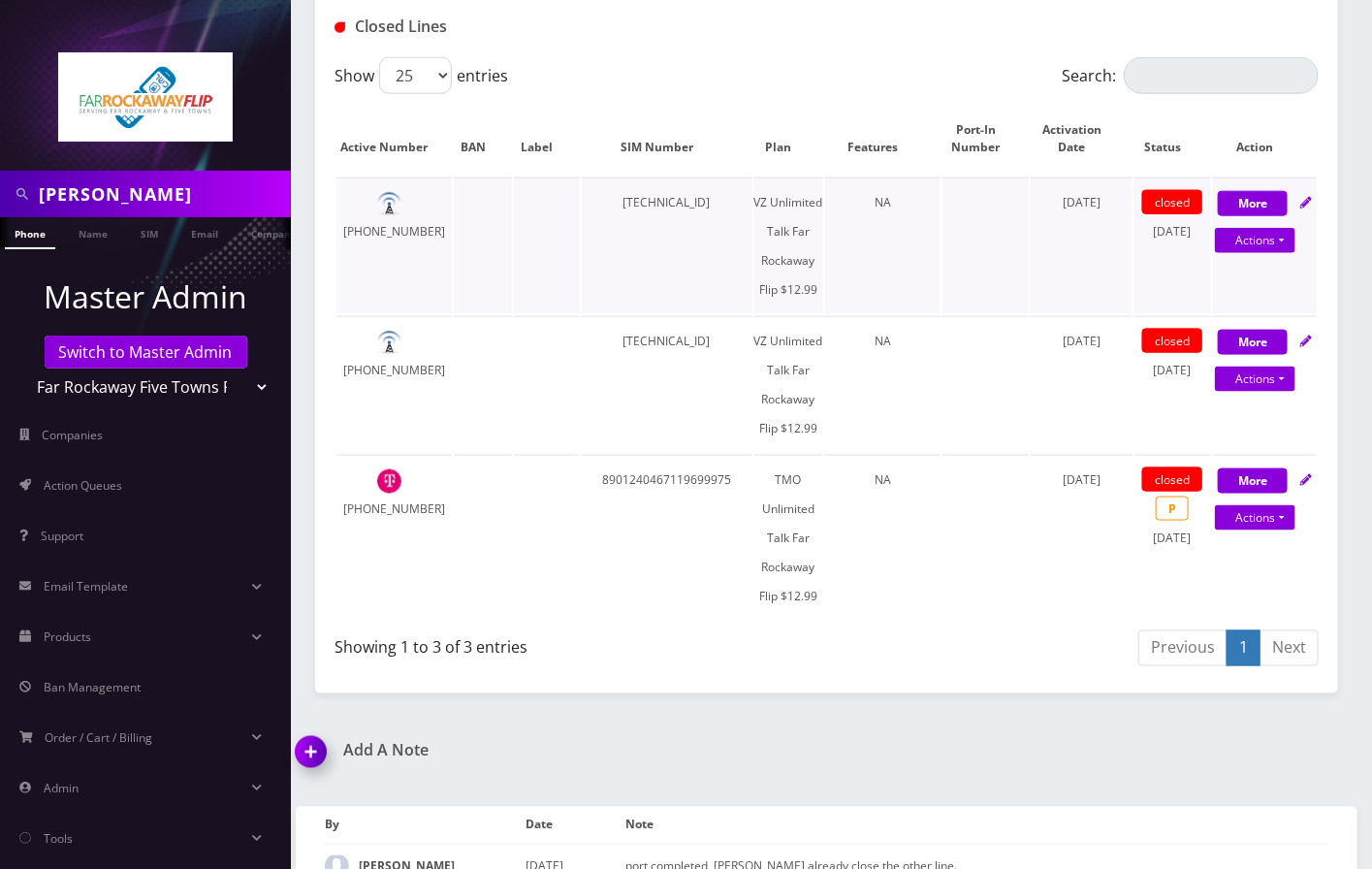
click at [424, 204] on td "[PHONE_NUMBER]" at bounding box center [395, 246] width 116 height 137
click at [424, 202] on td "[PHONE_NUMBER]" at bounding box center [395, 246] width 116 height 137
copy td "[PHONE_NUMBER]"
click at [646, 203] on td "[TECHNICAL_ID]" at bounding box center [667, 246] width 171 height 137
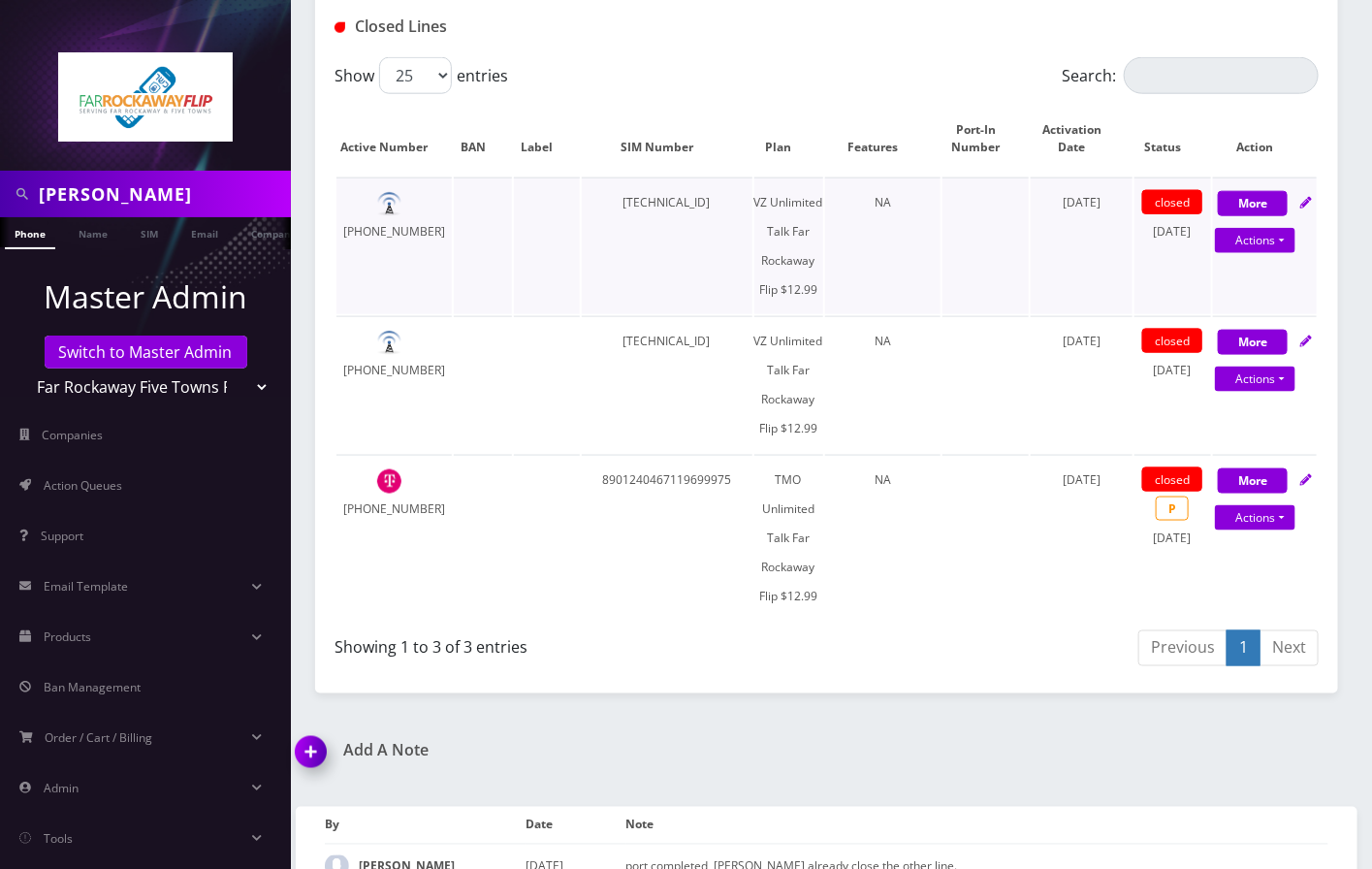
click at [646, 203] on td "[TECHNICAL_ID]" at bounding box center [667, 246] width 171 height 137
click at [647, 203] on td "[TECHNICAL_ID]" at bounding box center [667, 246] width 171 height 137
copy td "[TECHNICAL_ID]"
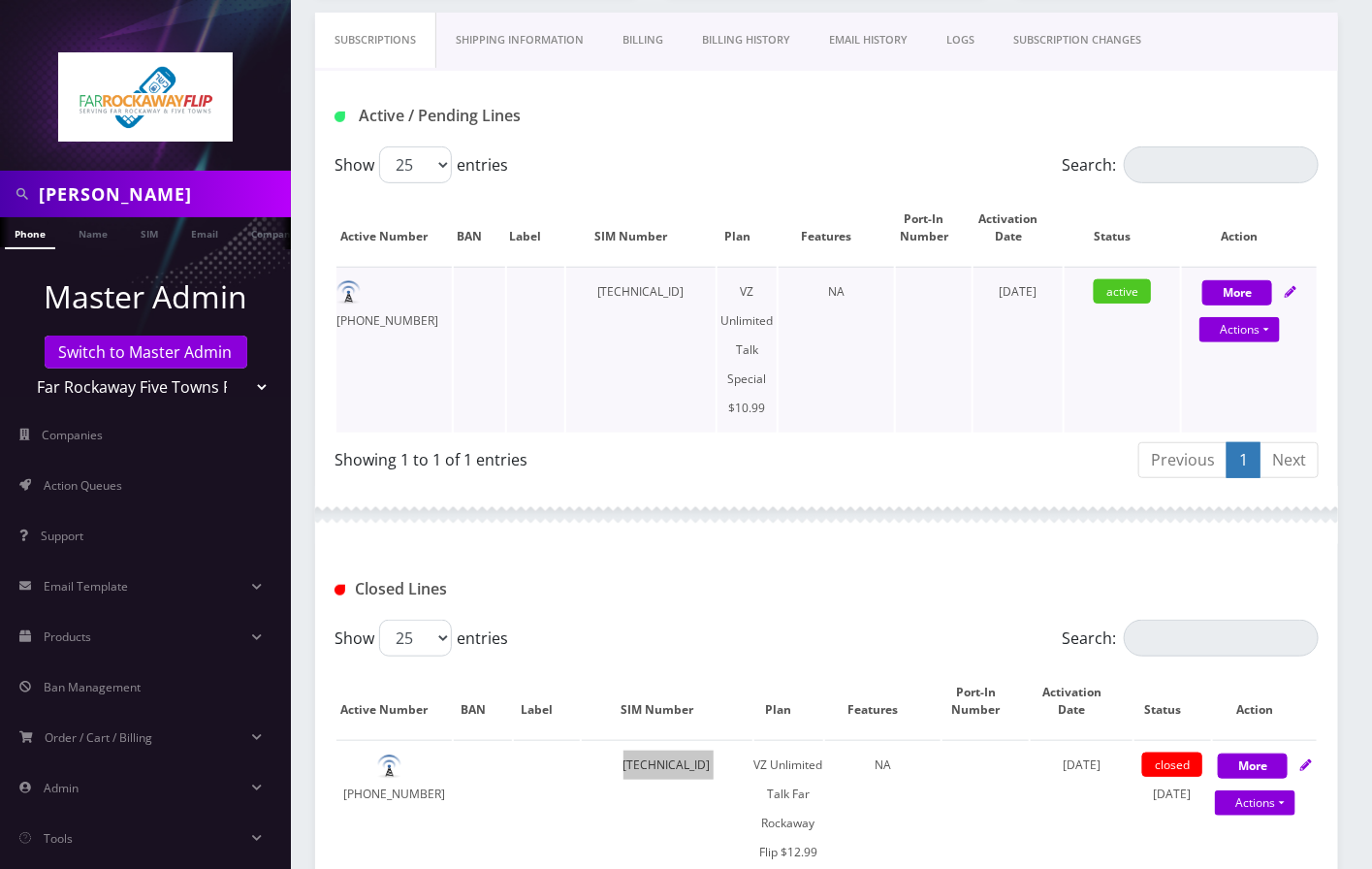
scroll to position [315, 0]
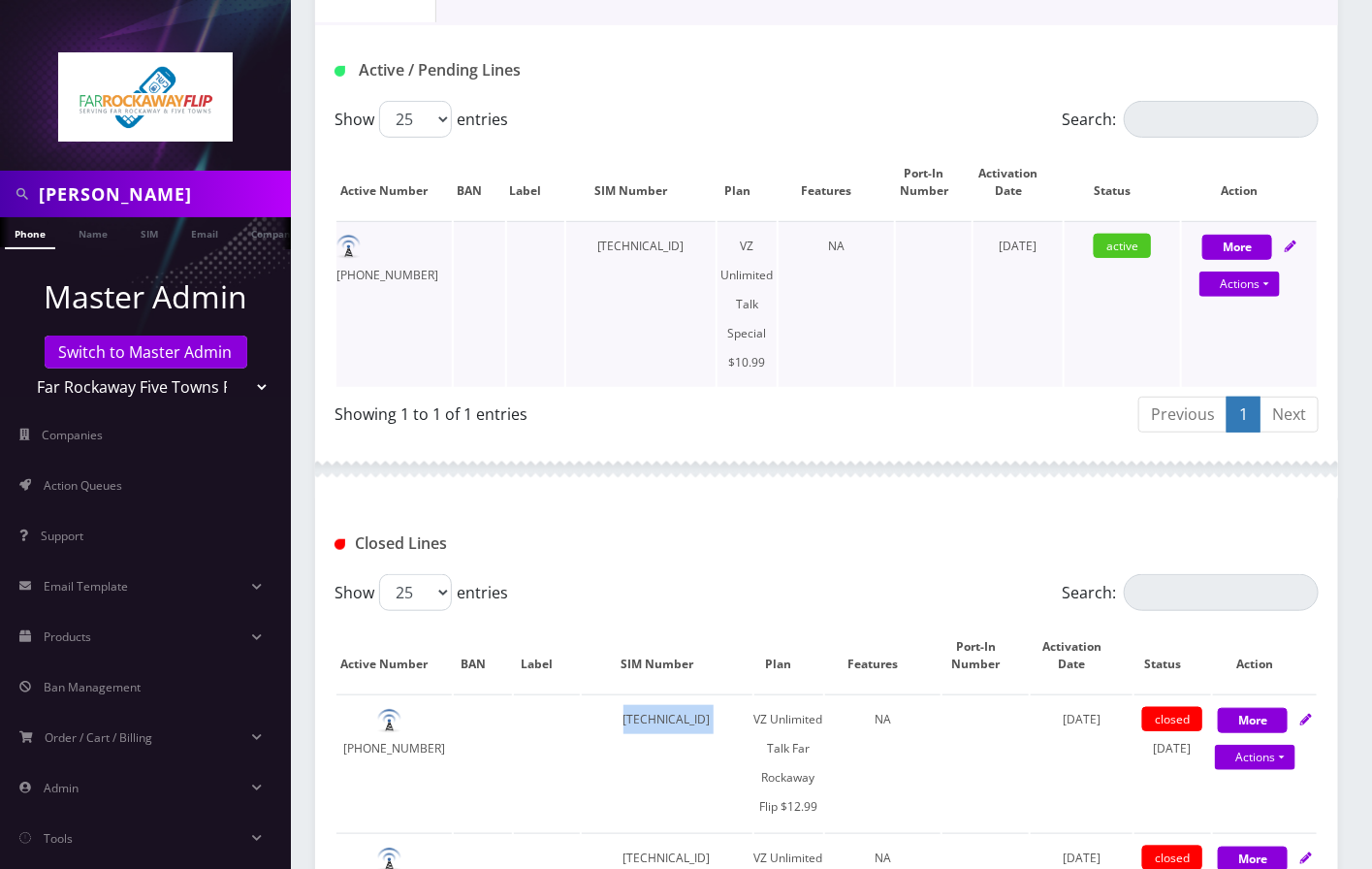
click at [642, 257] on td "[TECHNICAL_ID]" at bounding box center [641, 304] width 149 height 166
click at [637, 245] on td "[TECHNICAL_ID]" at bounding box center [641, 304] width 149 height 166
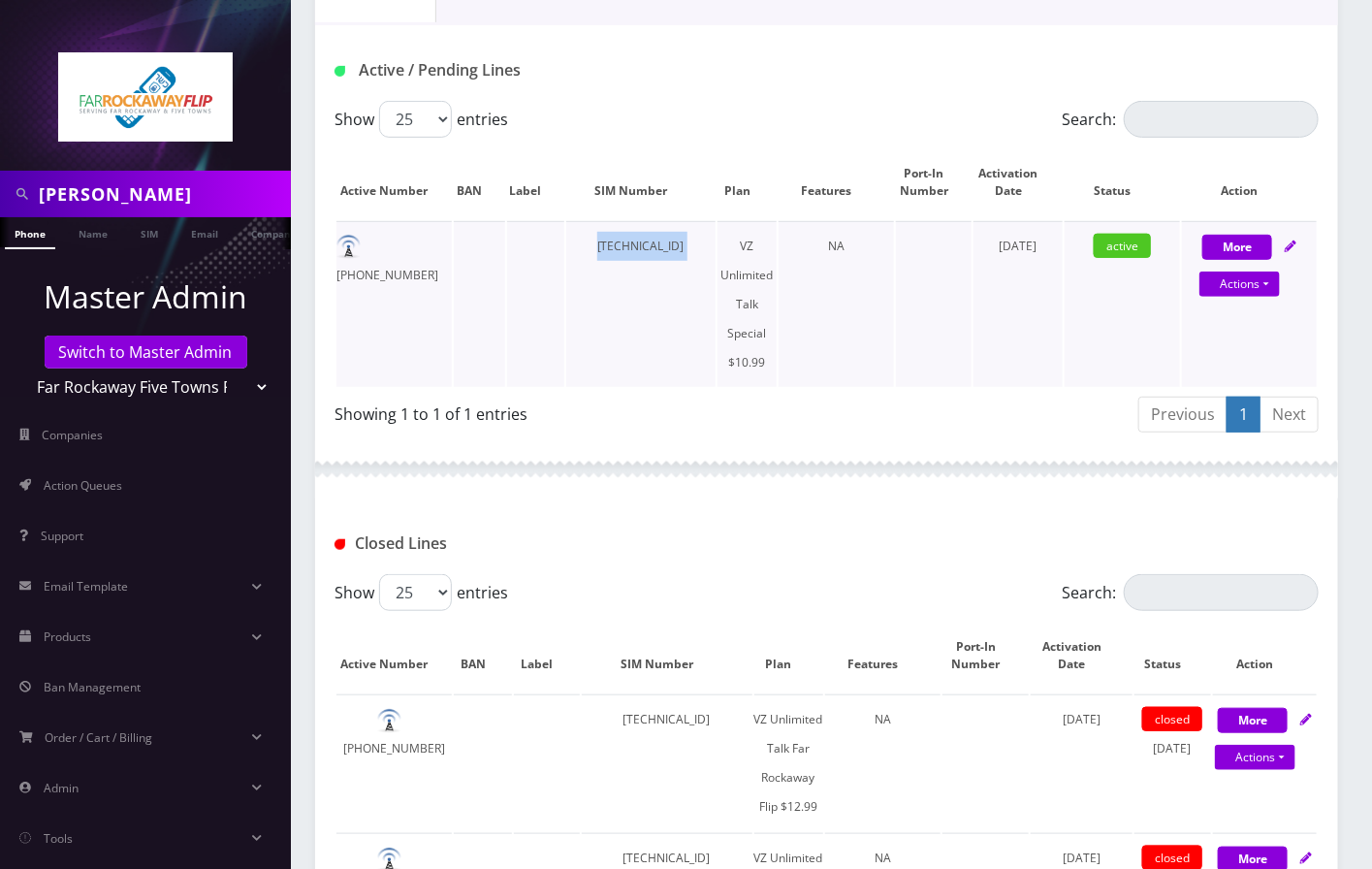
click at [637, 245] on td "[TECHNICAL_ID]" at bounding box center [641, 304] width 149 height 166
click at [1267, 289] on link "Actions" at bounding box center [1240, 284] width 81 height 25
select select "472"
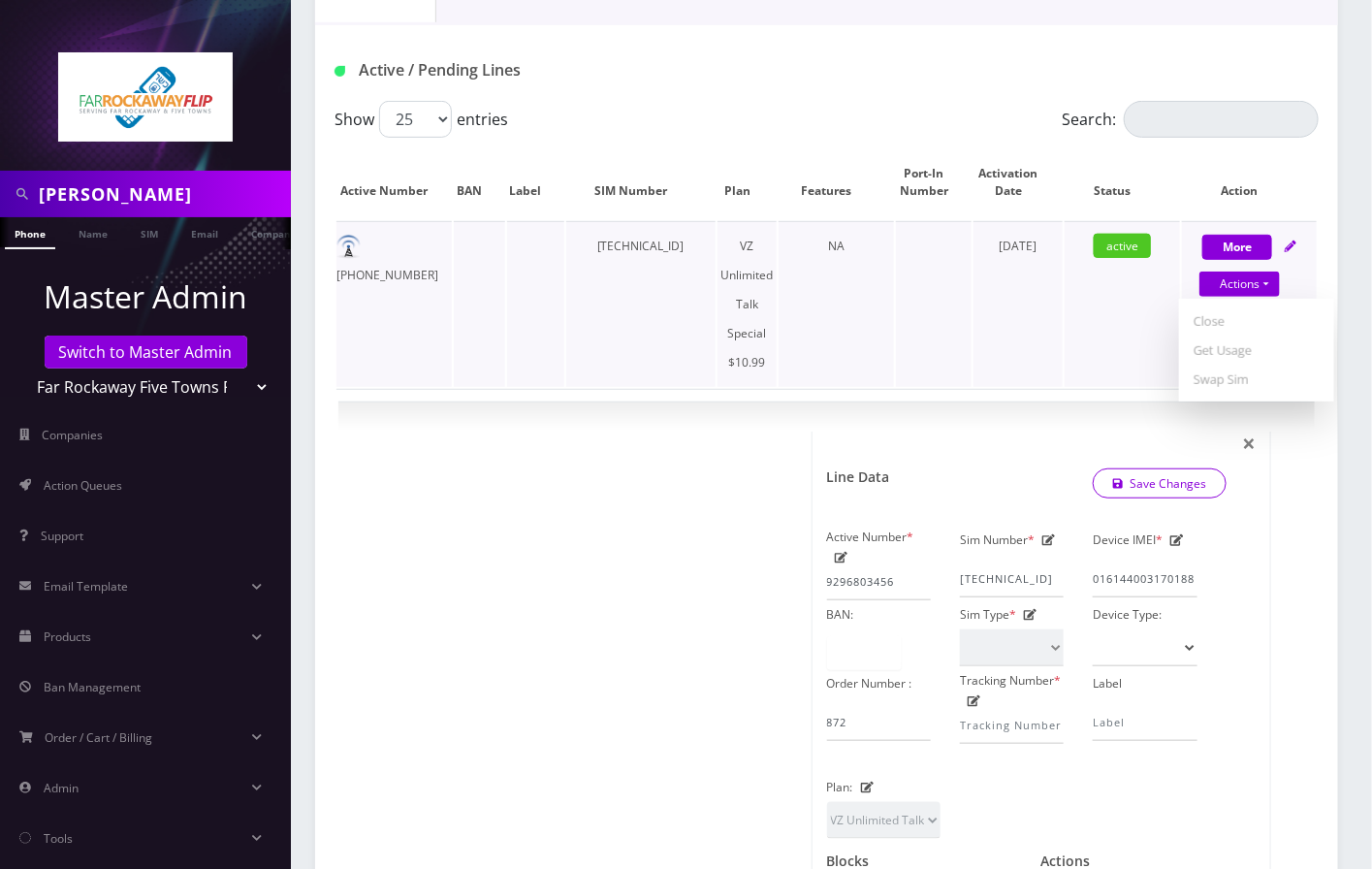
click at [927, 351] on td at bounding box center [934, 304] width 76 height 166
click at [1048, 534] on icon at bounding box center [1049, 540] width 14 height 12
click at [1022, 575] on input "[TECHNICAL_ID]" at bounding box center [1012, 578] width 104 height 37
paste input "3382"
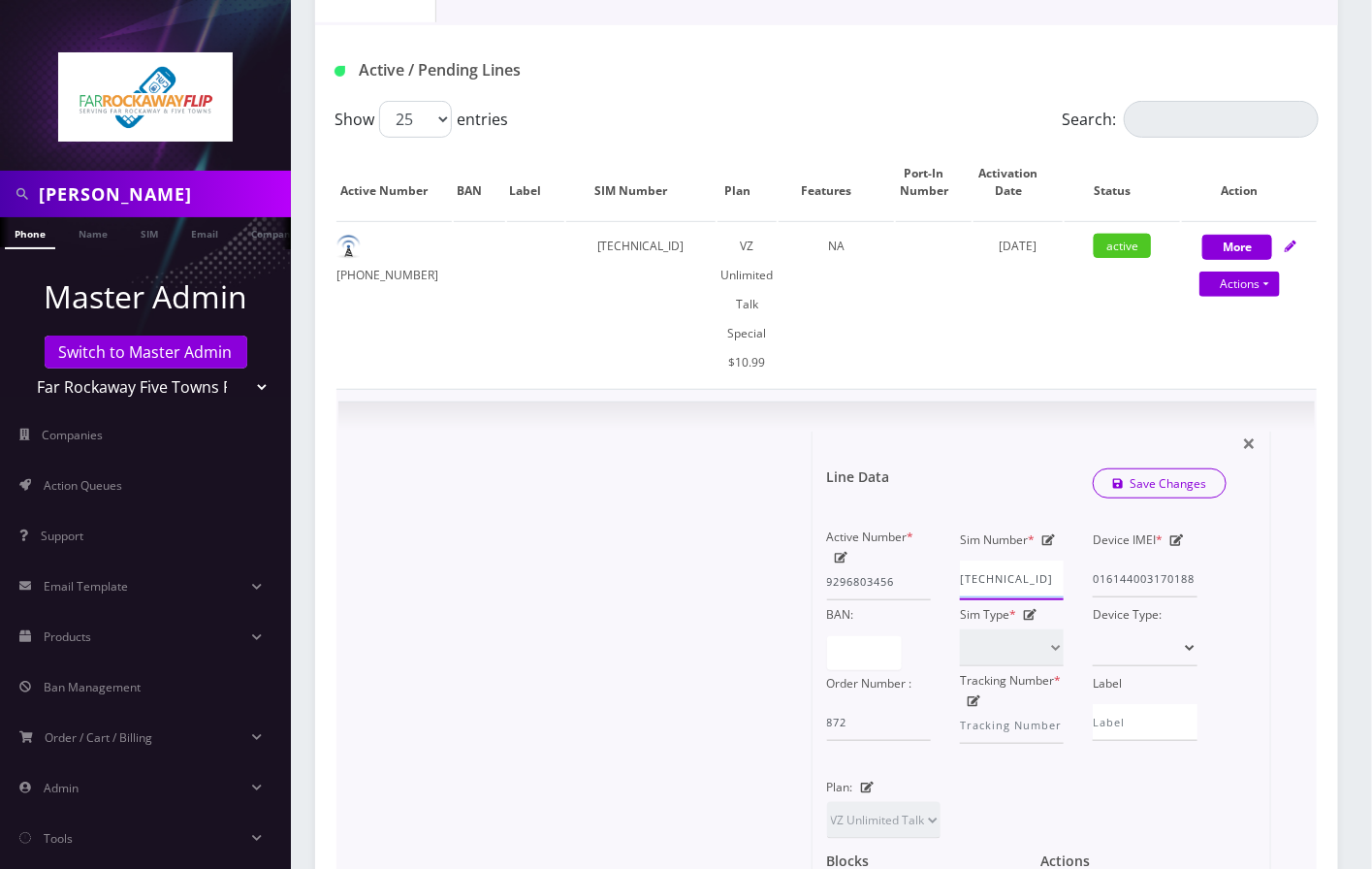
scroll to position [0, 37]
type input "[TECHNICAL_ID]"
click at [1161, 470] on link "Save Changes" at bounding box center [1160, 483] width 135 height 30
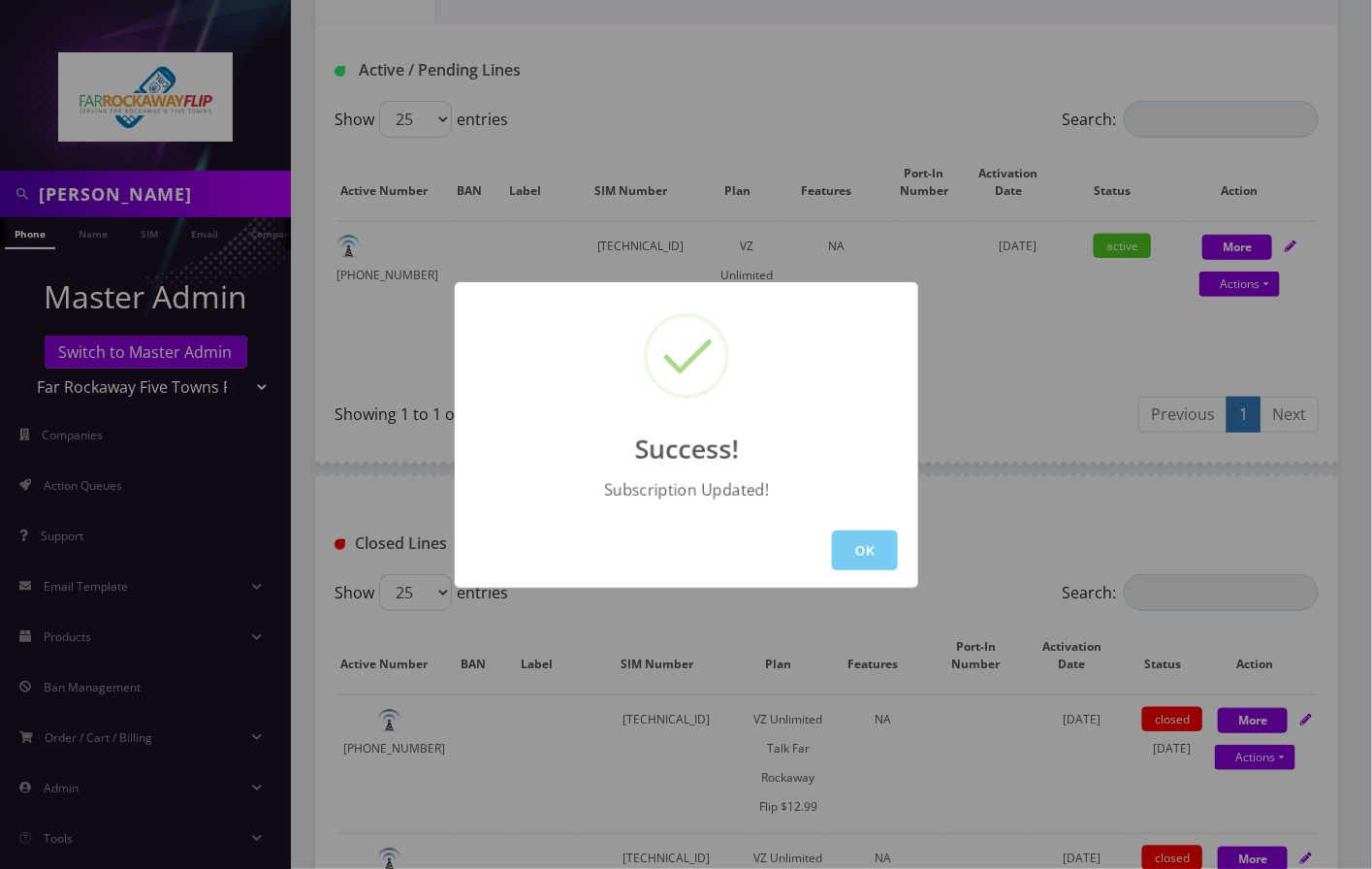
click at [858, 552] on button "OK" at bounding box center [865, 550] width 66 height 40
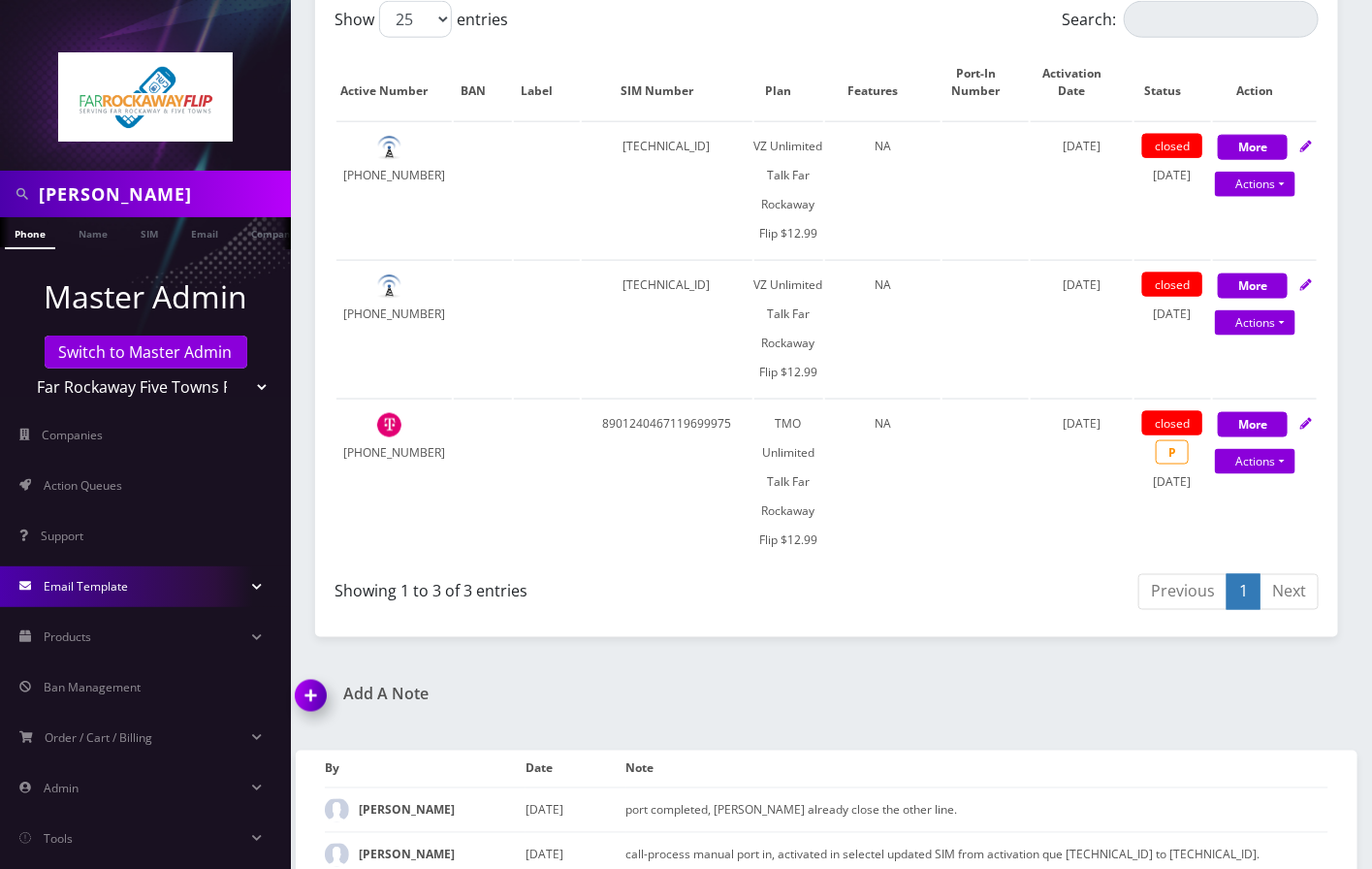
scroll to position [962, 0]
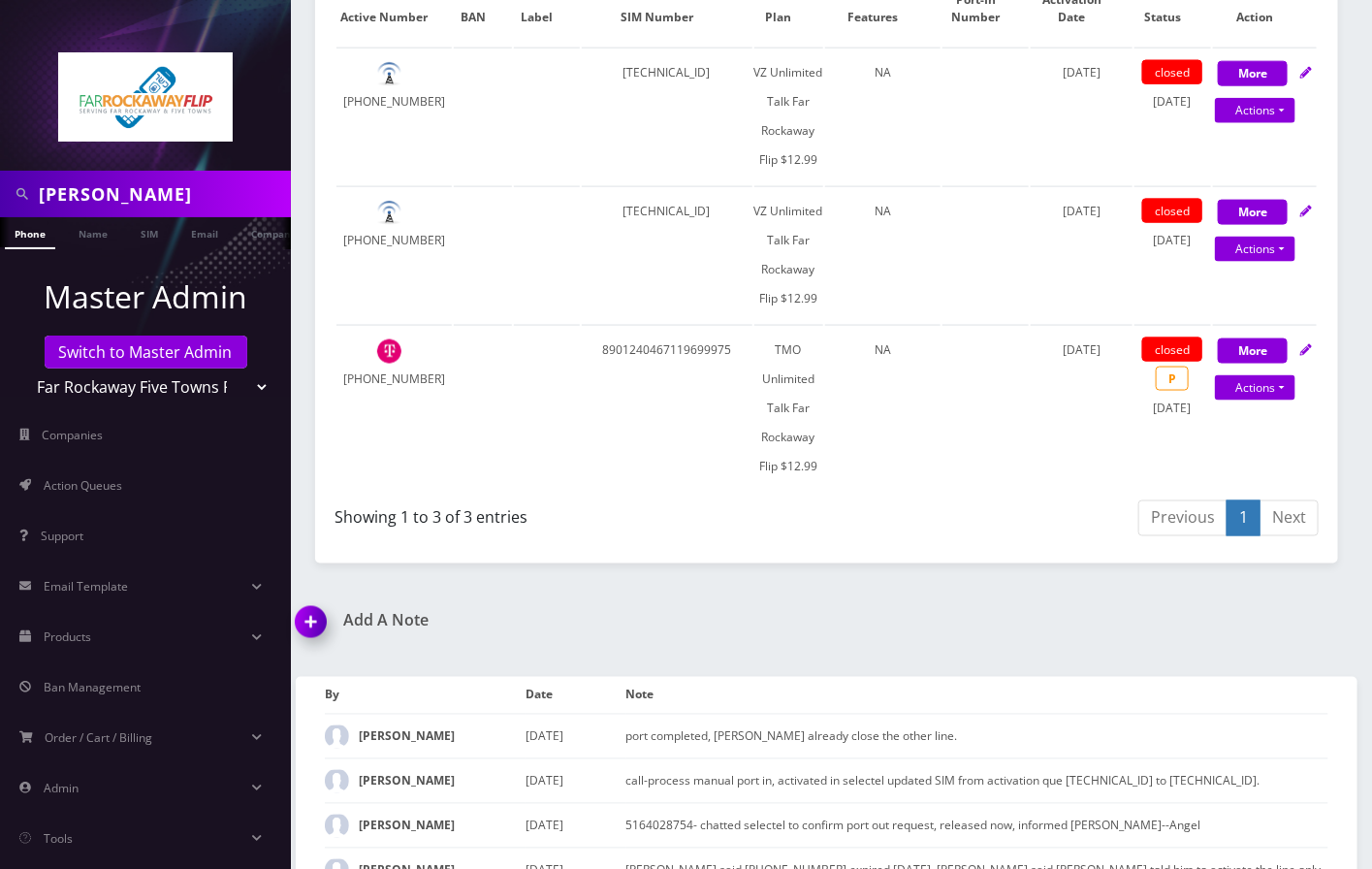
click at [309, 618] on img at bounding box center [314, 628] width 57 height 57
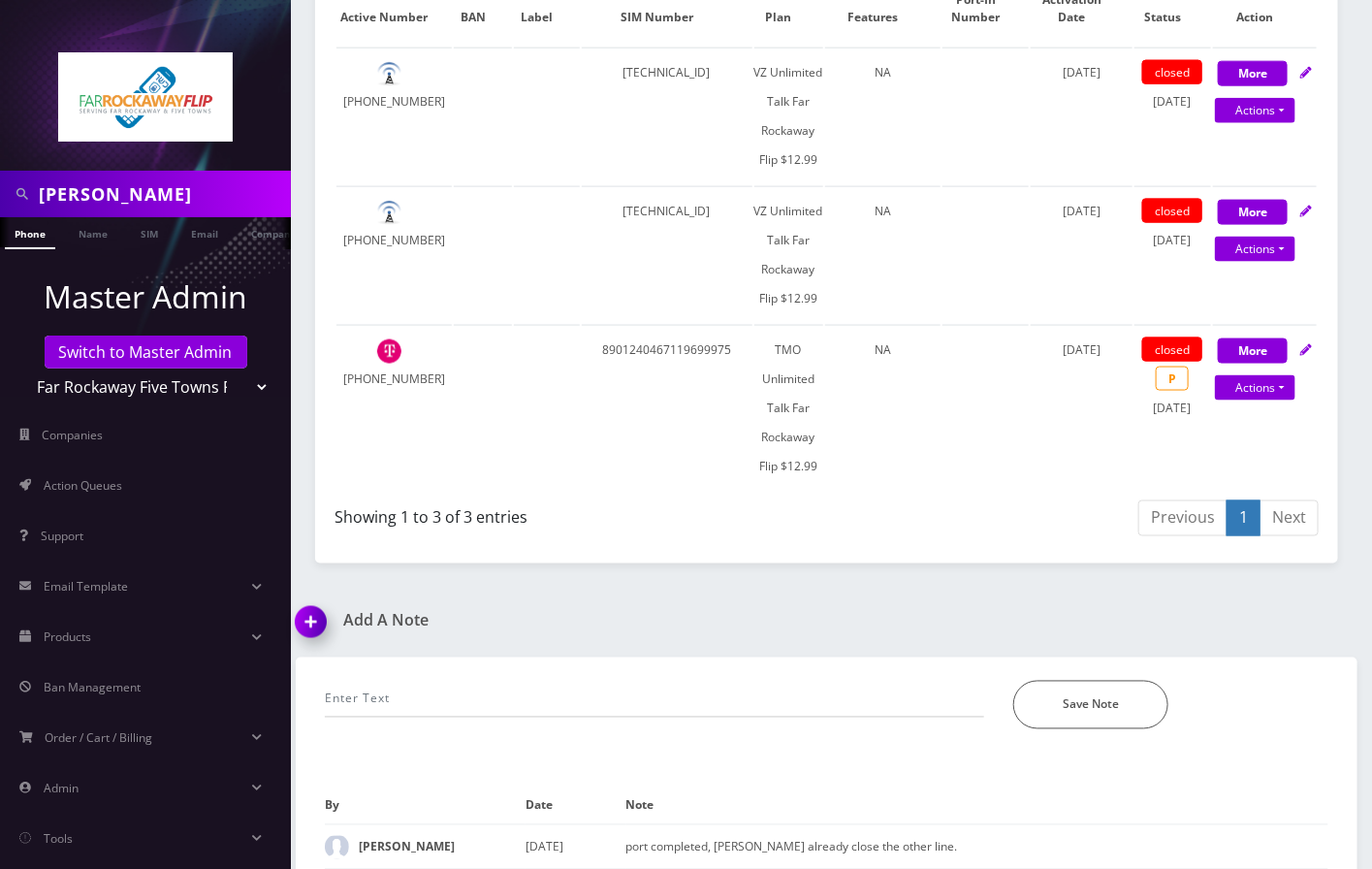
scroll to position [1330, 0]
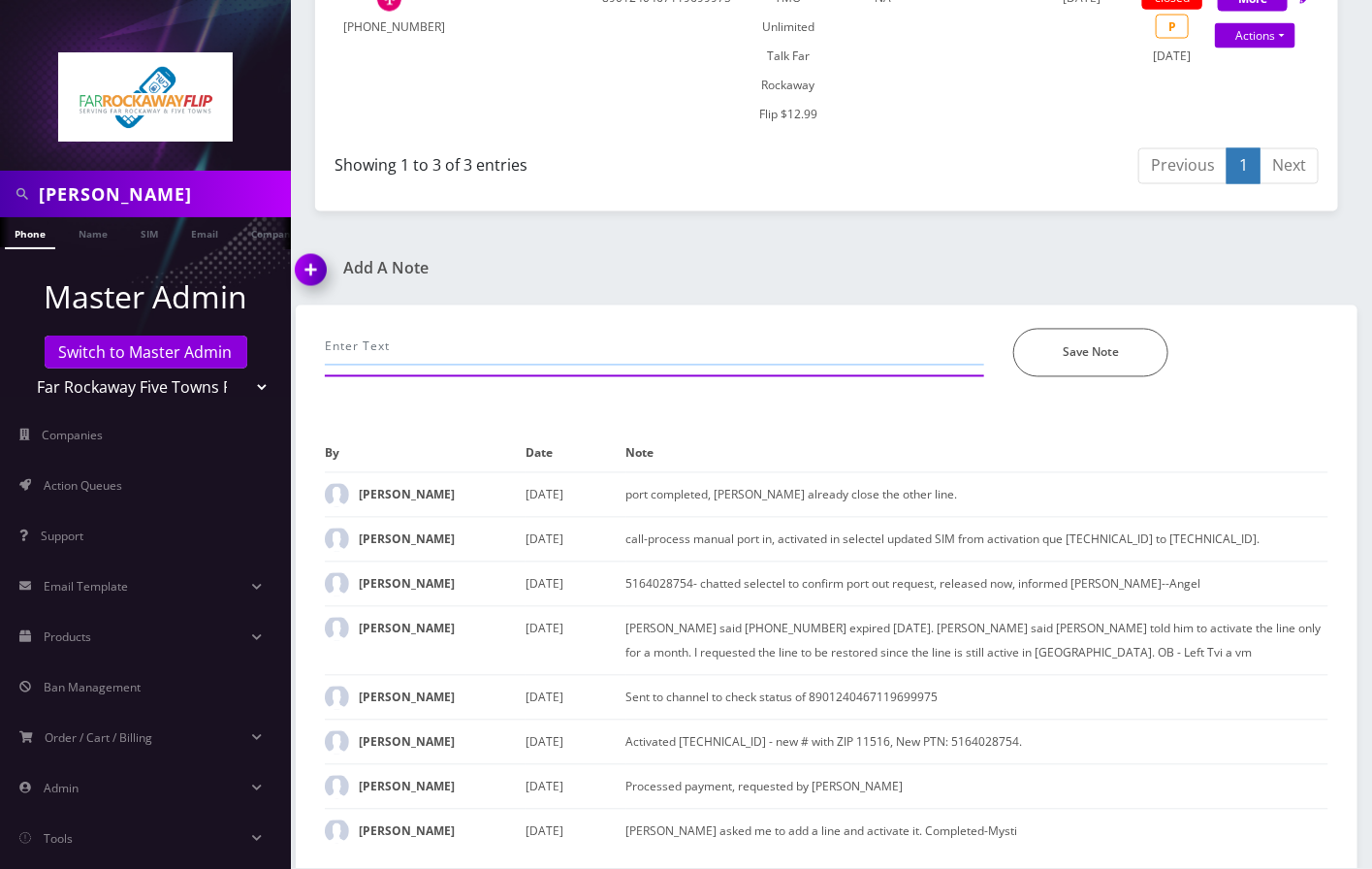
click at [392, 329] on input "text" at bounding box center [655, 347] width 660 height 37
paste input "9296803456"
click at [475, 329] on input "9296803456" at bounding box center [655, 347] width 660 height 37
paste input "[TECHNICAL_ID] to [TECHNICAL_ID]"
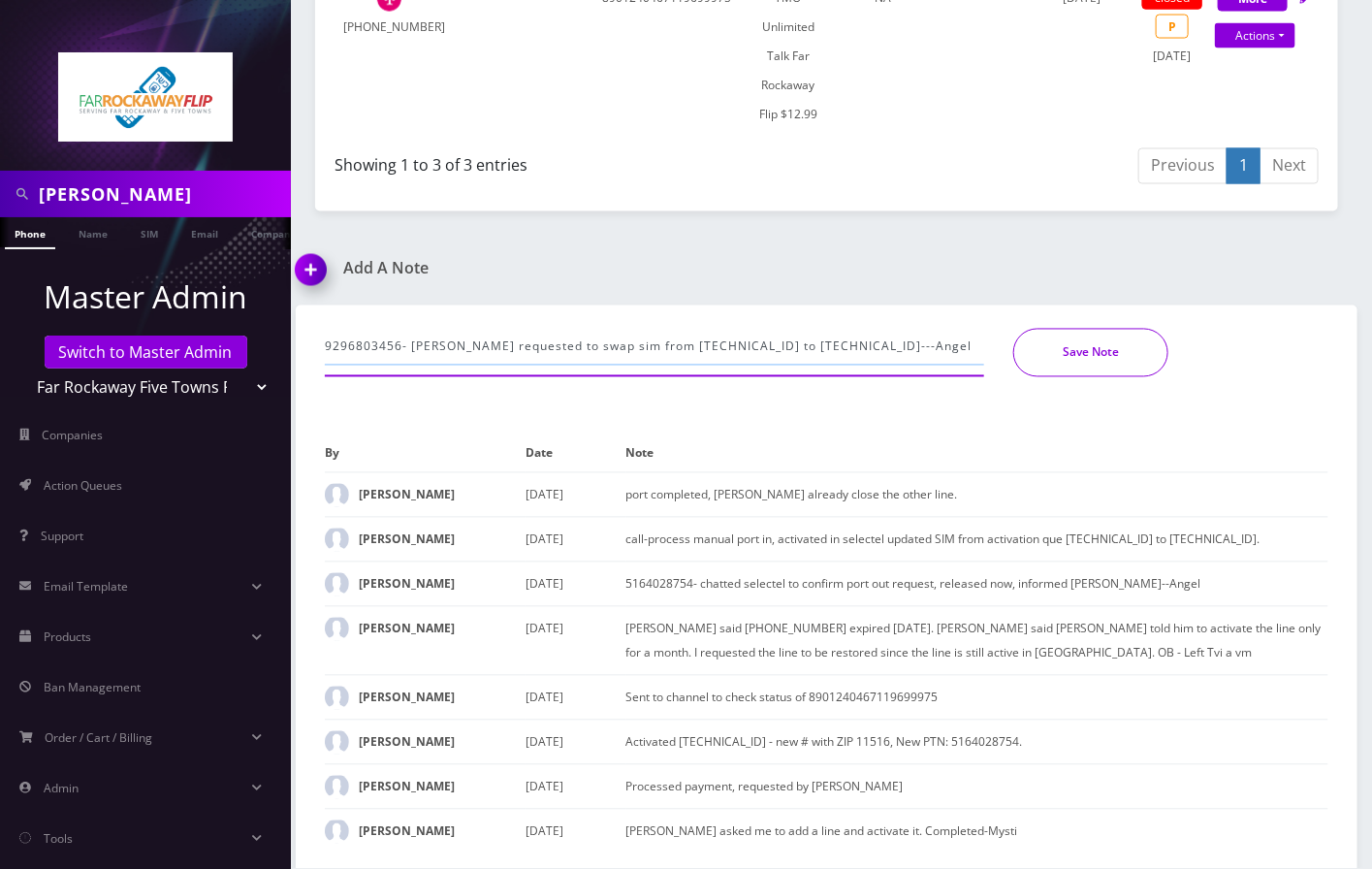
type input "9296803456- [PERSON_NAME] requested to swap sim from [TECHNICAL_ID] to [TECHNIC…"
click at [1074, 329] on button "Save Note" at bounding box center [1090, 353] width 155 height 49
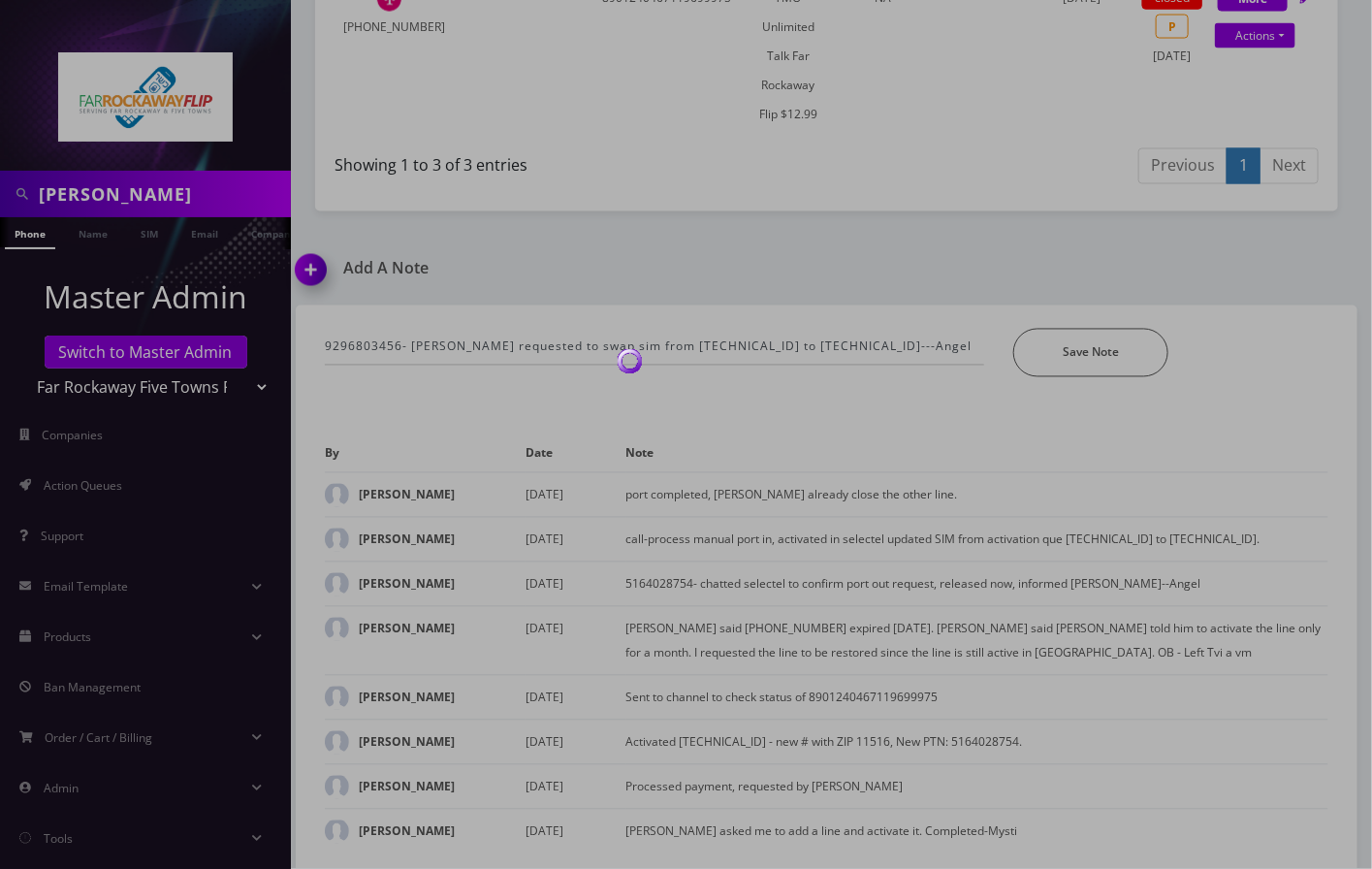
scroll to position [1266, 0]
